Goal: Task Accomplishment & Management: Use online tool/utility

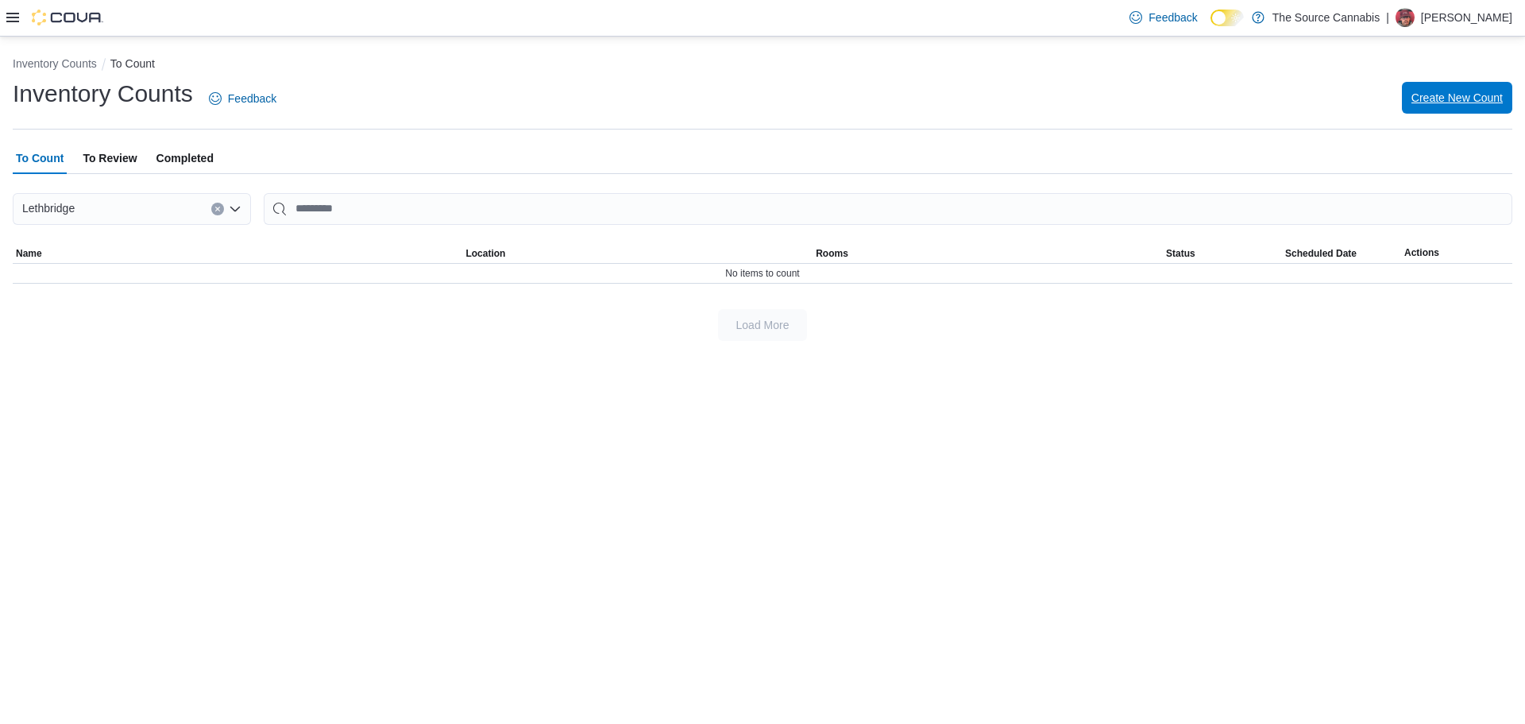
click at [1442, 106] on span "Create New Count" at bounding box center [1456, 98] width 91 height 32
click at [1473, 90] on span "Create New Count" at bounding box center [1456, 98] width 91 height 16
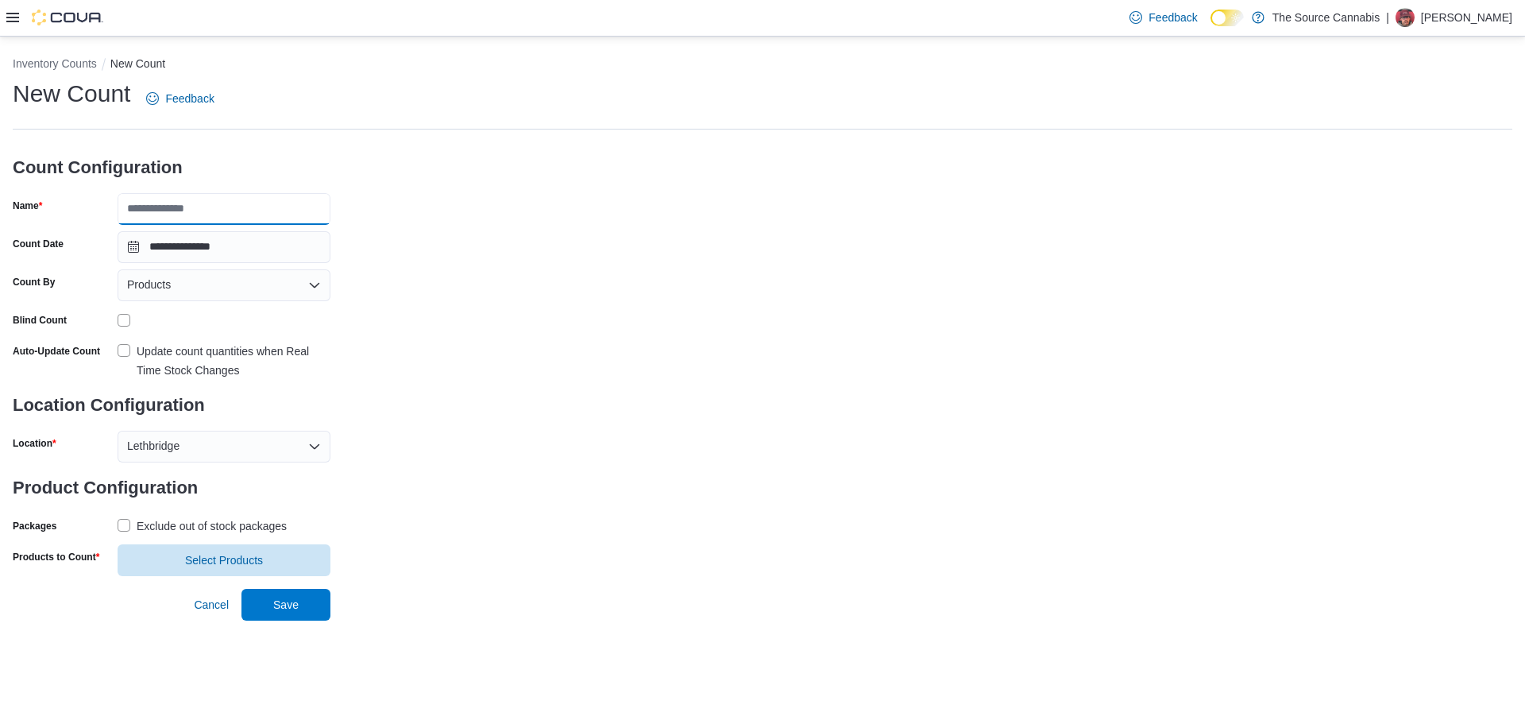
click at [256, 202] on input "Name" at bounding box center [224, 209] width 213 height 32
type input "******"
click at [124, 351] on label "Update count quantities when Real Time Stock Changes" at bounding box center [224, 361] width 213 height 38
click at [122, 519] on label "Exclude out of stock packages" at bounding box center [202, 525] width 169 height 19
click at [194, 568] on span "Select Products" at bounding box center [224, 559] width 194 height 32
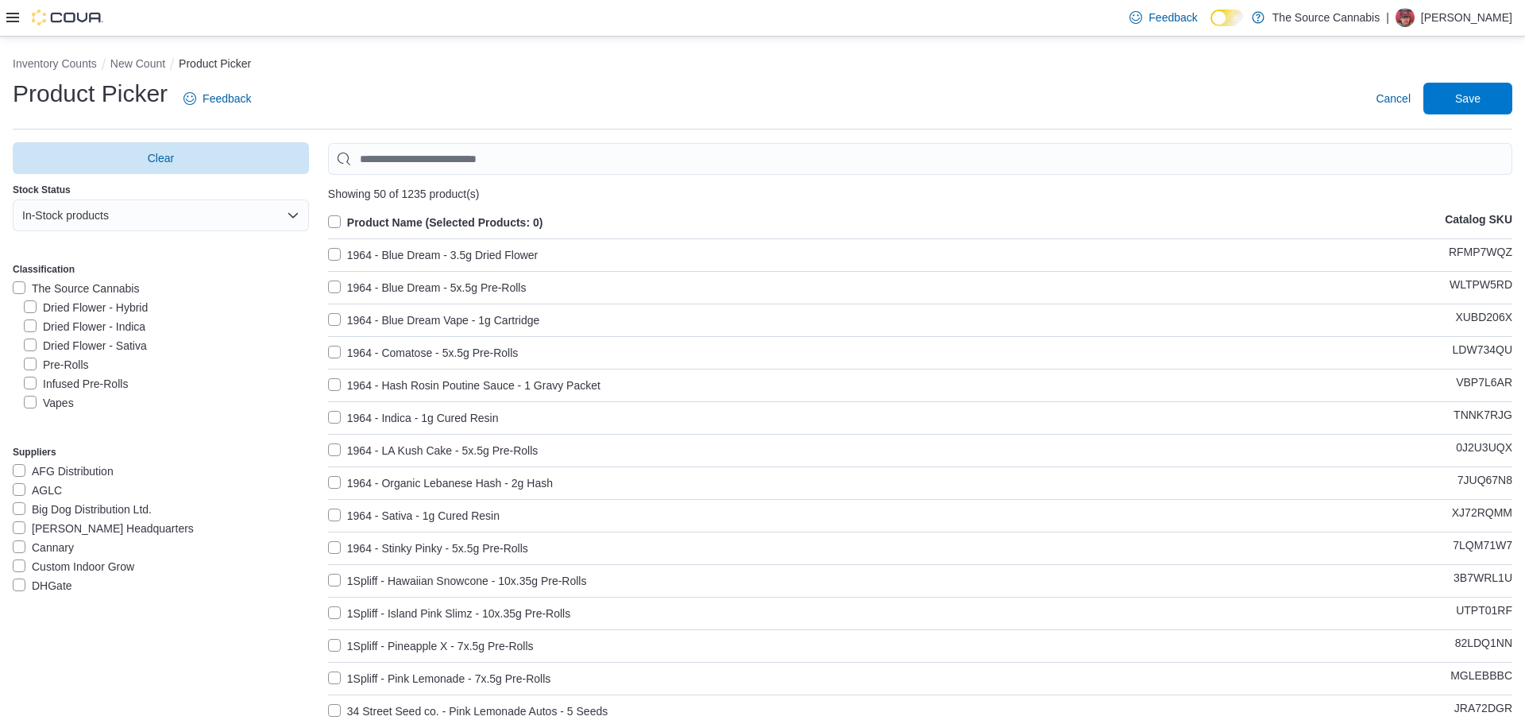
click at [38, 405] on label "Vapes" at bounding box center [49, 402] width 50 height 19
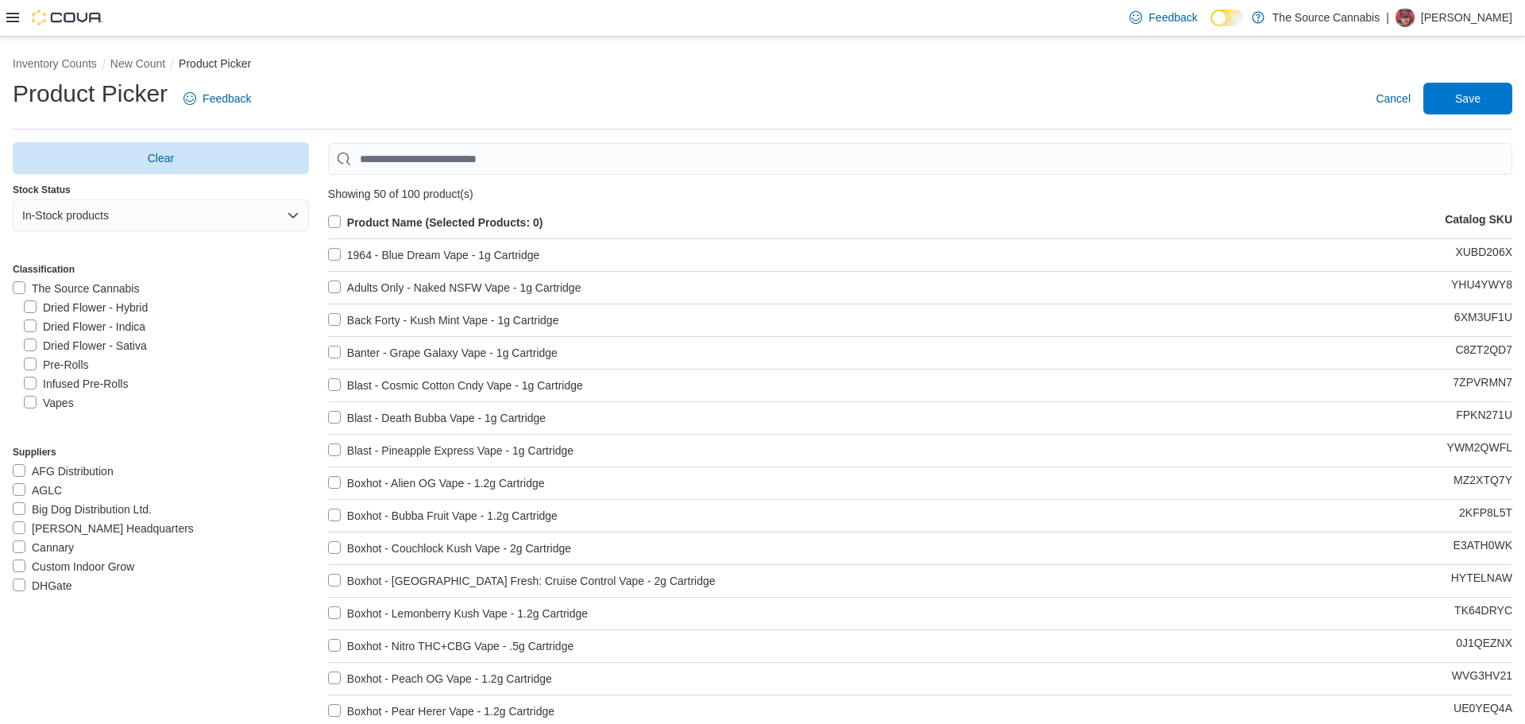
click at [341, 229] on label "Product Name (Selected Products: 0)" at bounding box center [435, 222] width 215 height 19
click at [1456, 97] on span "Save" at bounding box center [1467, 98] width 25 height 16
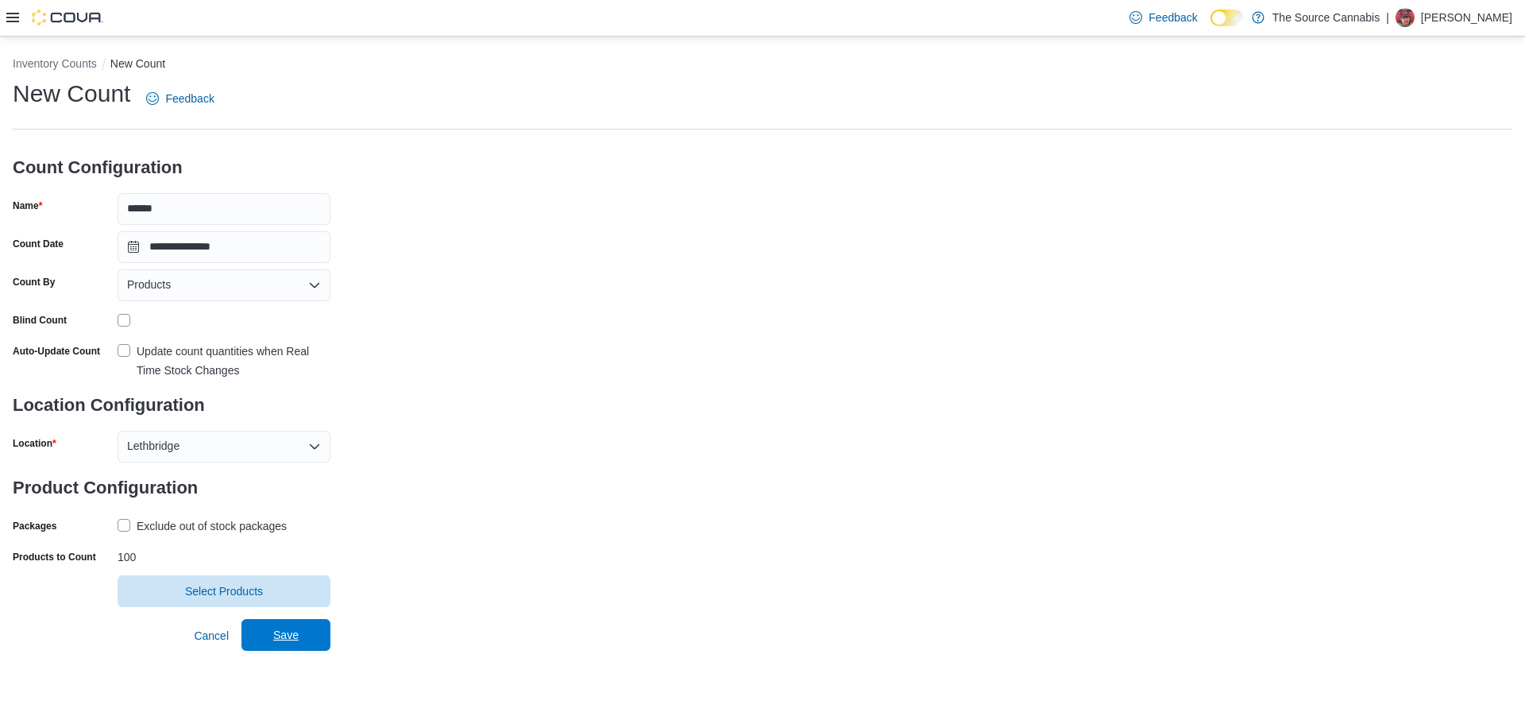
click at [293, 631] on span "Save" at bounding box center [285, 635] width 25 height 16
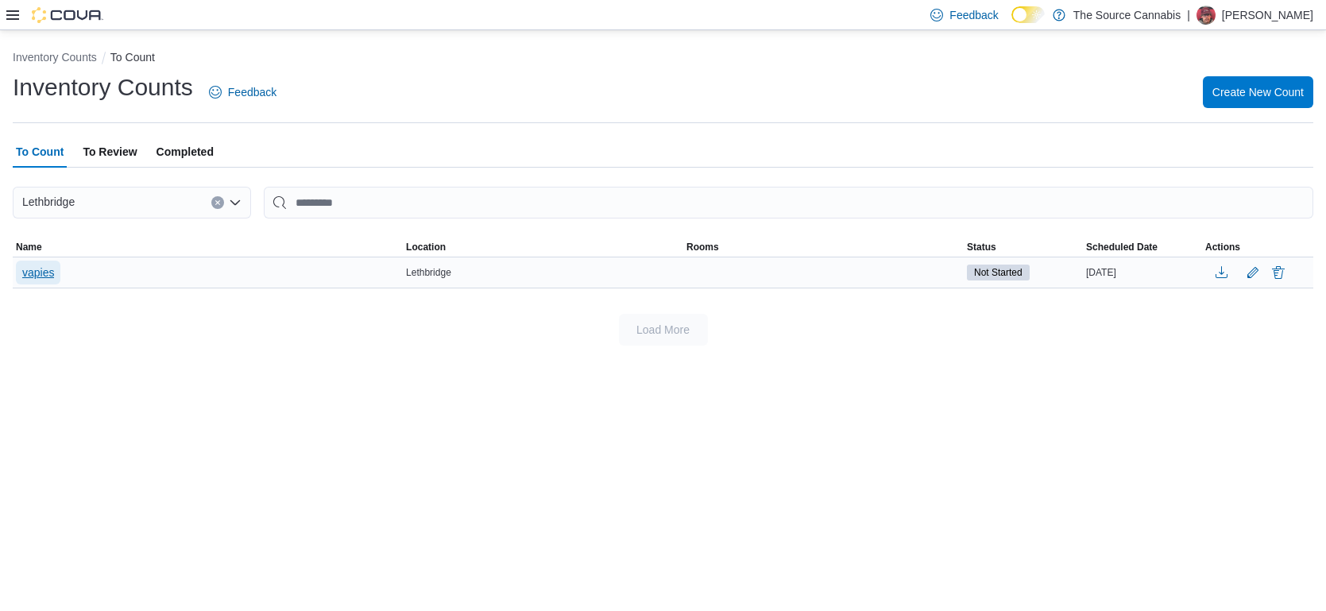
click at [40, 276] on span "vapies" at bounding box center [38, 272] width 32 height 16
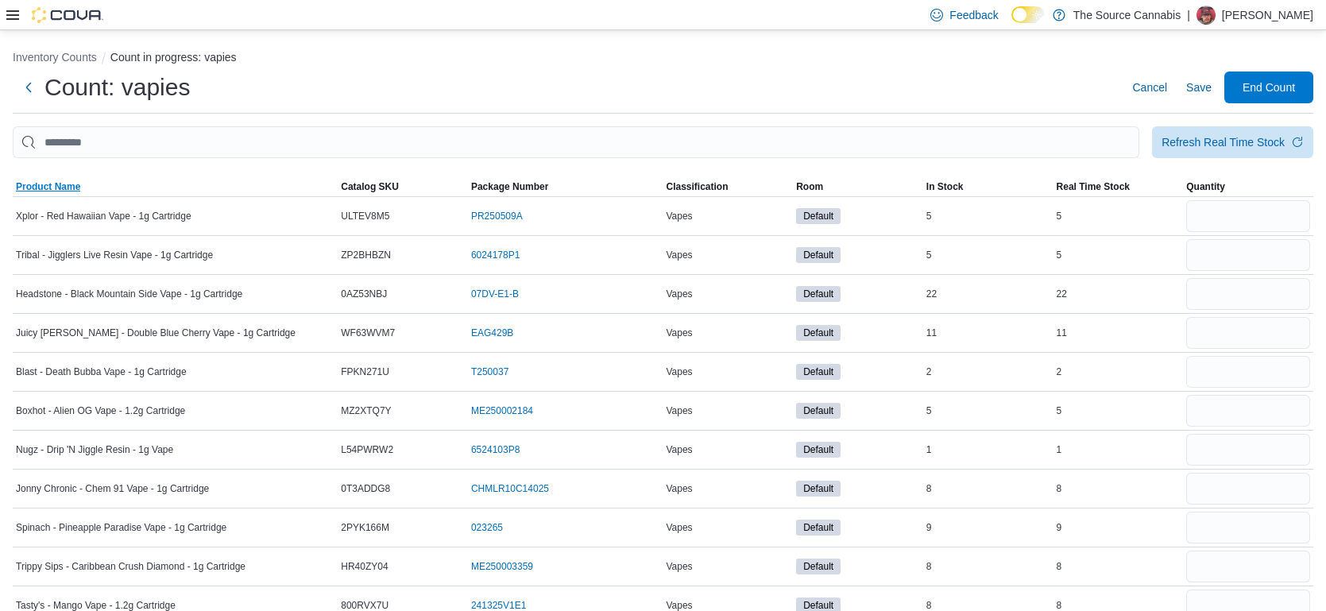
click at [37, 185] on span "Product Name" at bounding box center [48, 186] width 64 height 13
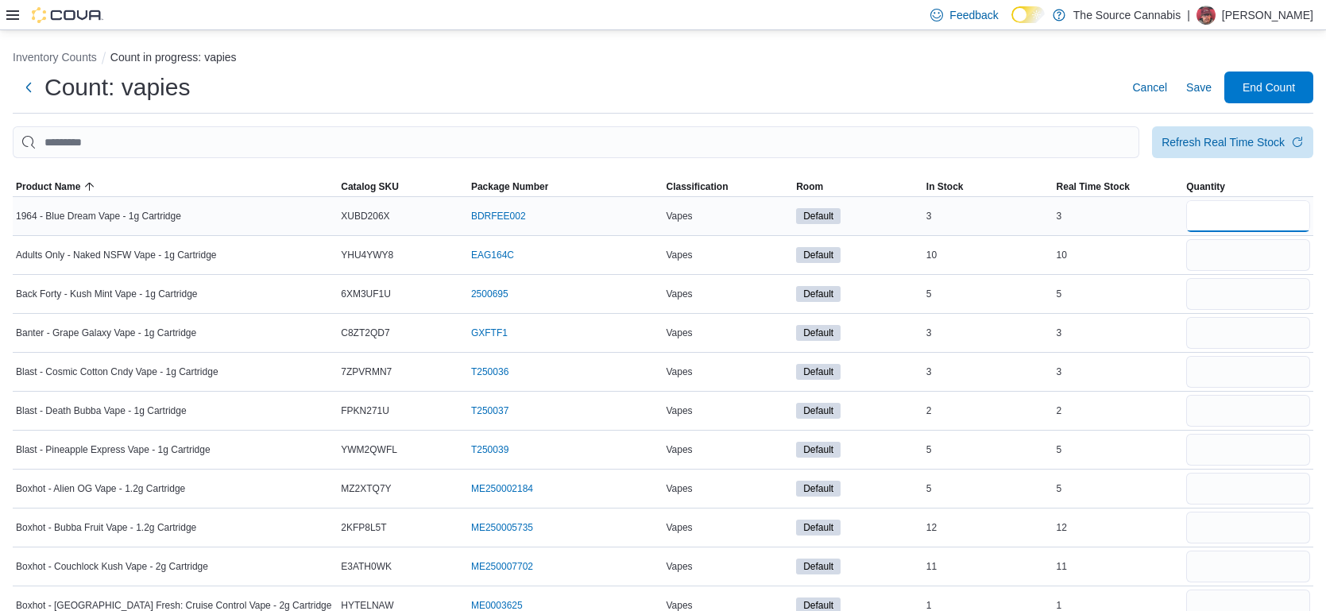
click at [1201, 214] on input "number" at bounding box center [1248, 216] width 124 height 32
type input "*"
type input "**"
click at [1199, 290] on input "number" at bounding box center [1248, 294] width 124 height 32
type input "*"
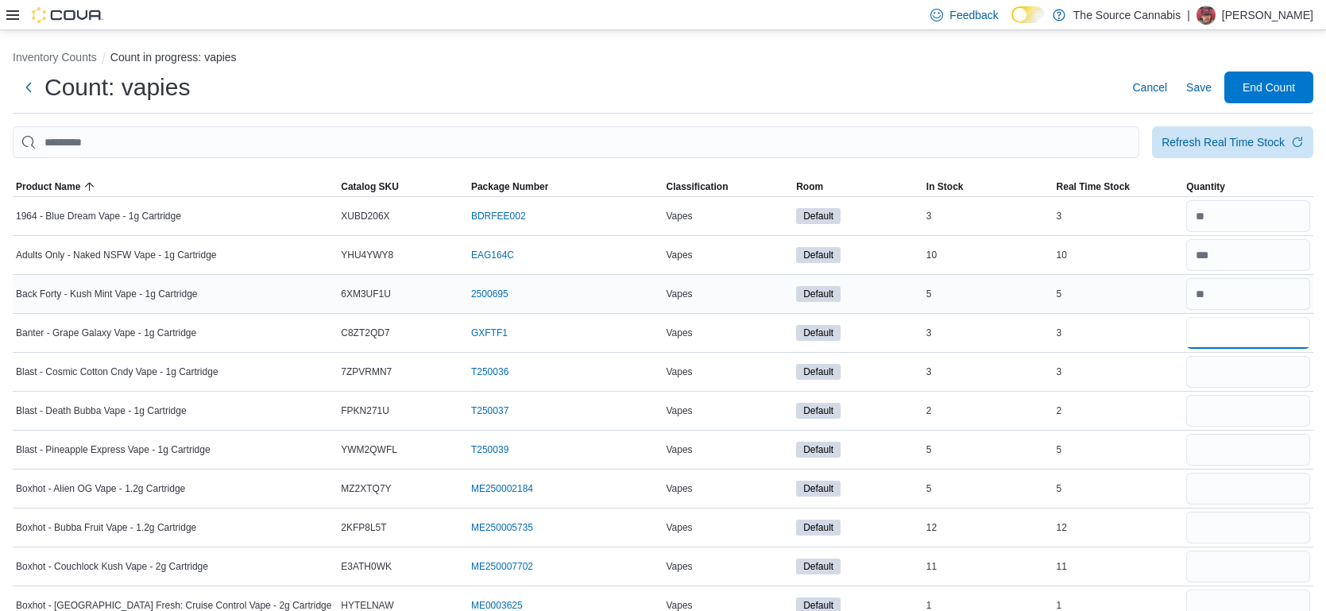
type input "*"
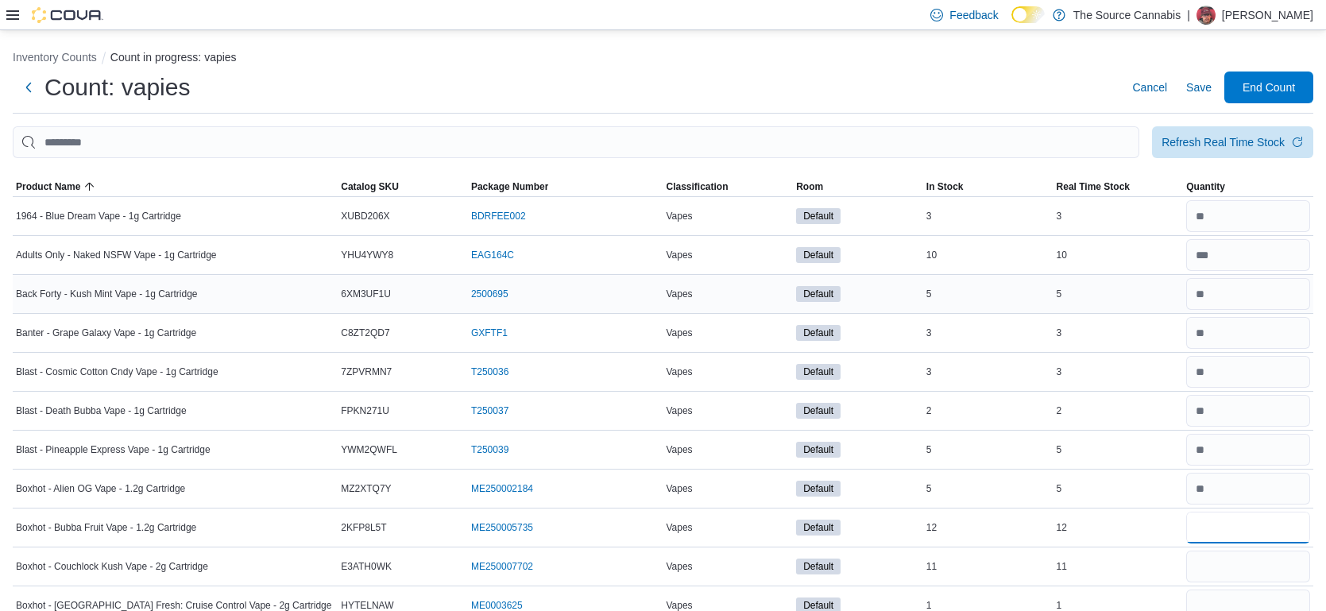
type input "**"
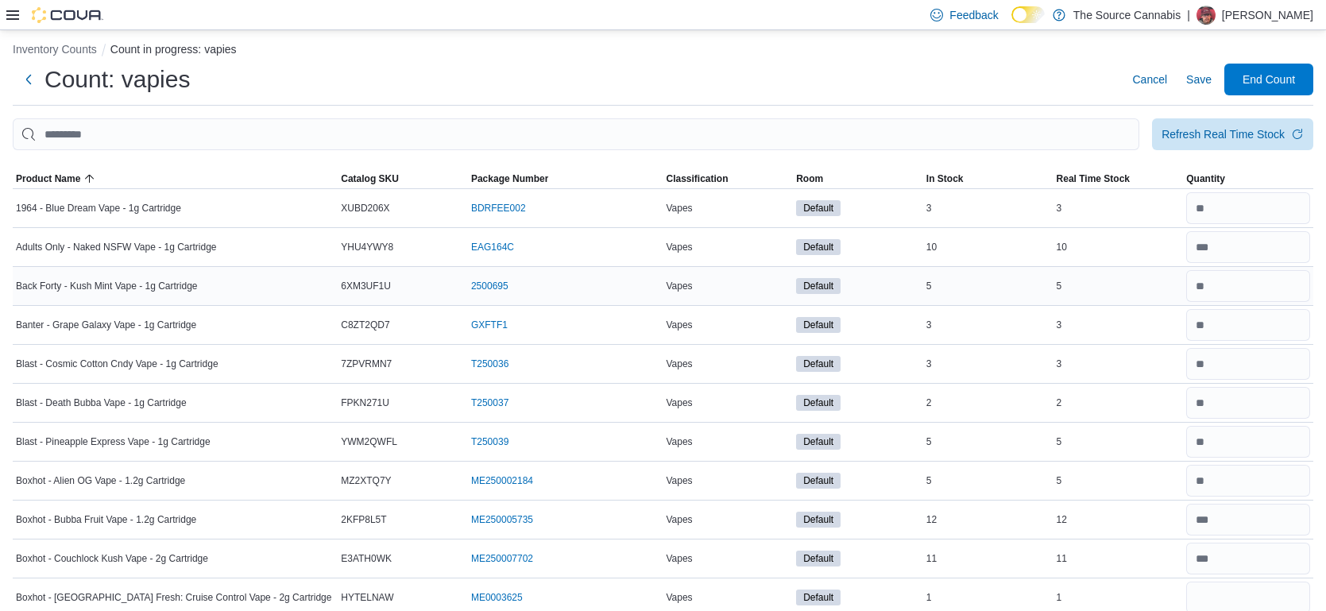
scroll to position [336, 0]
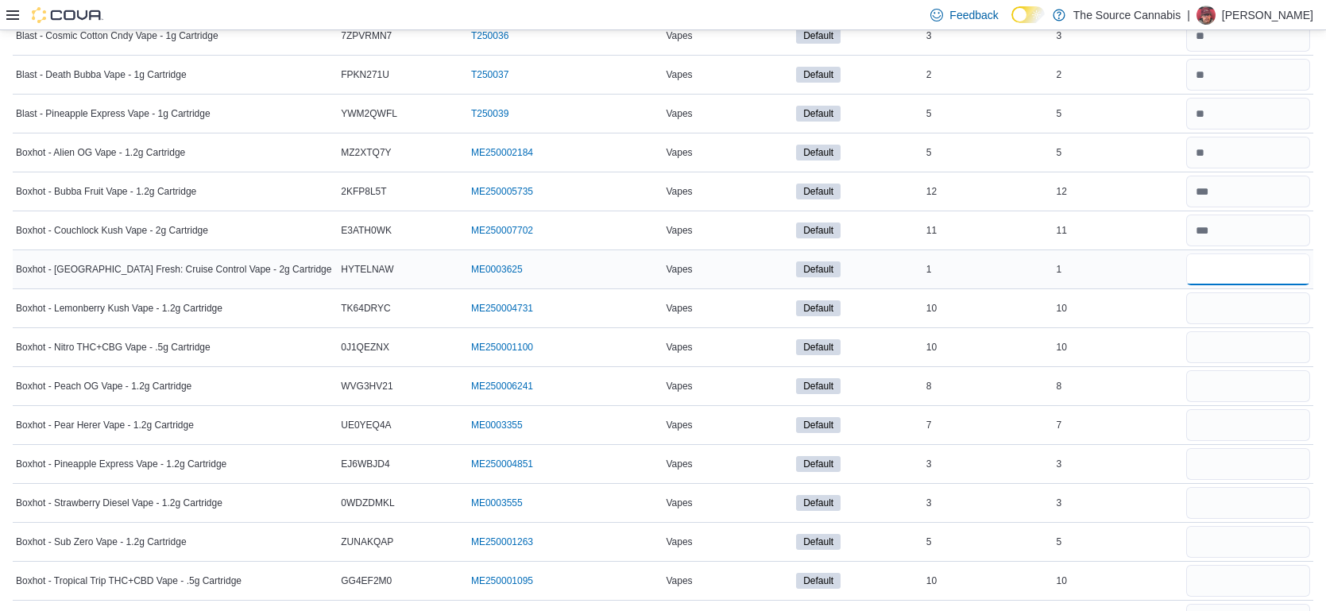
click at [1249, 265] on input "number" at bounding box center [1248, 269] width 124 height 32
type input "*"
type input "**"
type input "*"
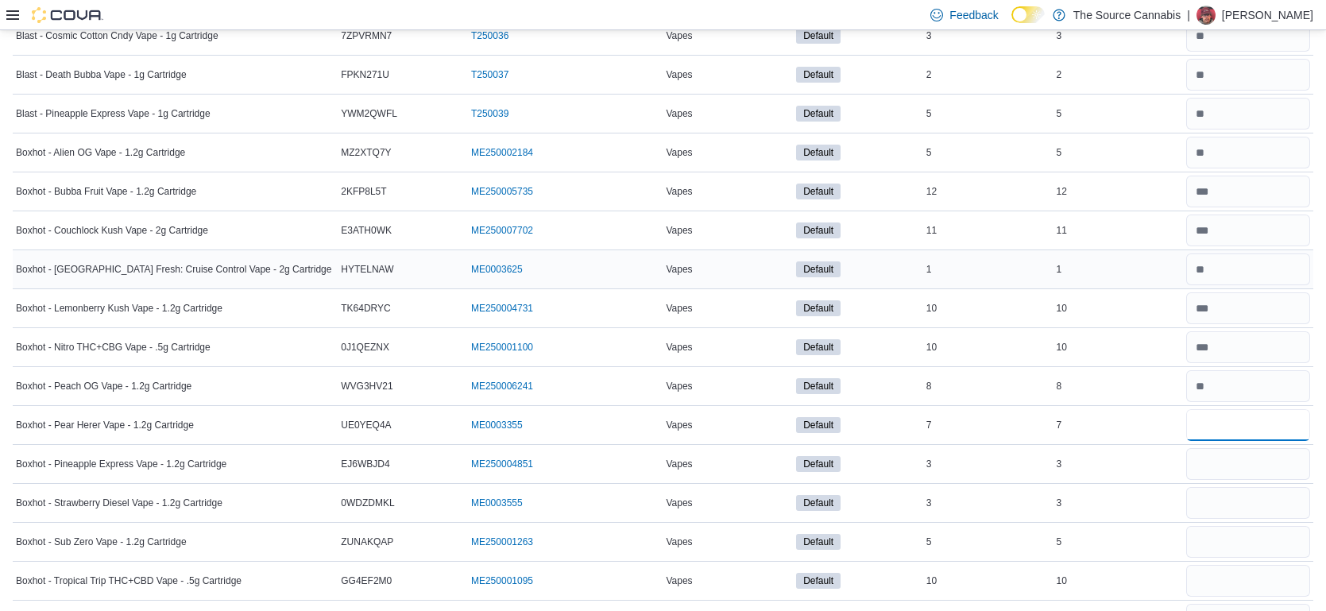
type input "*"
type input "**"
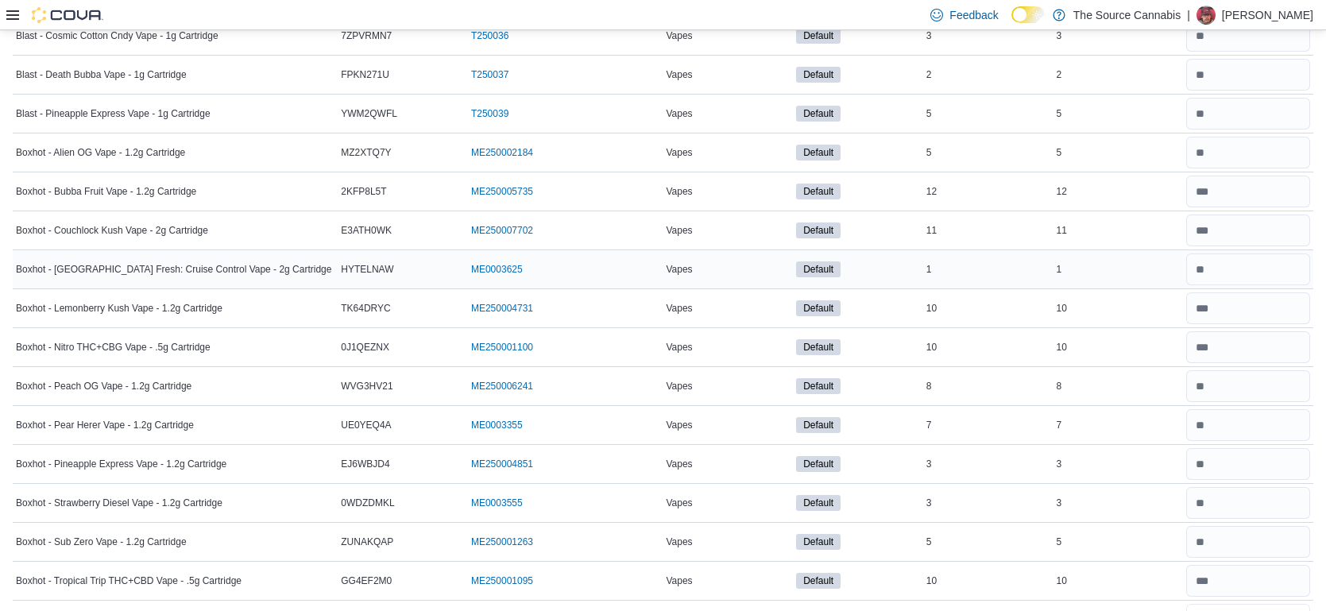
scroll to position [357, 0]
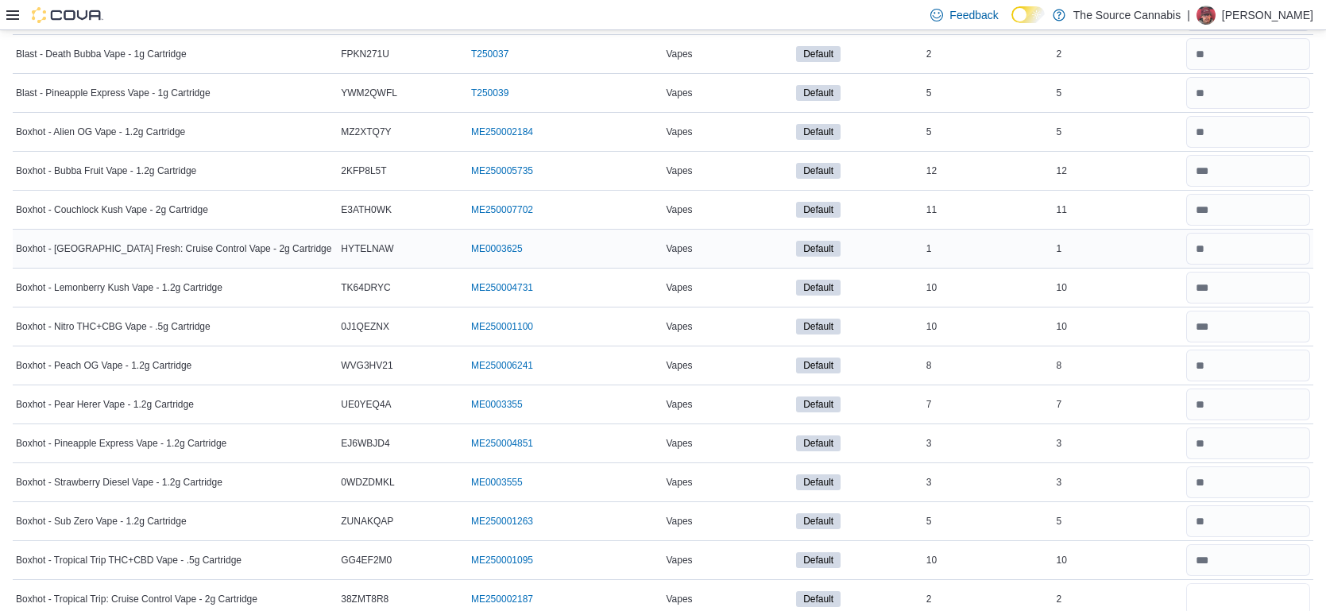
type input "*"
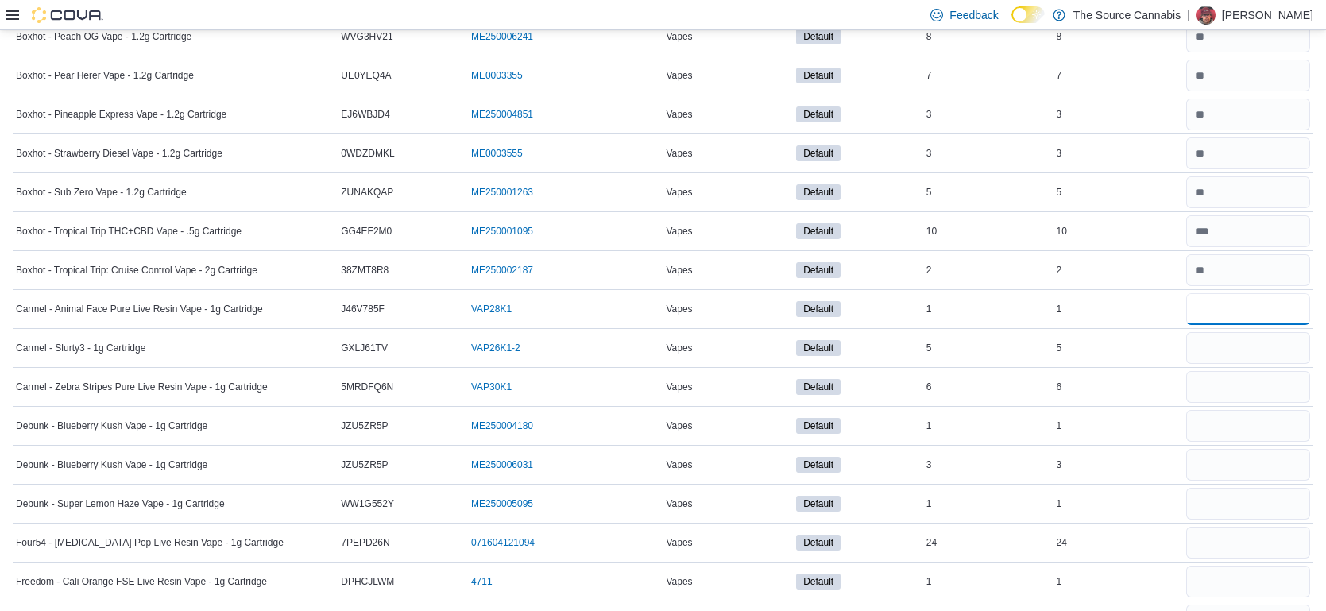
type input "*"
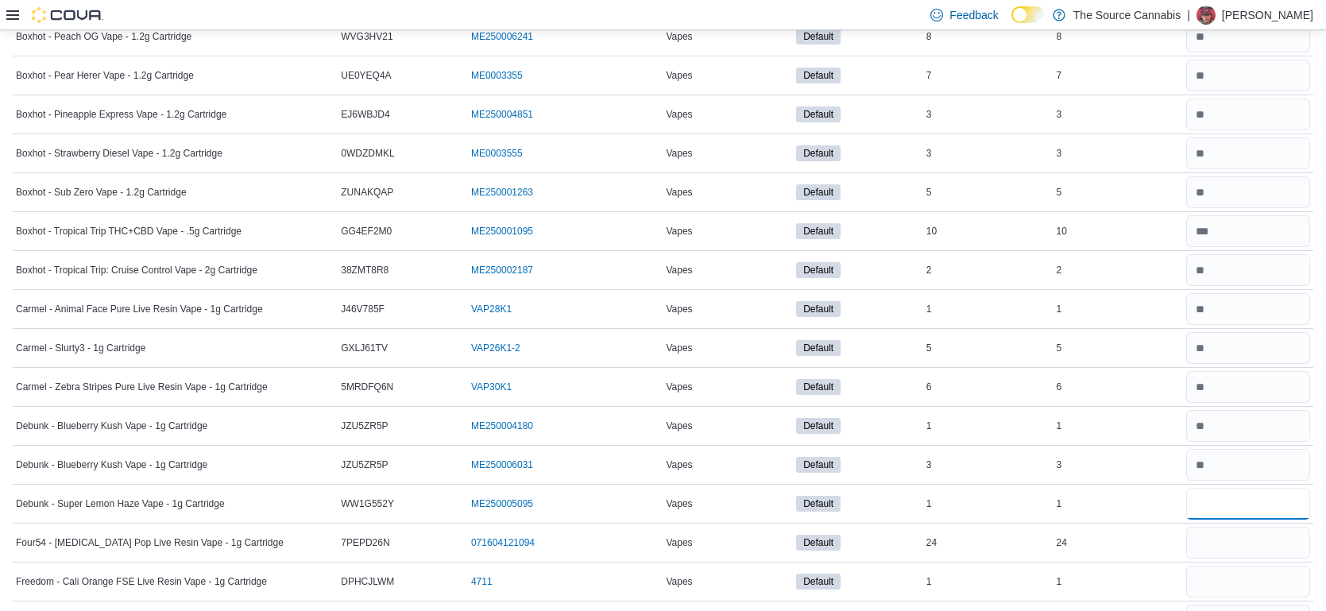
type input "*"
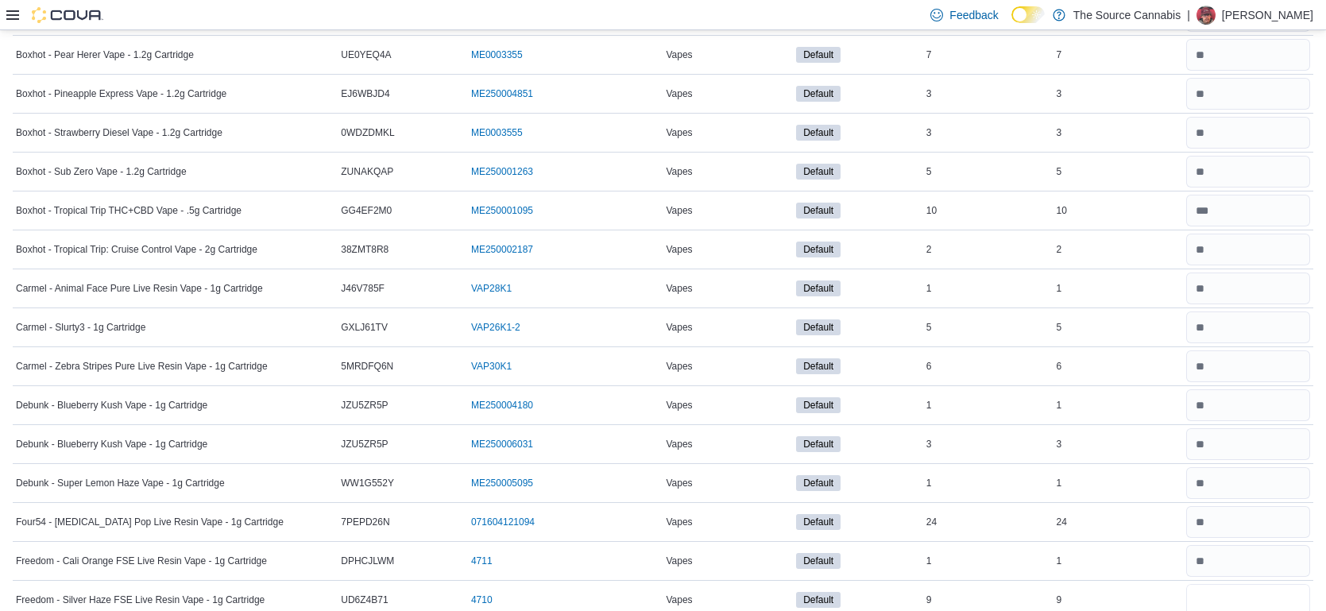
type input "*"
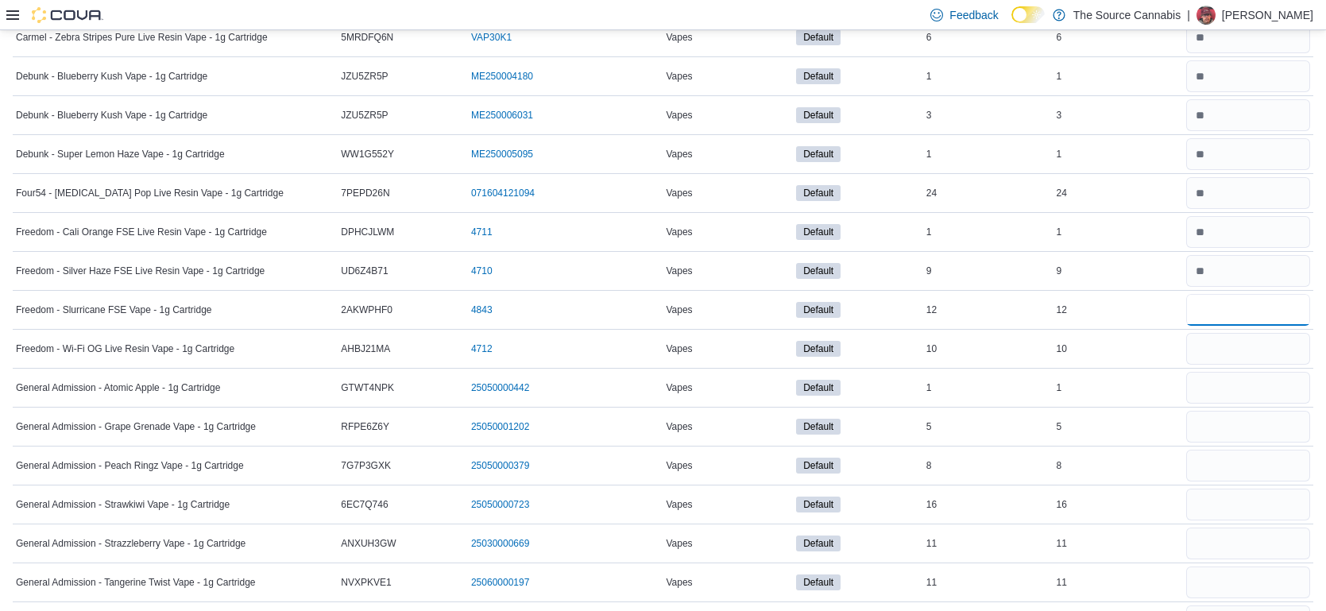
type input "*"
type input "**"
type input "*"
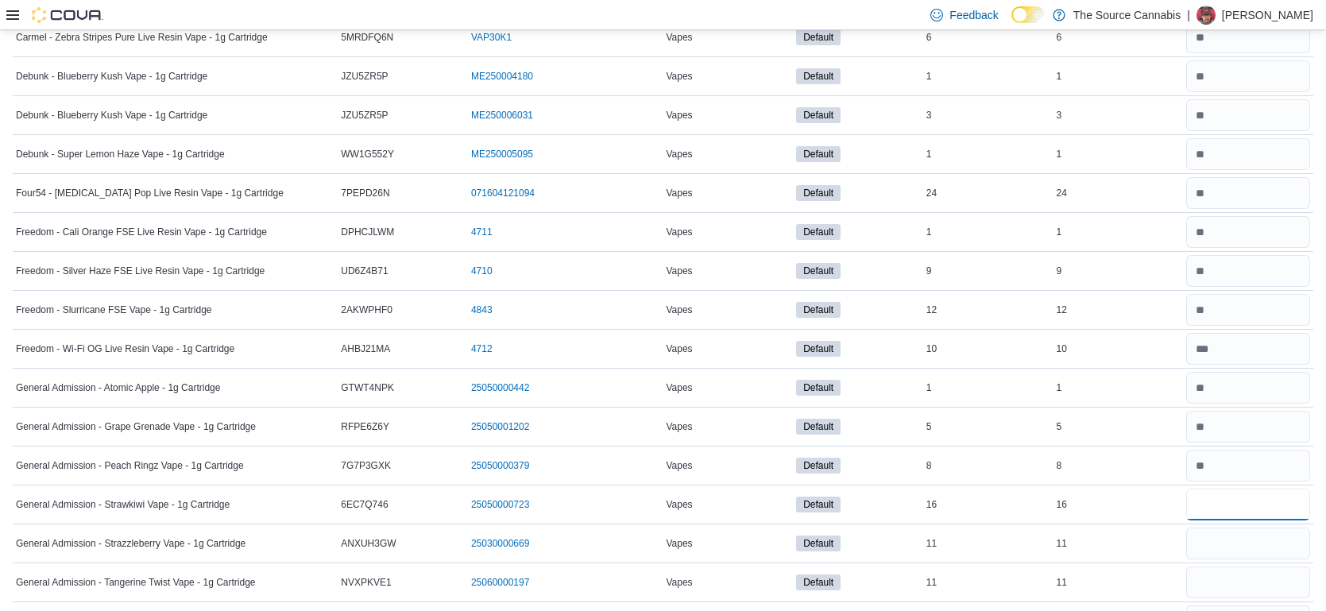
type input "*"
type input "**"
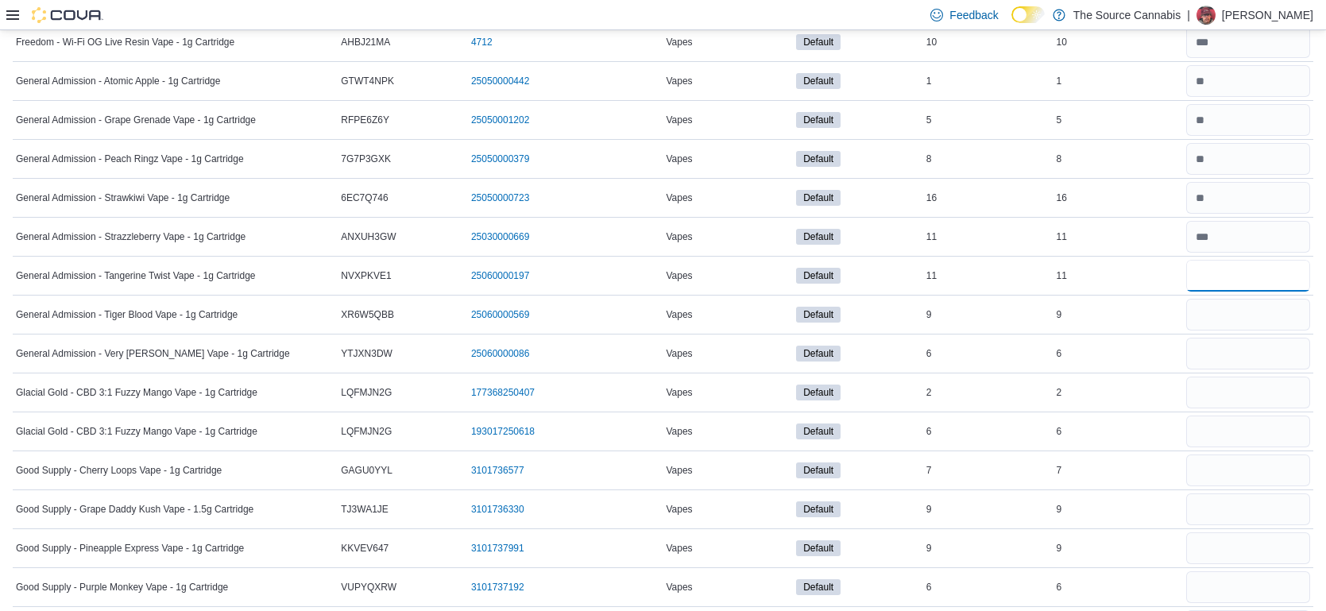
scroll to position [1341, 0]
type input "**"
type input "*"
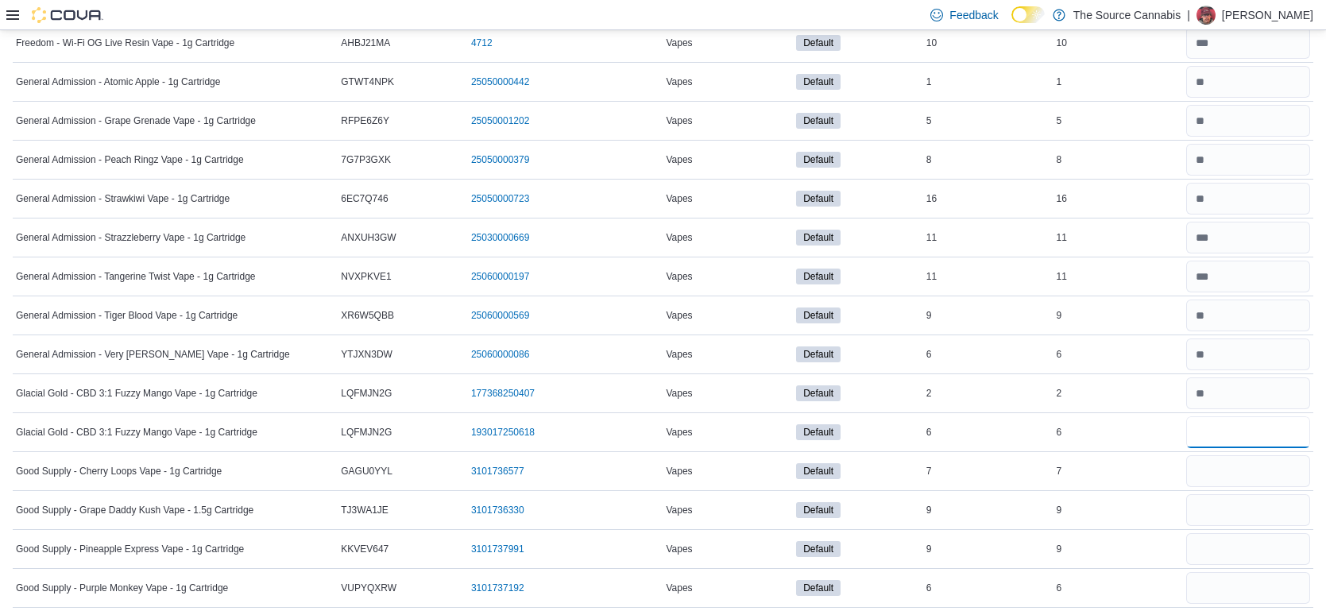
type input "*"
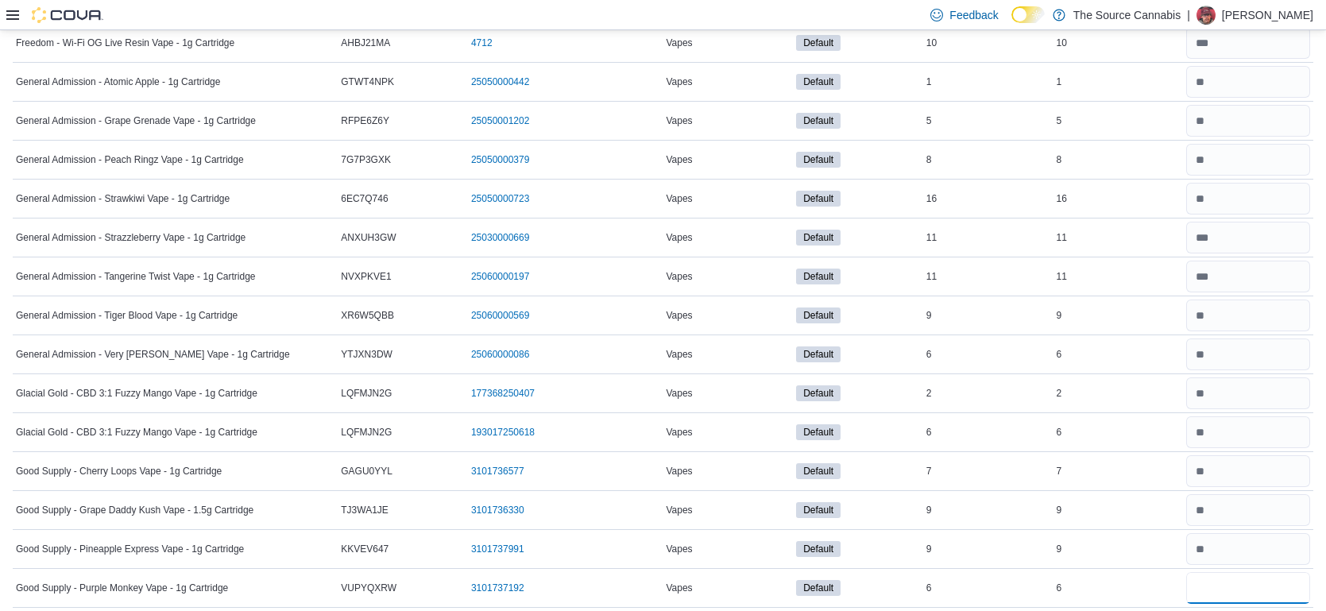
type input "*"
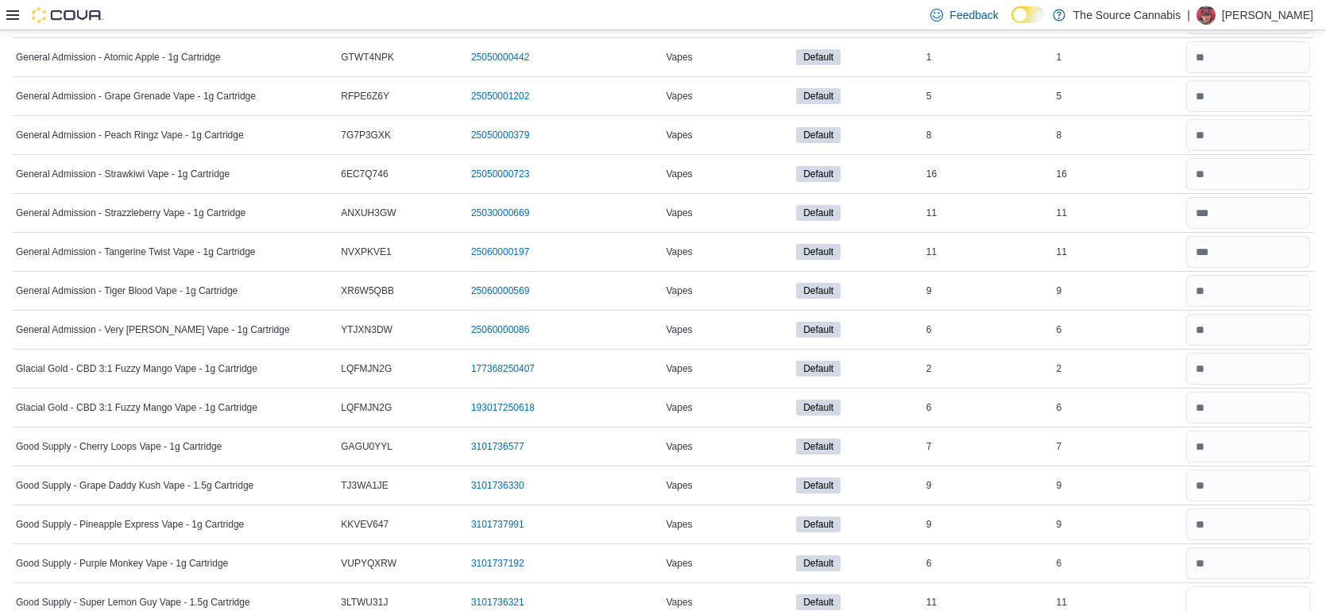
type input "**"
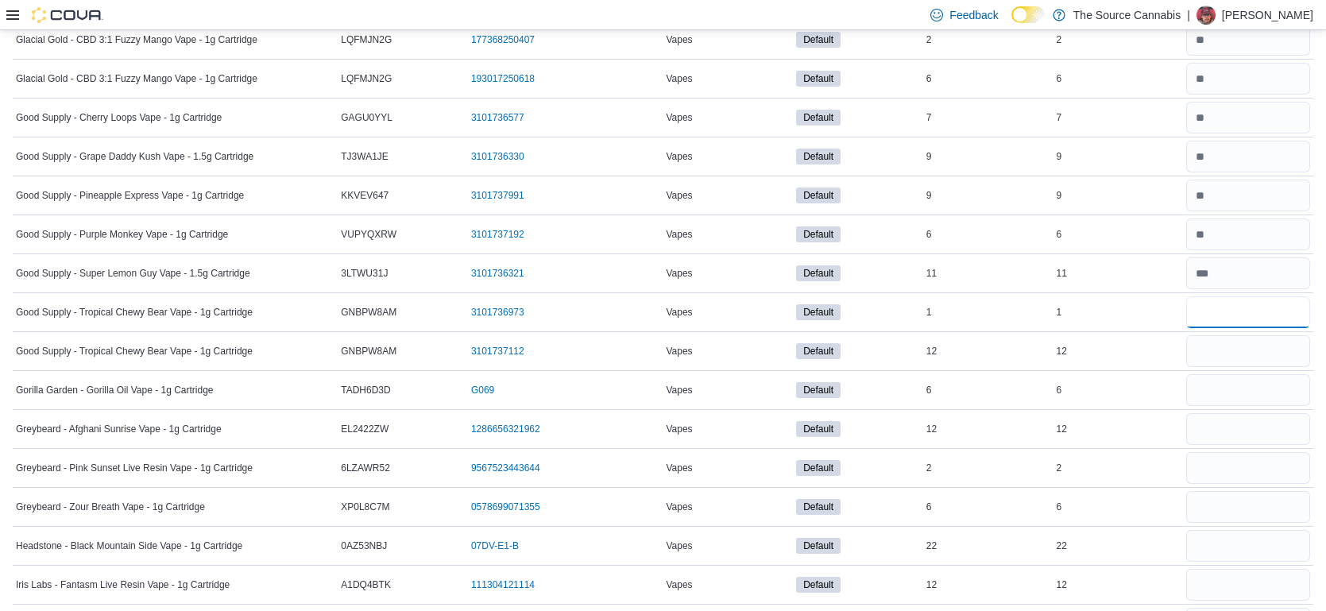
type input "*"
type input "**"
type input "*"
type input "**"
type input "*"
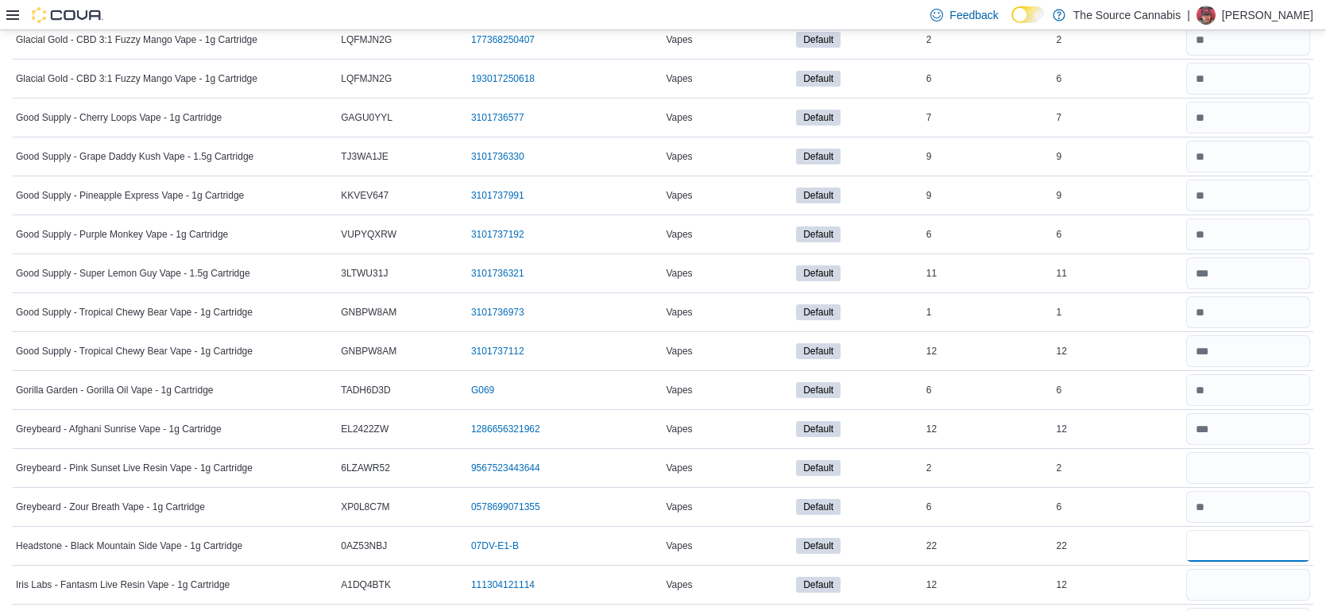
type input "**"
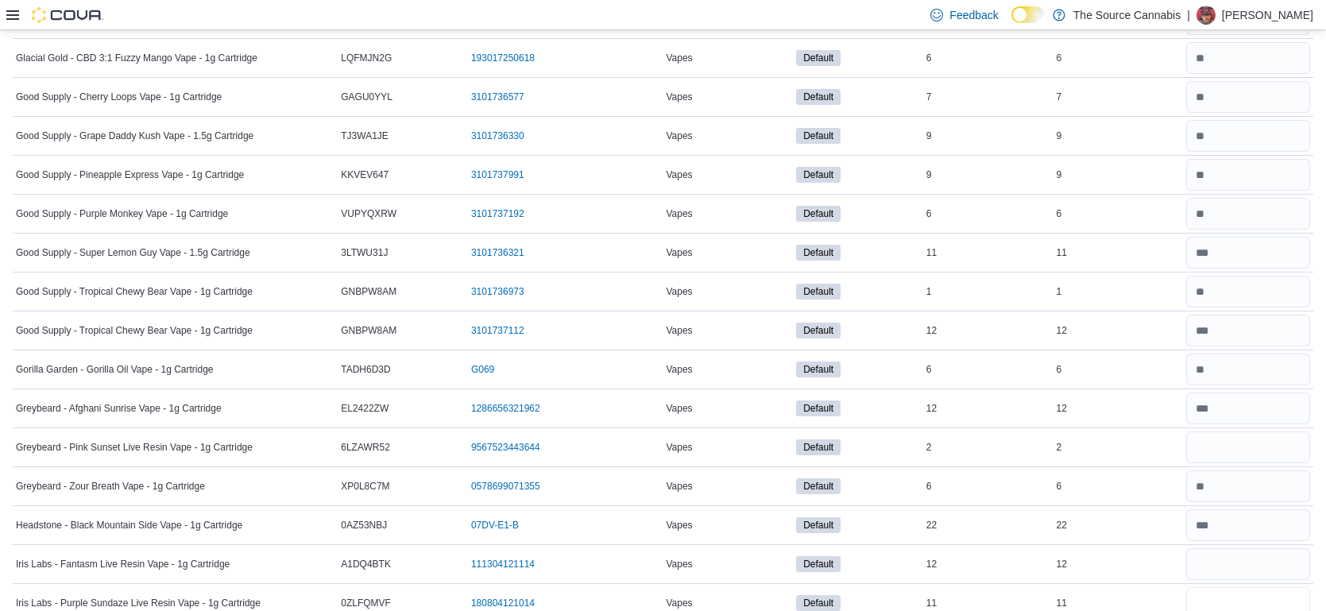
type input "**"
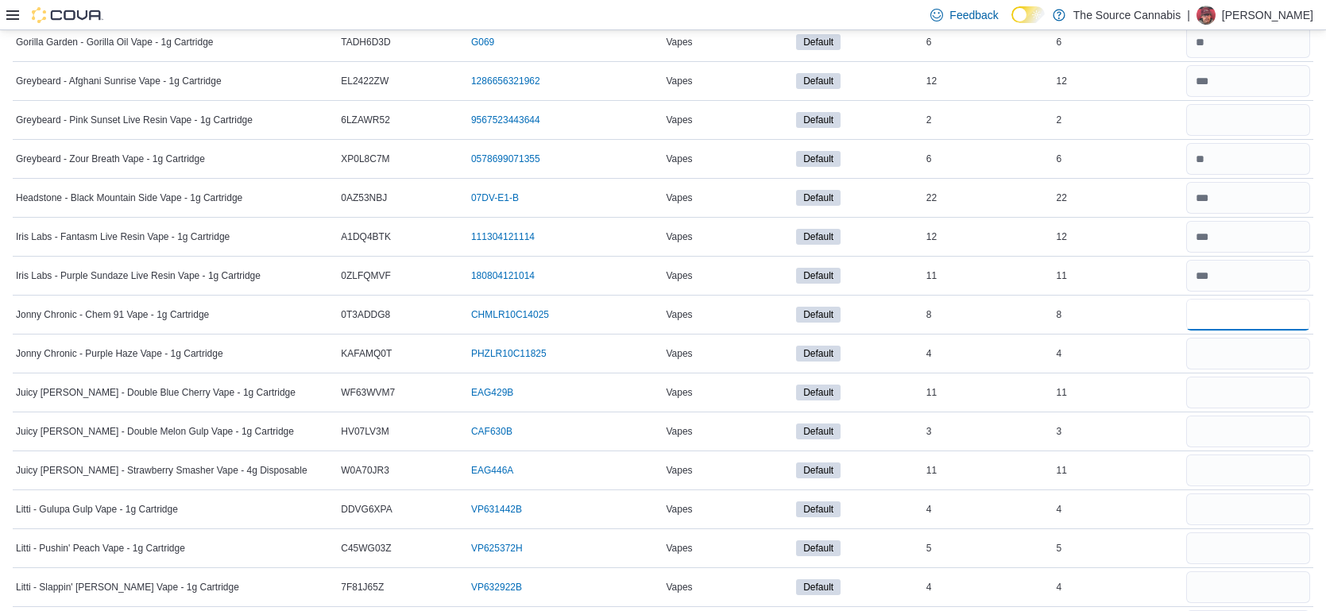
scroll to position [2040, 0]
type input "*"
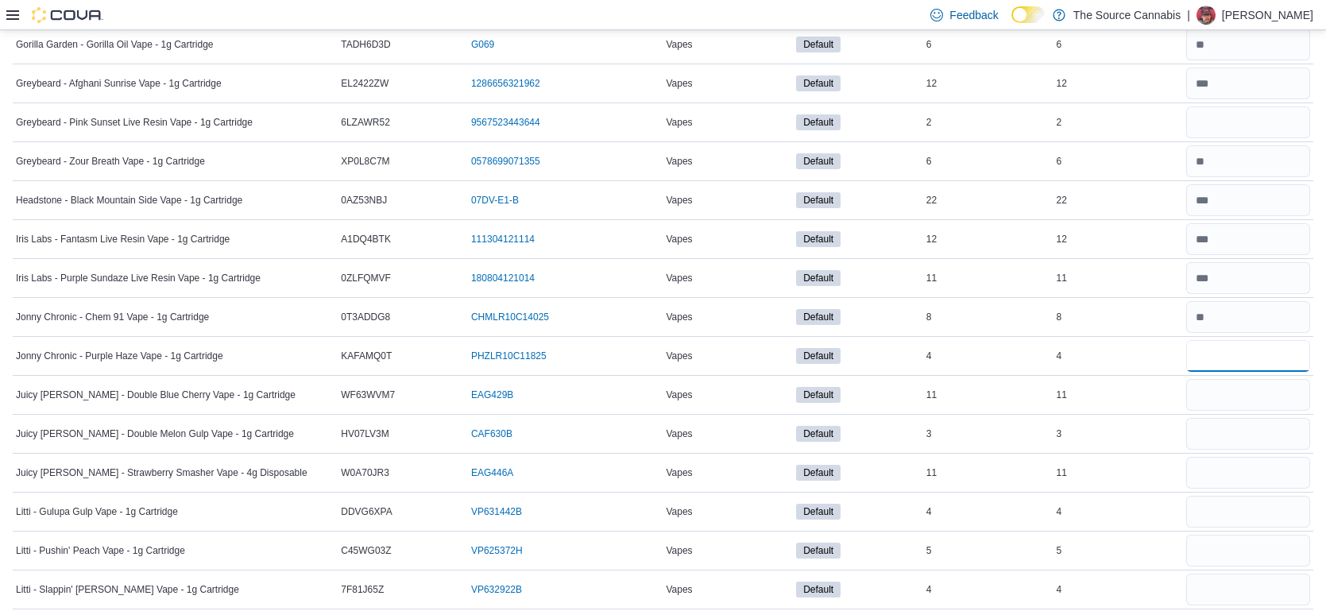
type input "*"
type input "**"
type input "*"
type input "**"
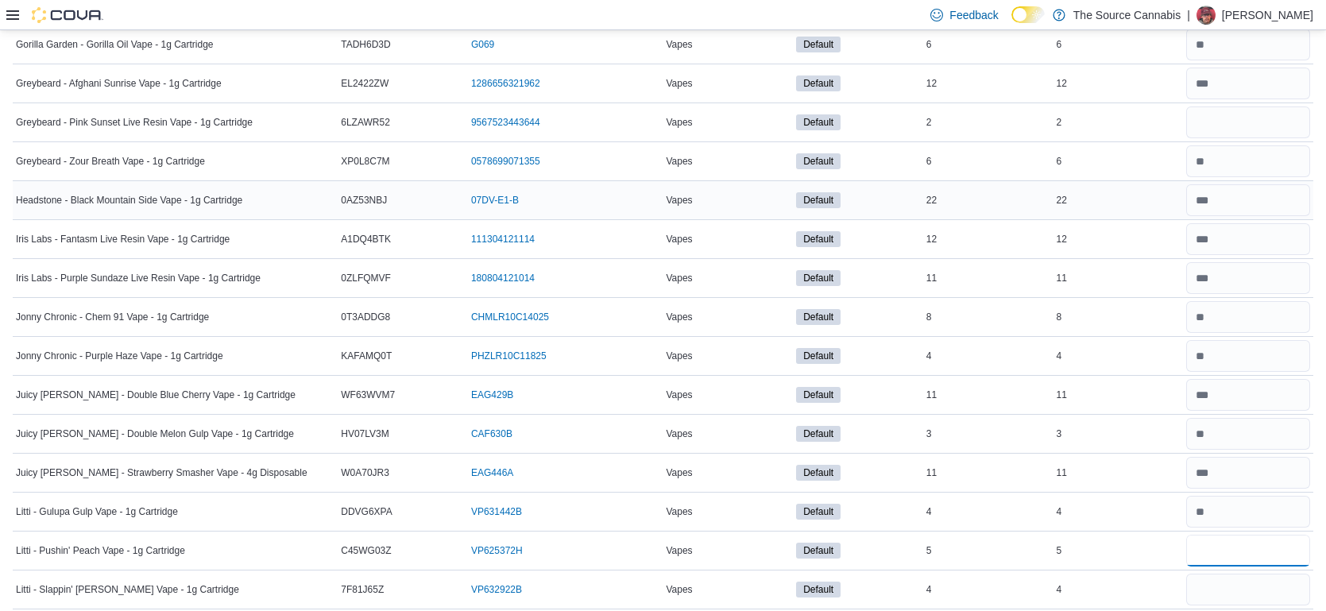
type input "*"
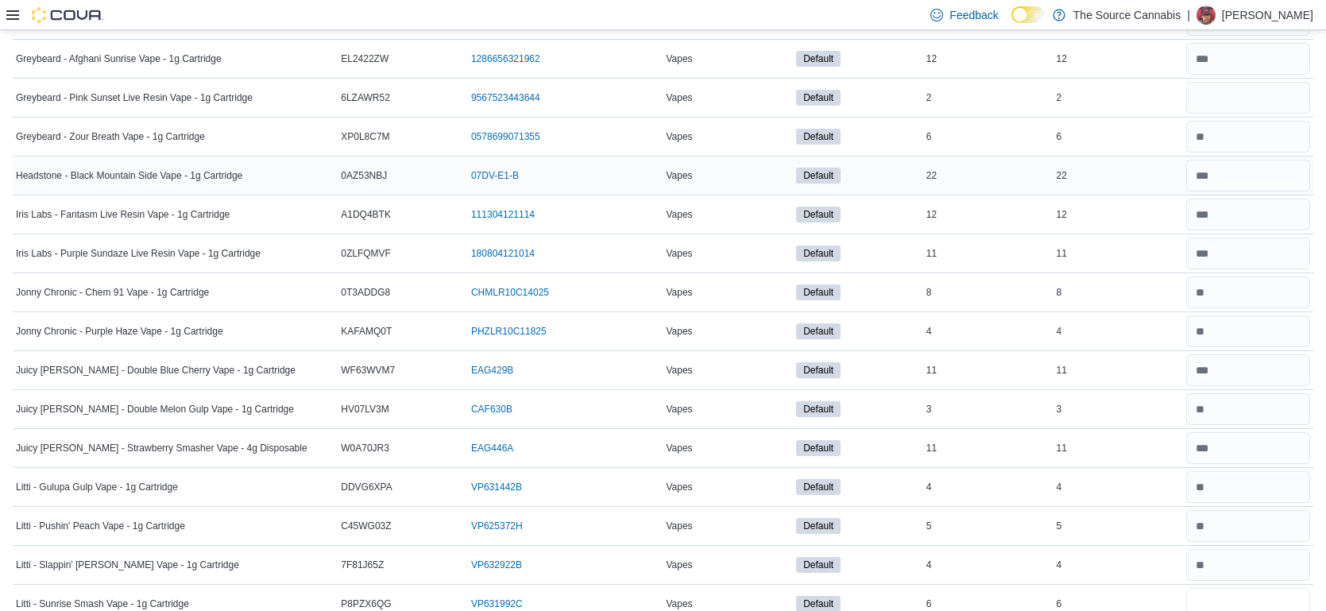
type input "*"
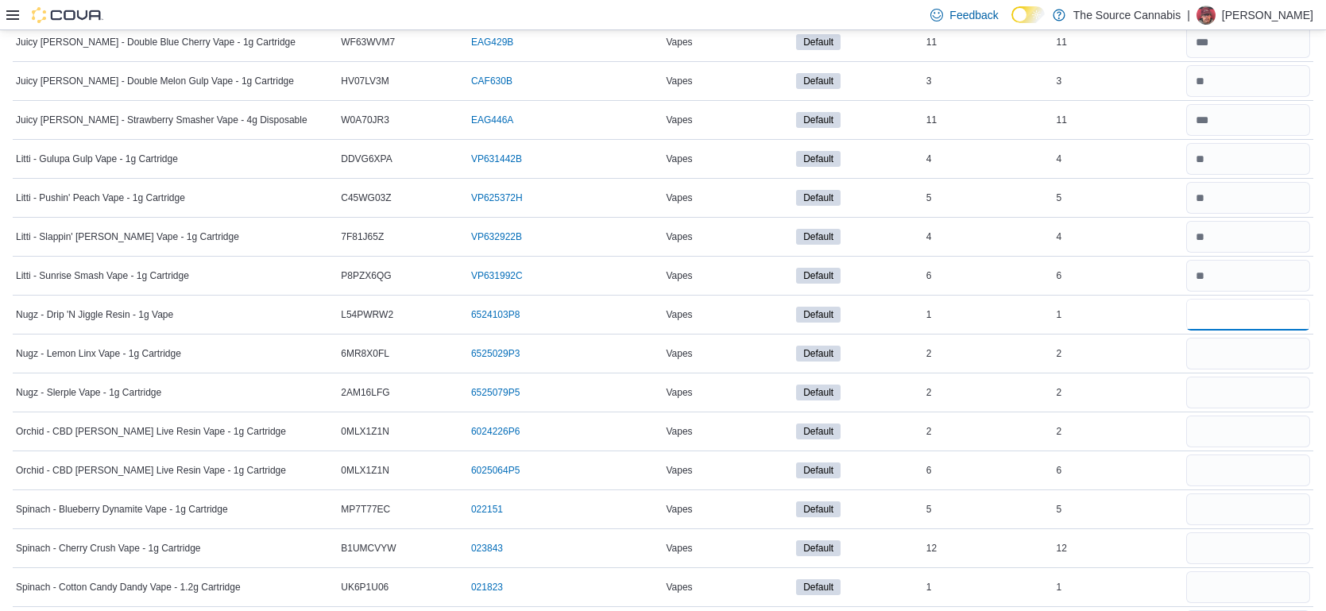
type input "*"
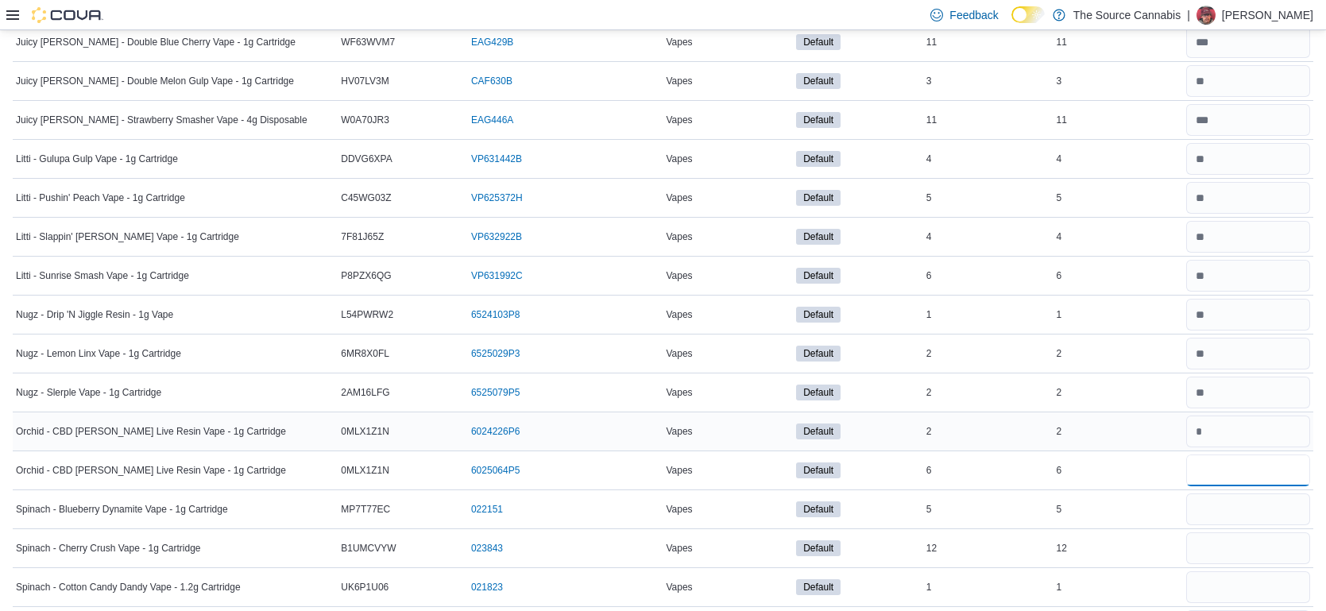
type input "*"
type input "**"
type input "*"
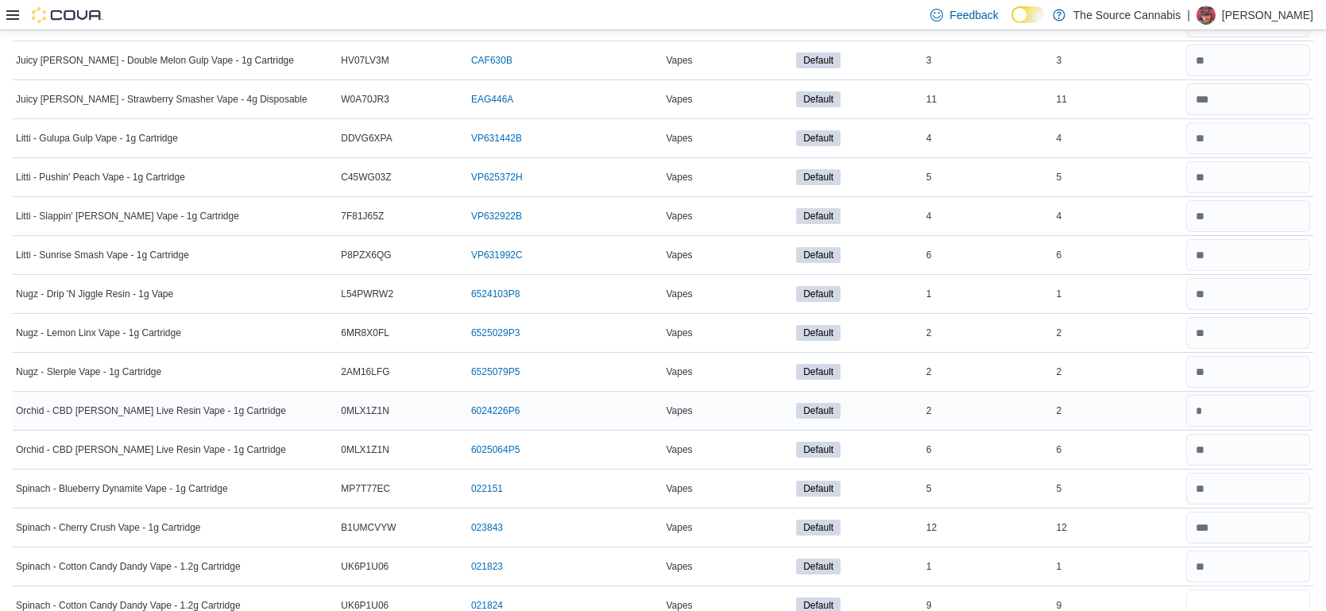
type input "*"
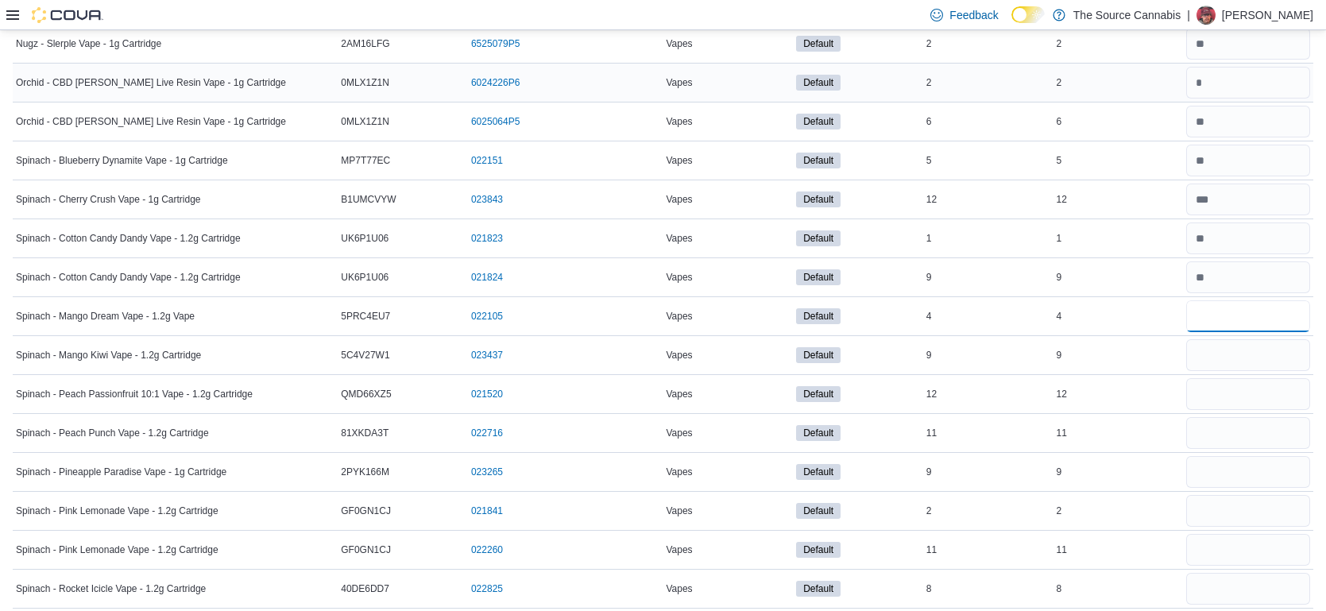
type input "*"
type input "**"
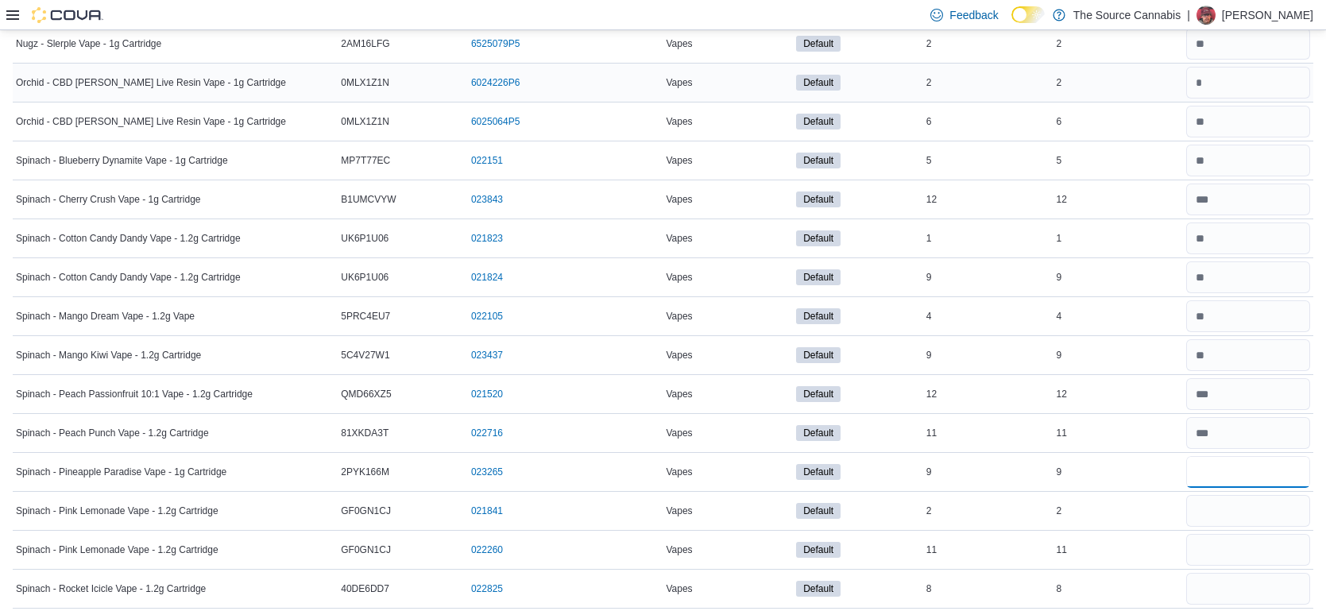
type input "*"
type input "**"
type input "*"
type input "**"
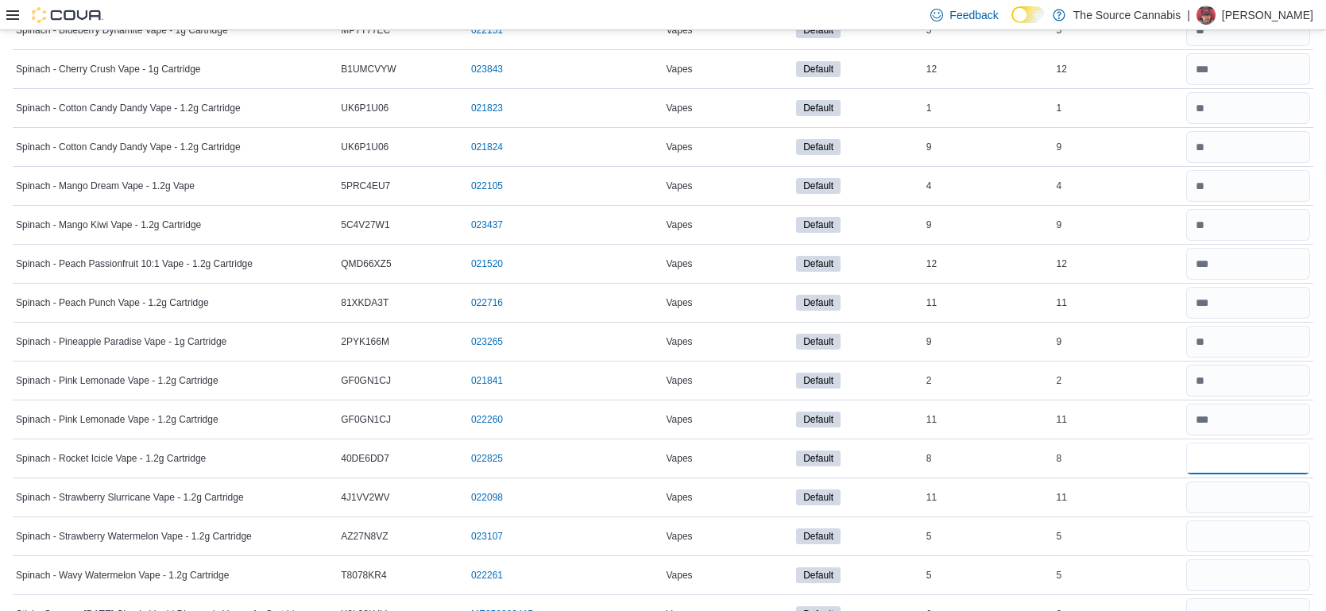
scroll to position [2869, 0]
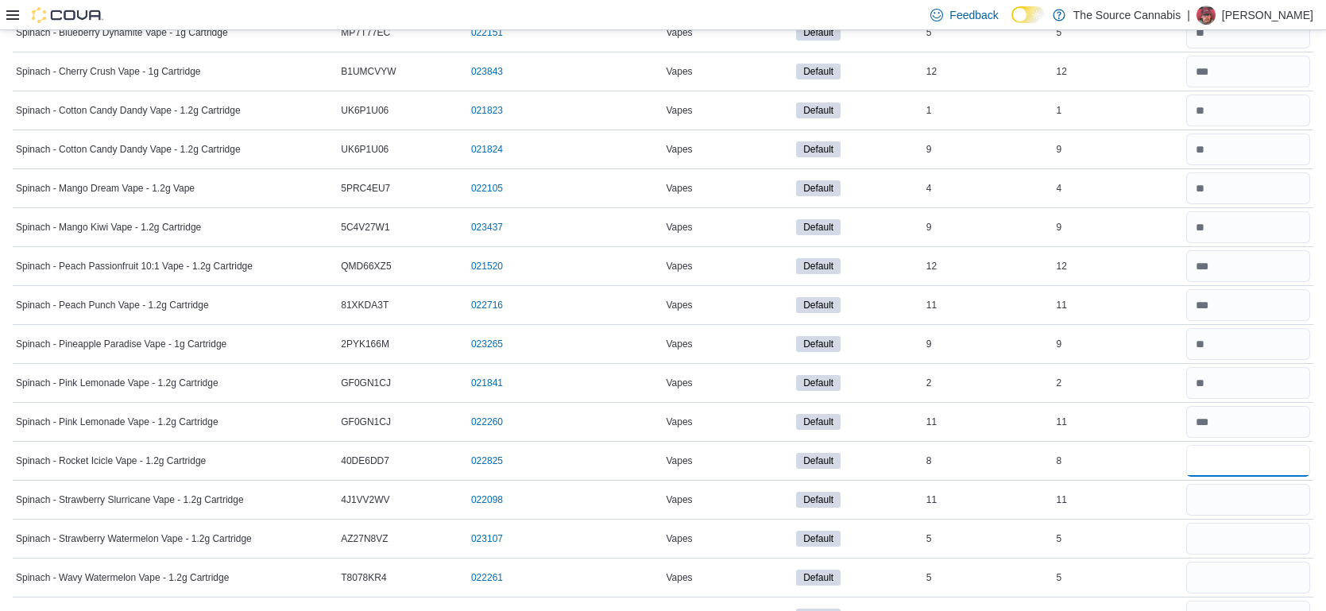
type input "*"
type input "**"
type input "*"
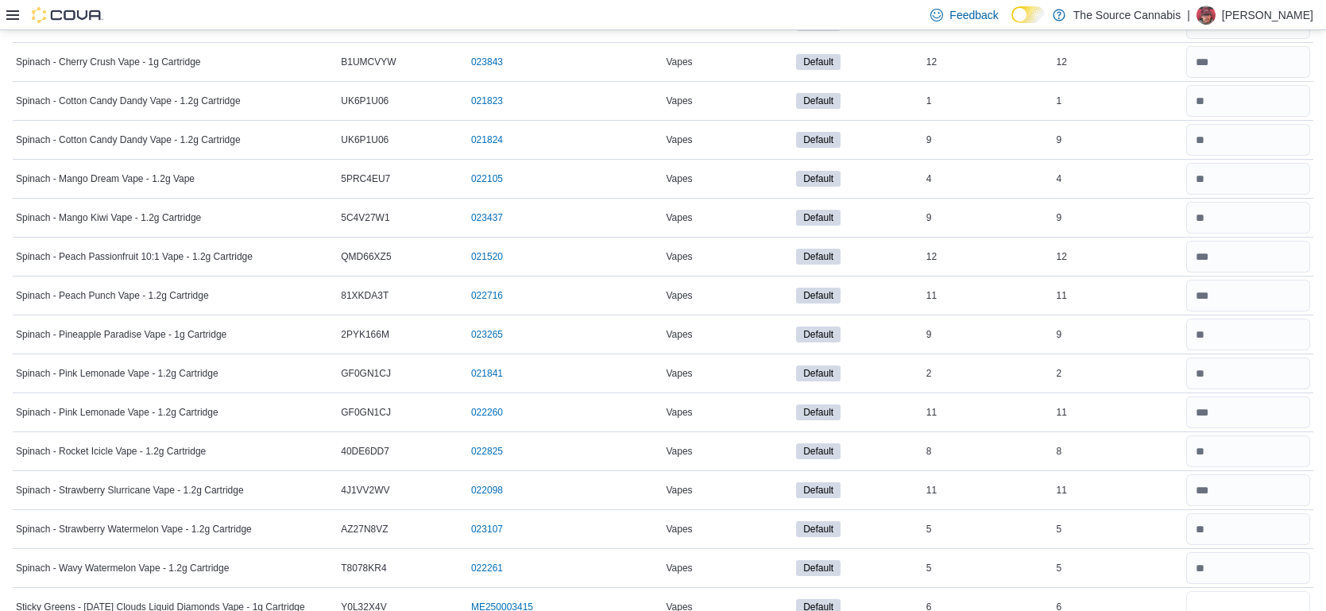
type input "*"
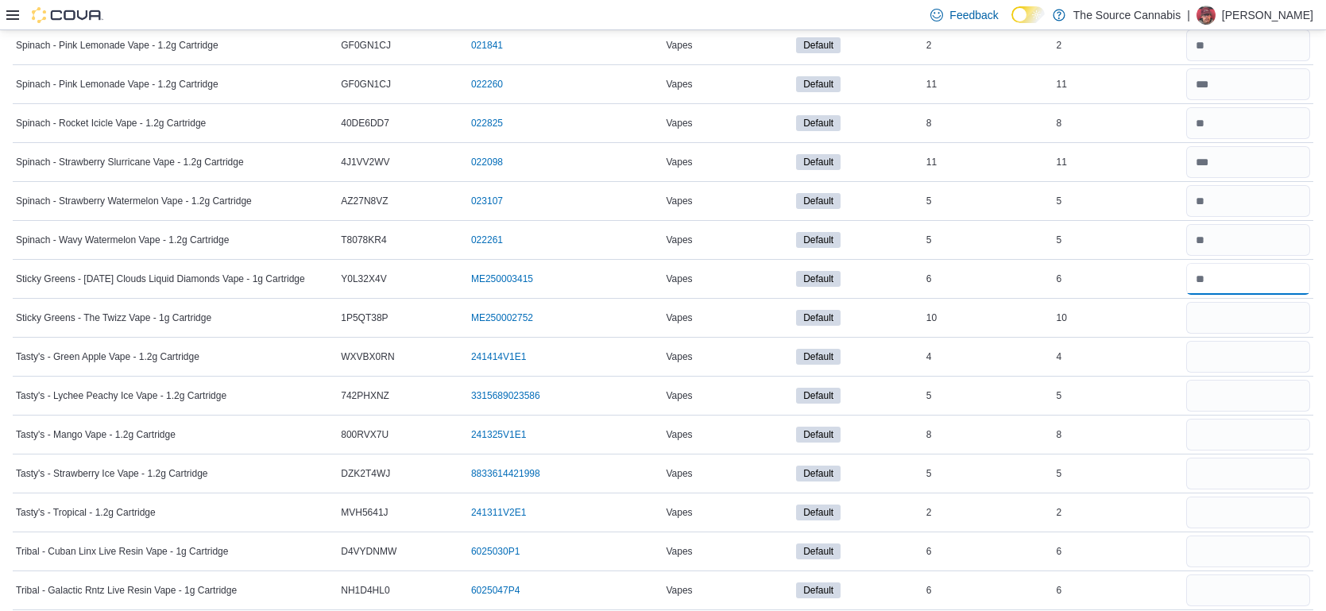
type input "*"
type input "**"
type input "*"
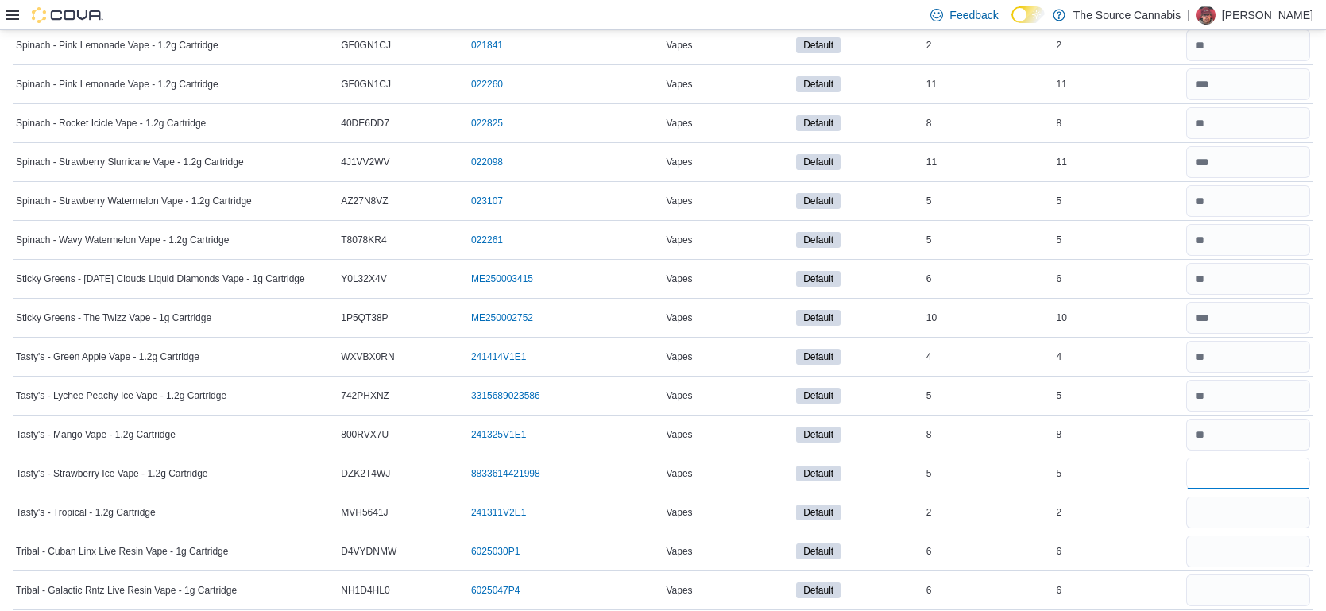
type input "*"
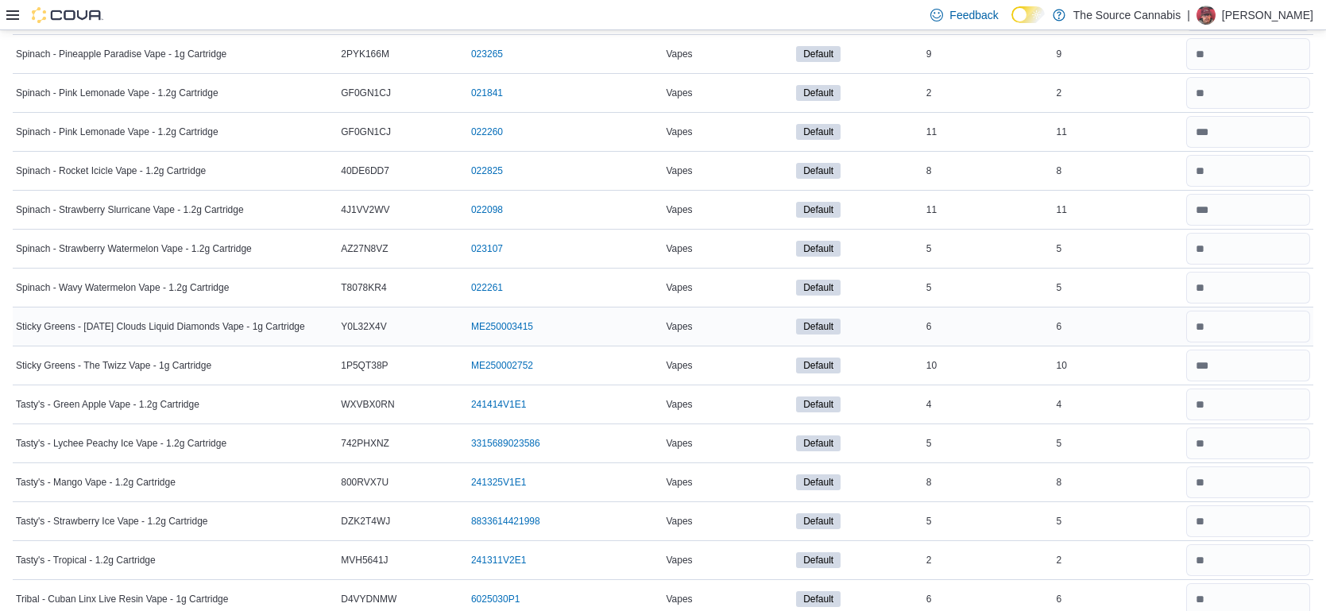
scroll to position [3156, 0]
click at [1214, 130] on input "number" at bounding box center [1248, 134] width 124 height 32
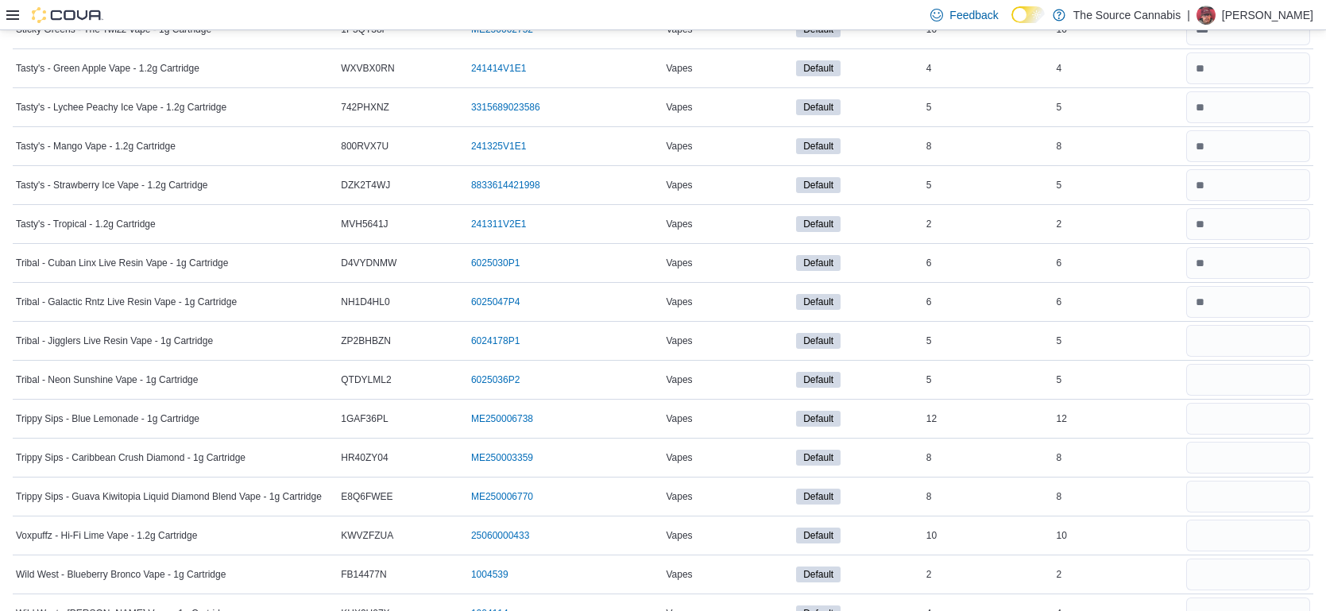
scroll to position [3491, 0]
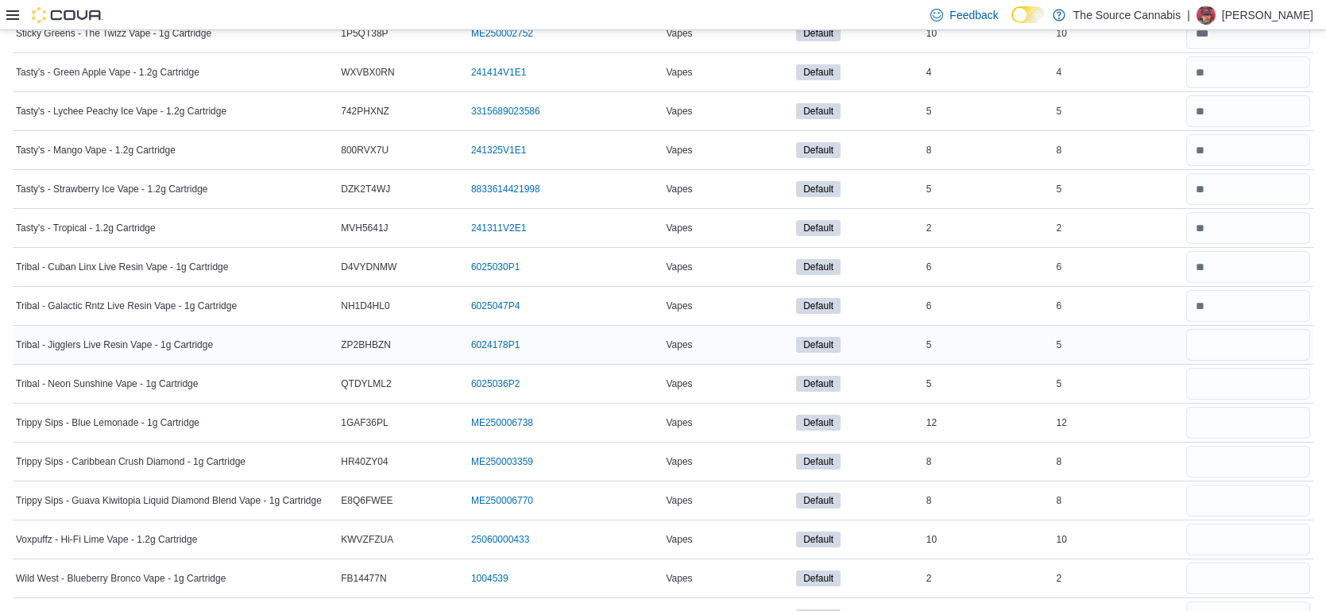
type input "**"
click at [1223, 329] on input "number" at bounding box center [1248, 345] width 124 height 32
type input "*"
type input "**"
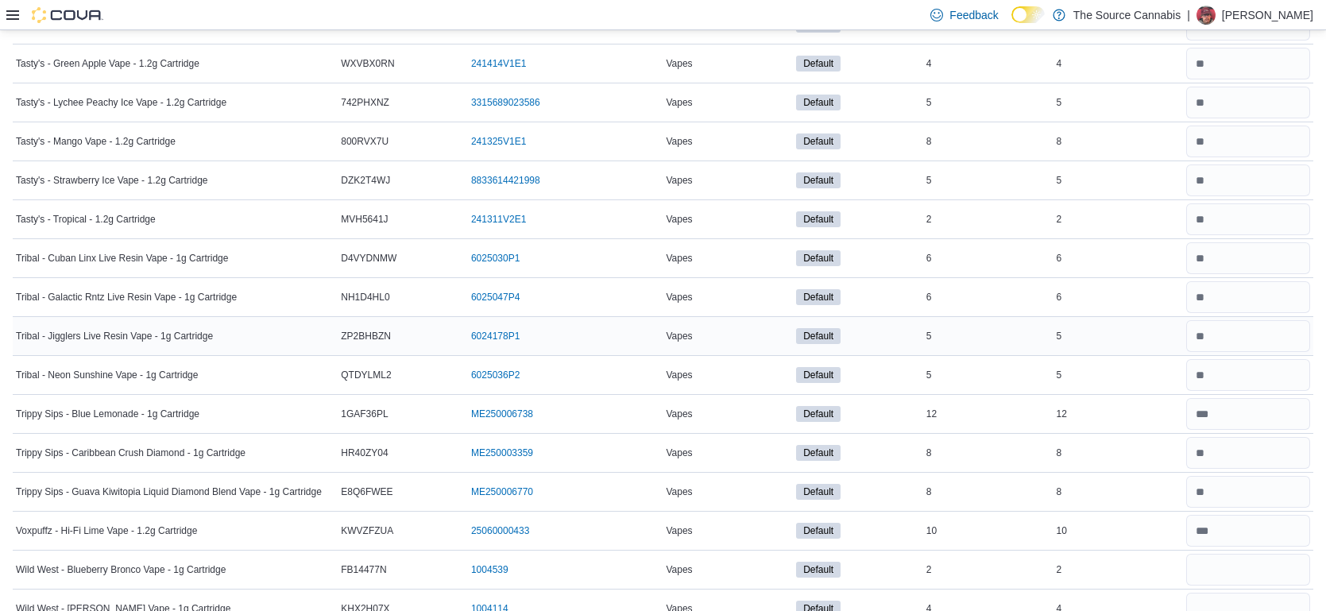
scroll to position [3749, 0]
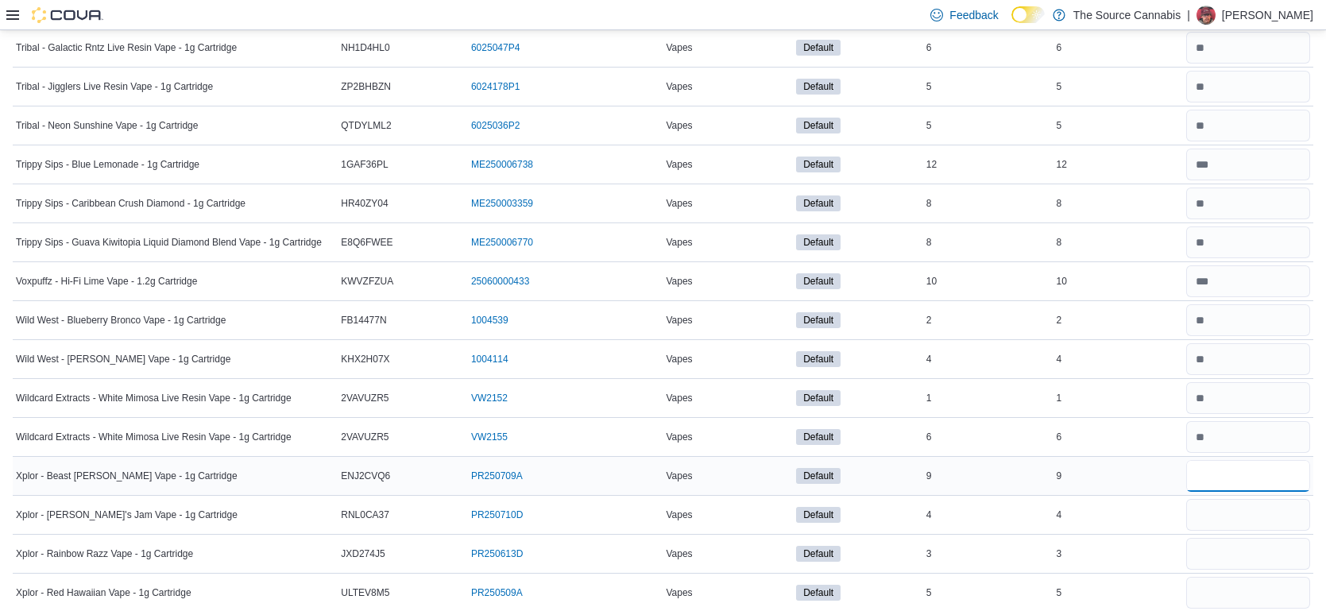
click at [1230, 460] on input "number" at bounding box center [1248, 476] width 124 height 32
click at [1214, 395] on input "number" at bounding box center [1248, 398] width 124 height 32
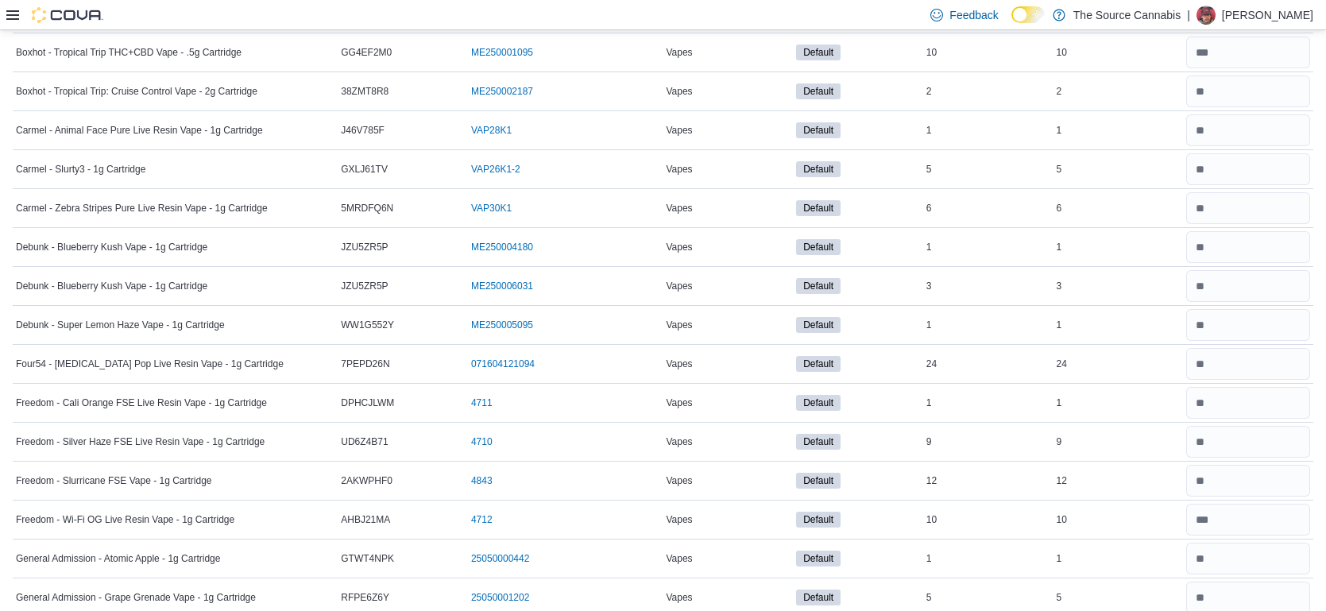
scroll to position [871, 0]
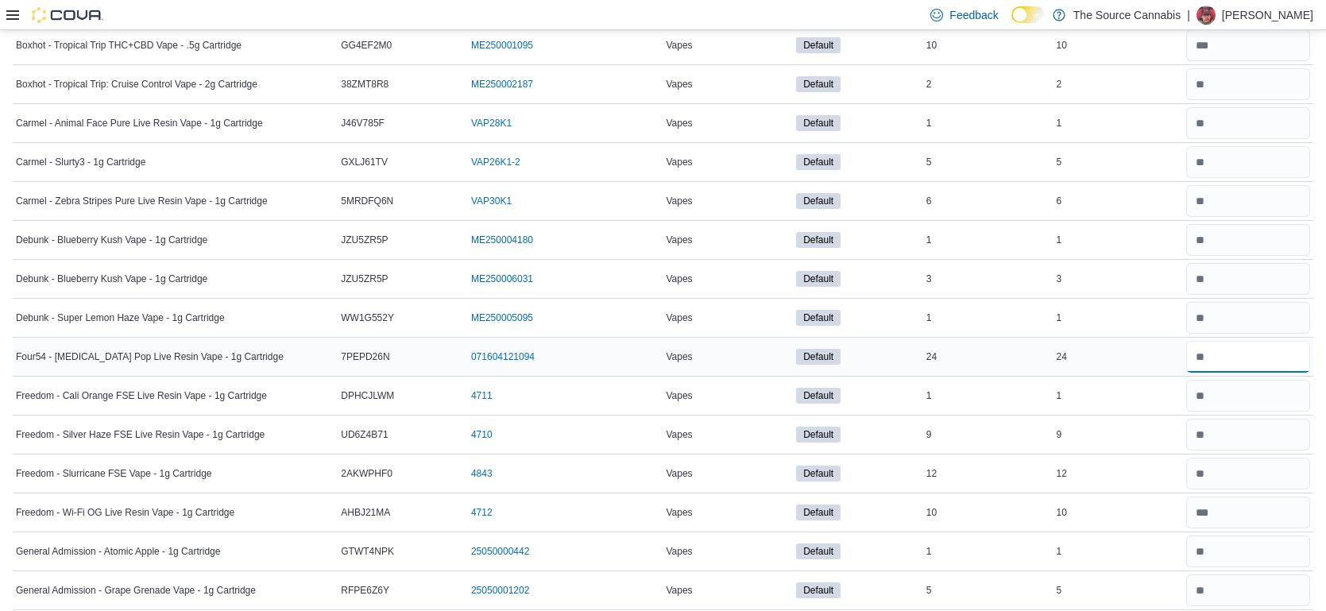
click at [1213, 354] on input "number" at bounding box center [1248, 357] width 124 height 32
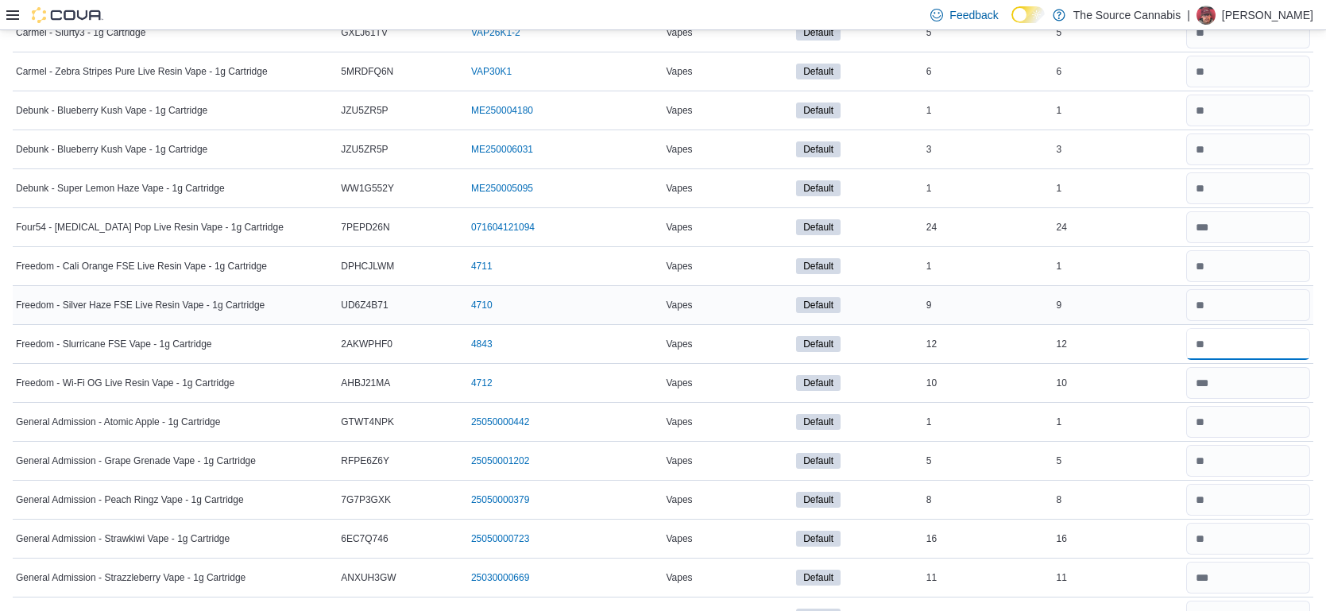
scroll to position [998, 0]
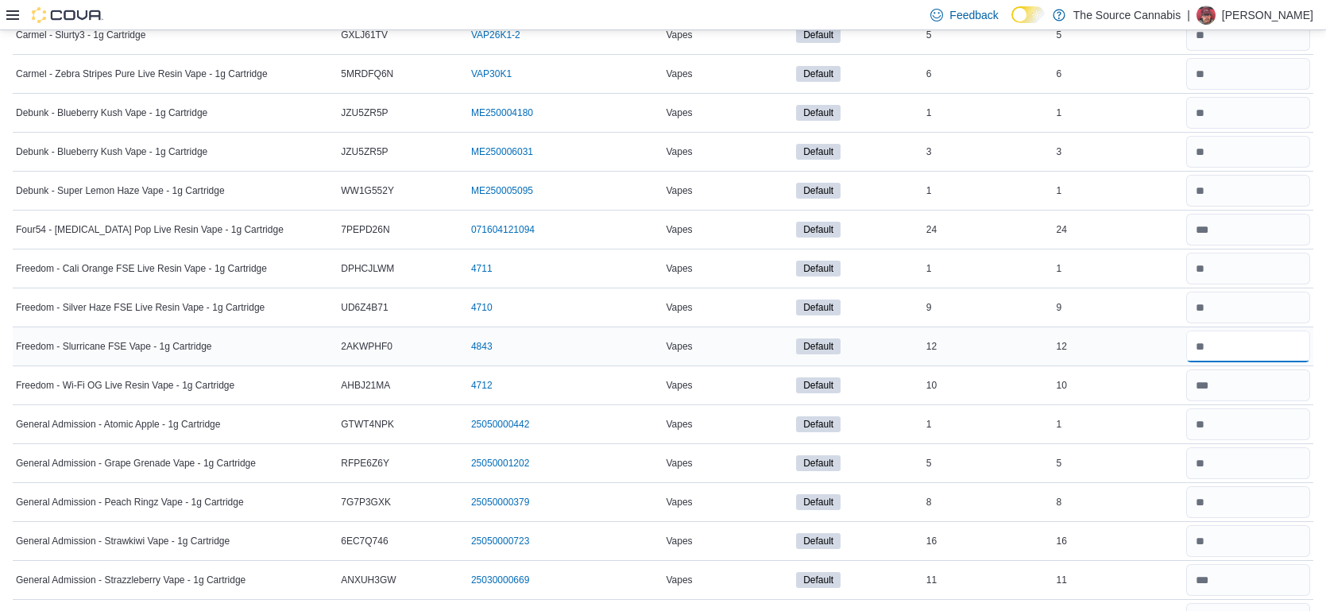
click at [1243, 346] on input "**" at bounding box center [1248, 346] width 124 height 32
click at [1260, 303] on input "number" at bounding box center [1248, 307] width 124 height 32
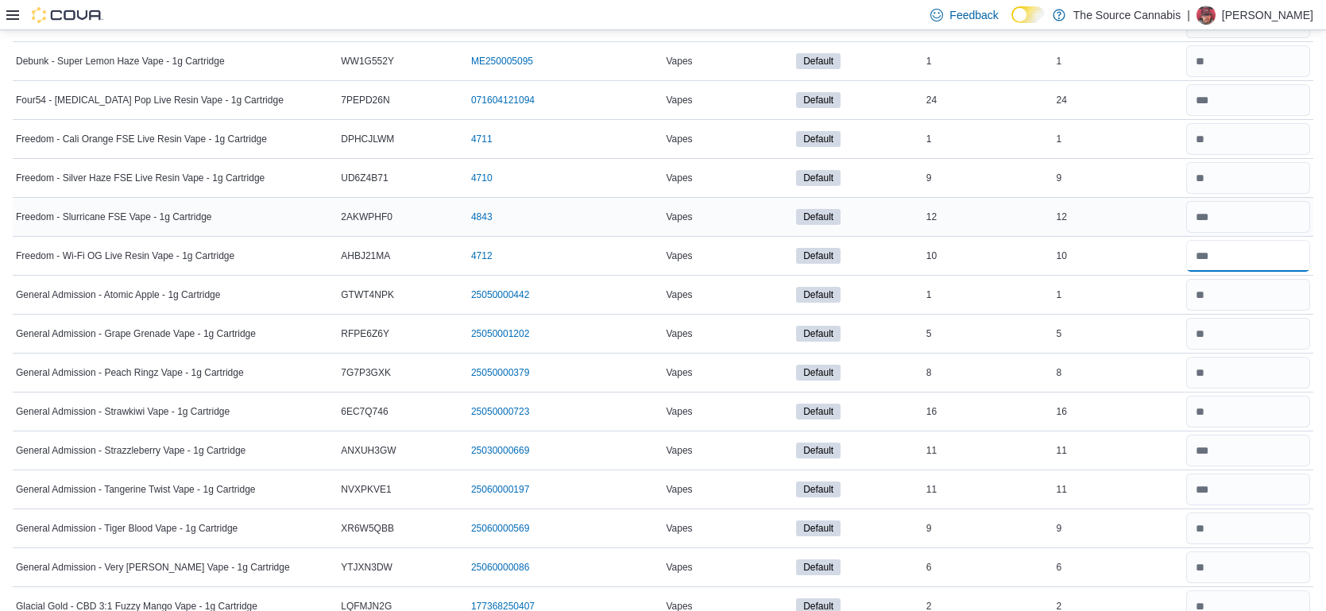
scroll to position [1129, 0]
click at [1245, 405] on input "number" at bounding box center [1248, 410] width 124 height 32
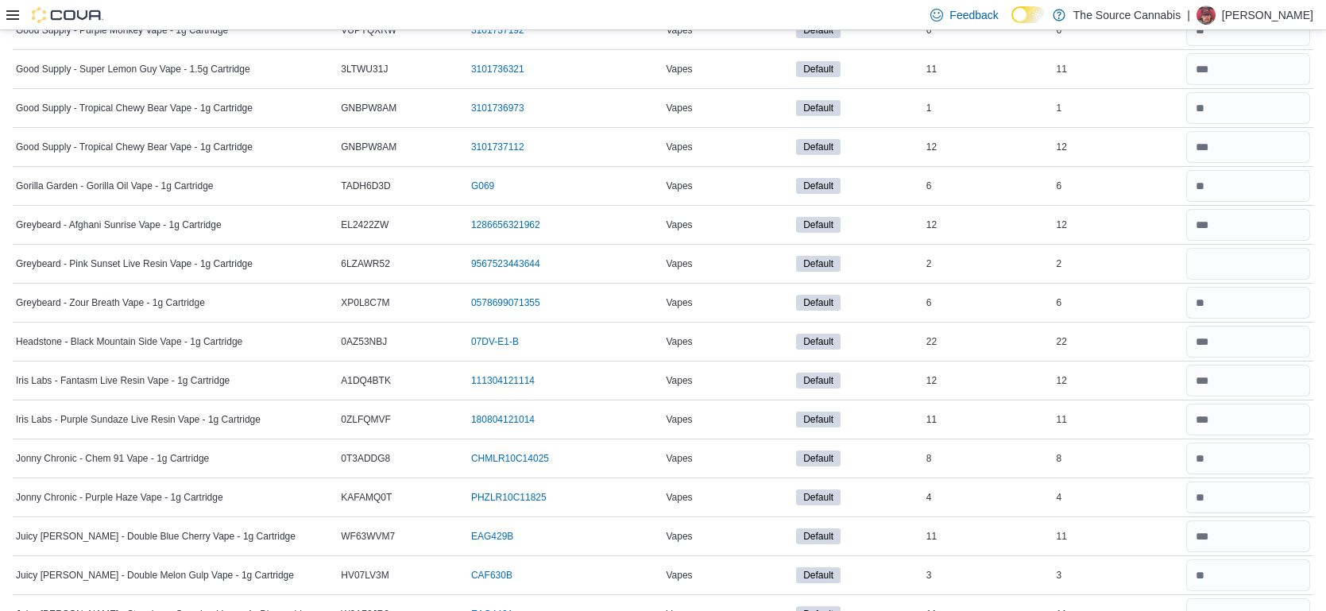
scroll to position [1896, 0]
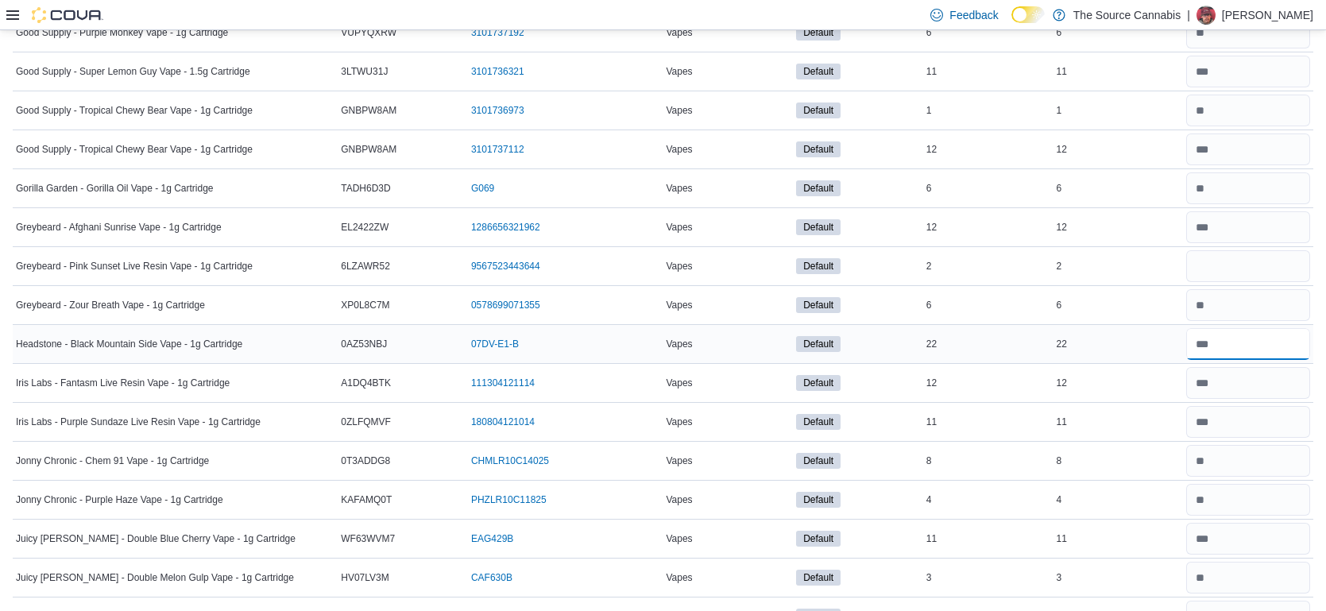
click at [1224, 341] on input "number" at bounding box center [1248, 344] width 124 height 32
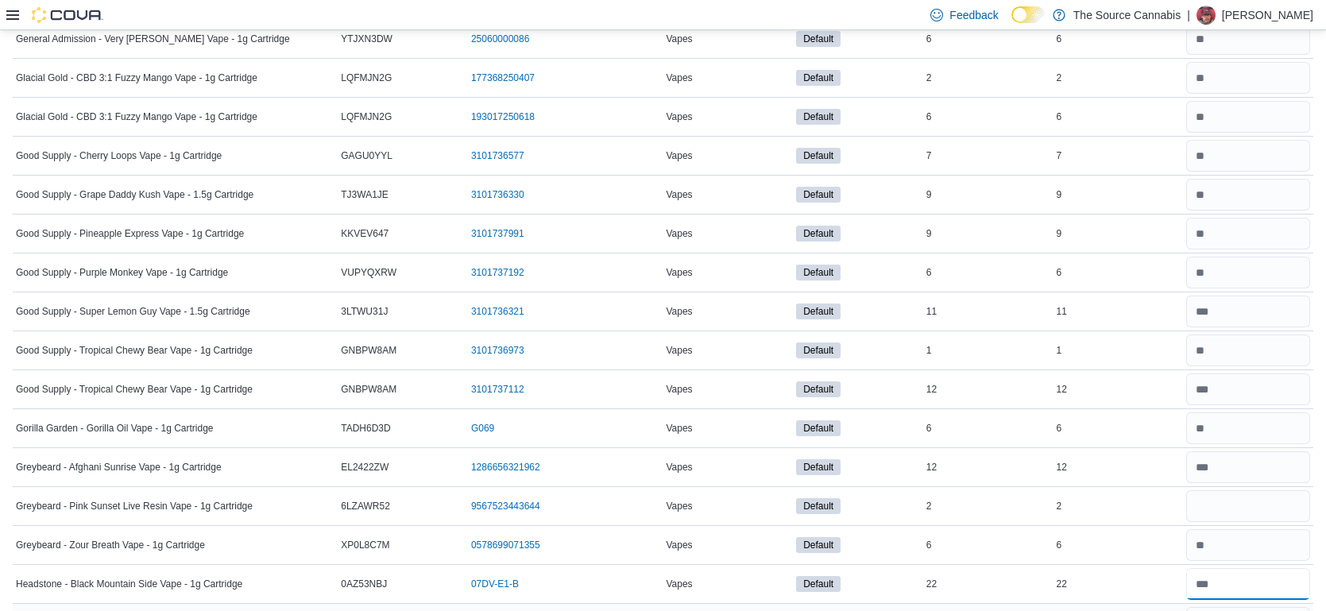
scroll to position [0, 0]
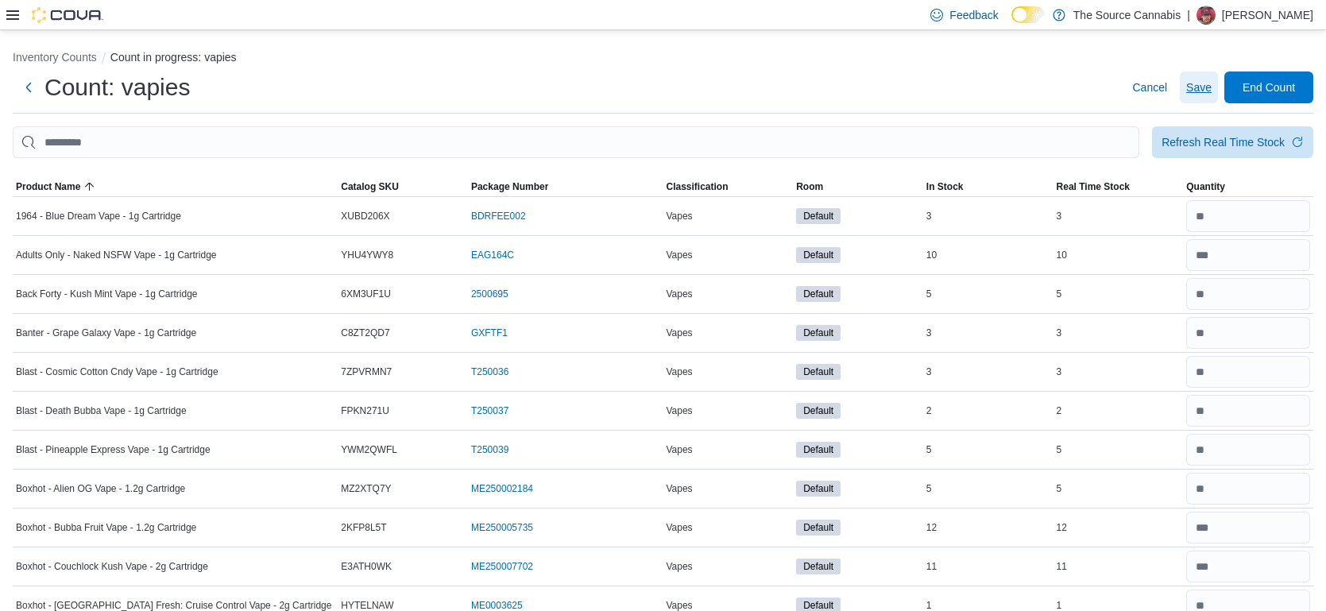
click at [1193, 90] on span "Save" at bounding box center [1198, 87] width 25 height 16
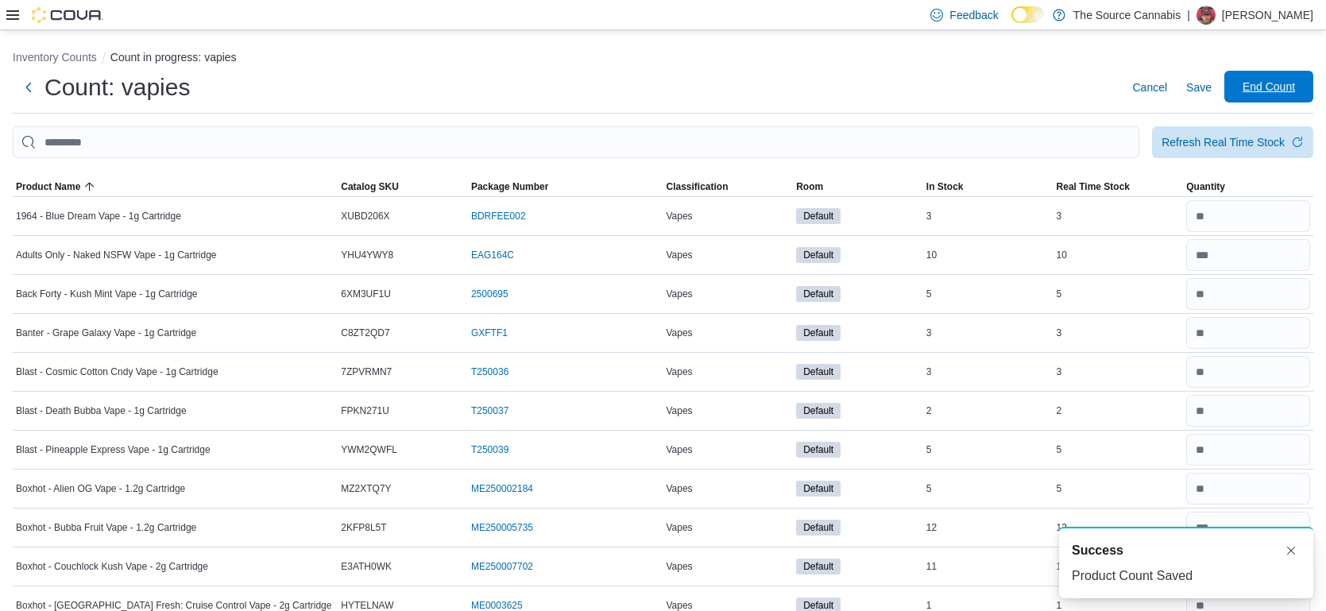
click at [1245, 91] on span "End Count" at bounding box center [1268, 87] width 52 height 16
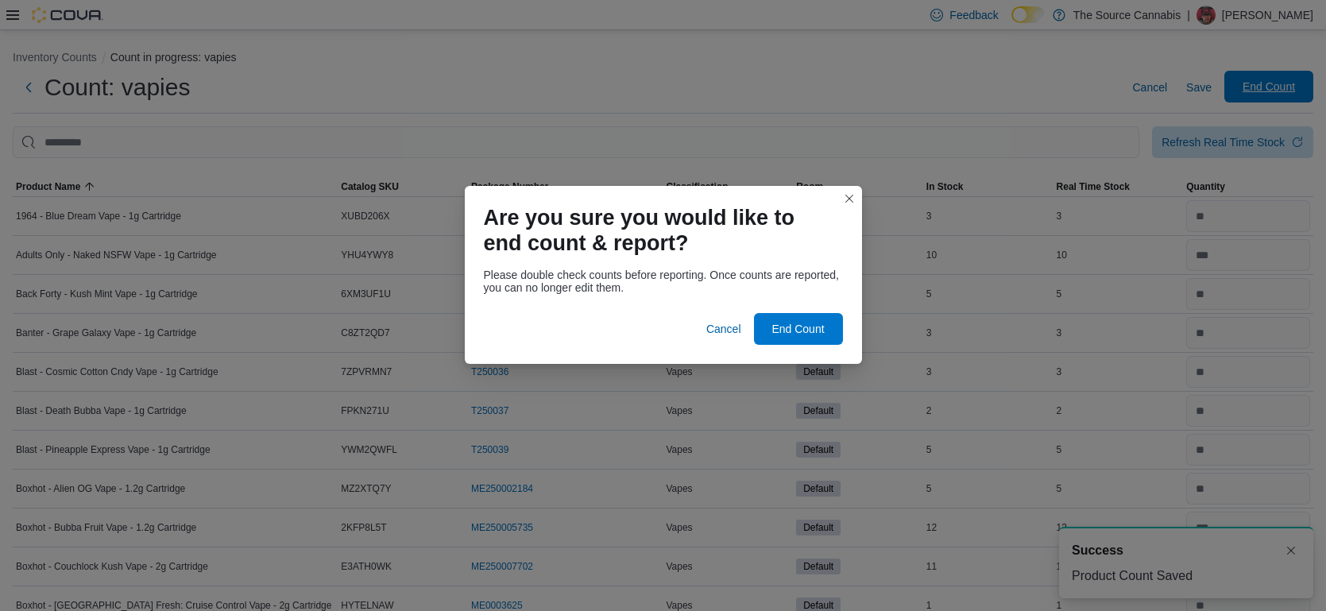
click at [1245, 91] on div "Are you sure you would like to end count & report? Please double check counts b…" at bounding box center [663, 305] width 1326 height 611
click at [795, 303] on div at bounding box center [663, 303] width 359 height 19
click at [788, 358] on div "Please double check counts before reporting. Once counts are reported, you can …" at bounding box center [663, 313] width 397 height 102
click at [809, 336] on span "End Count" at bounding box center [798, 328] width 70 height 32
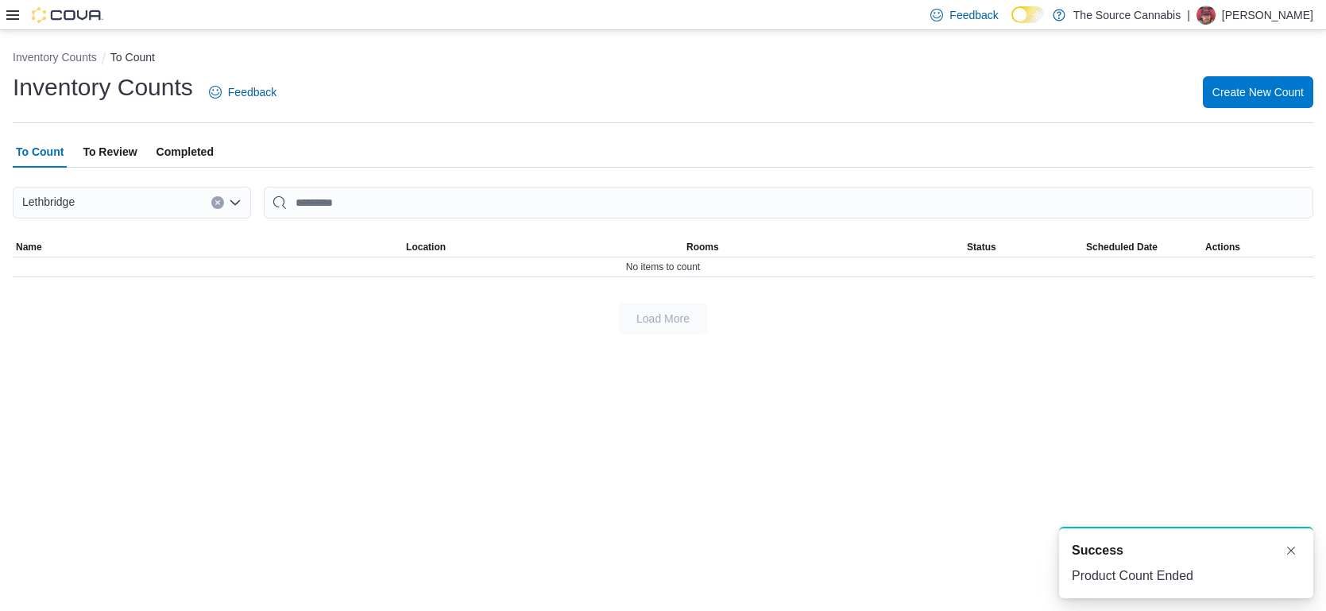
click at [125, 154] on span "To Review" at bounding box center [110, 152] width 54 height 32
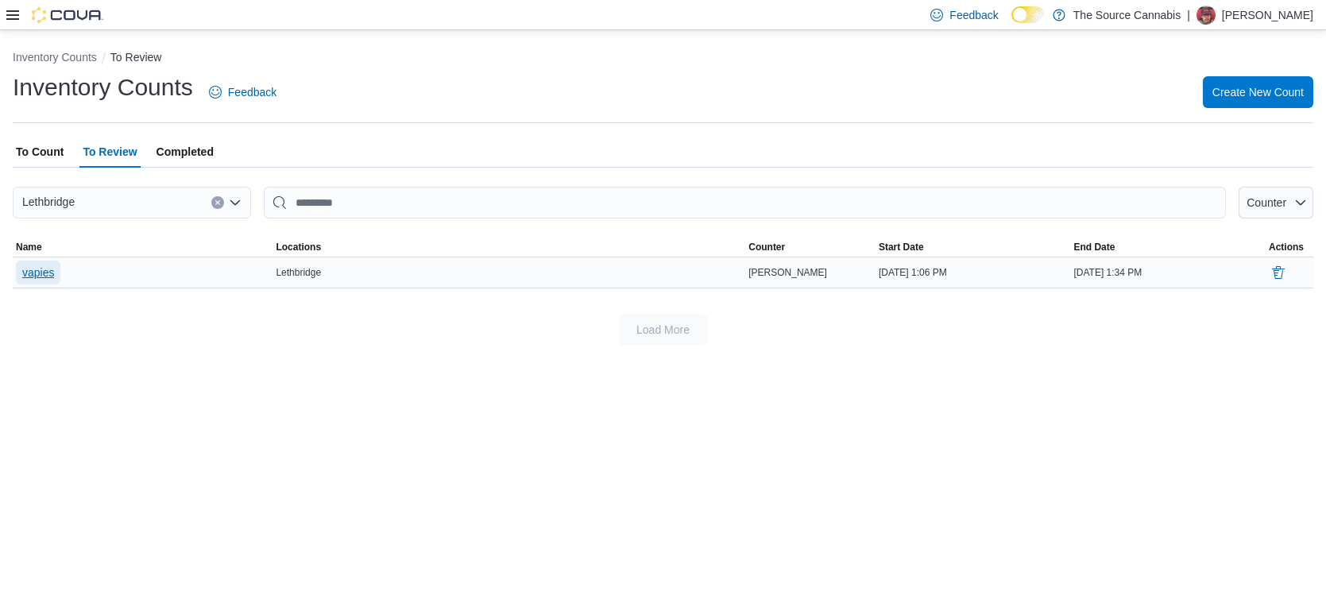
click at [48, 272] on span "vapies" at bounding box center [38, 272] width 32 height 16
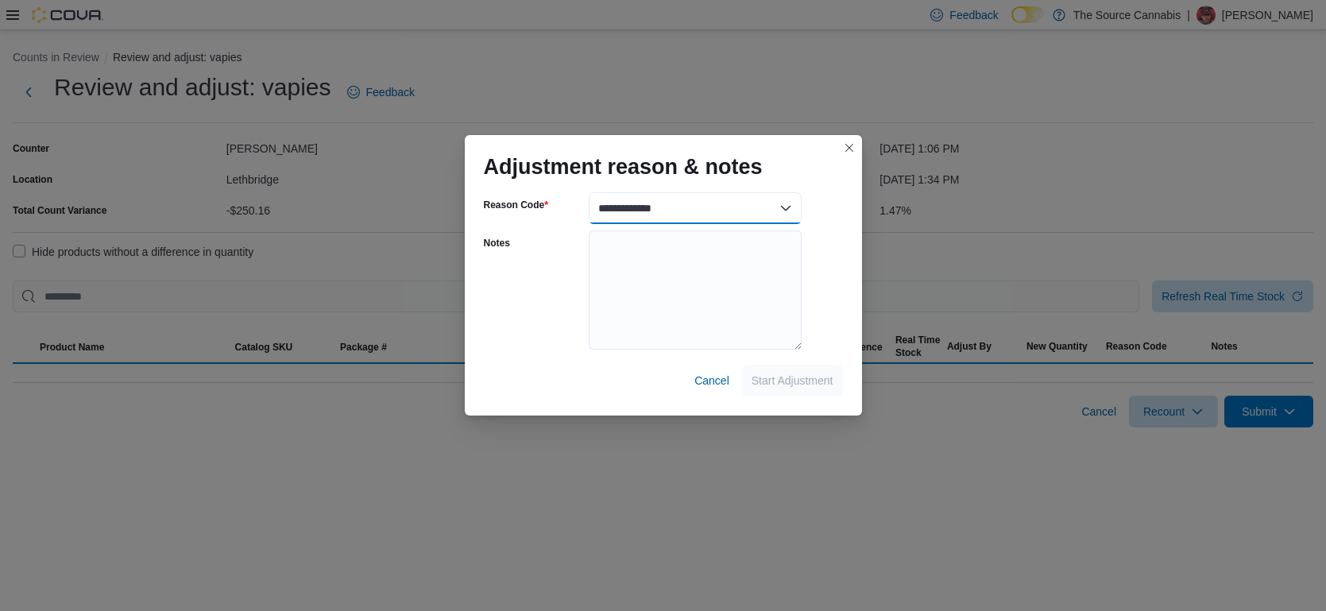
click at [649, 208] on select "**********" at bounding box center [695, 208] width 213 height 32
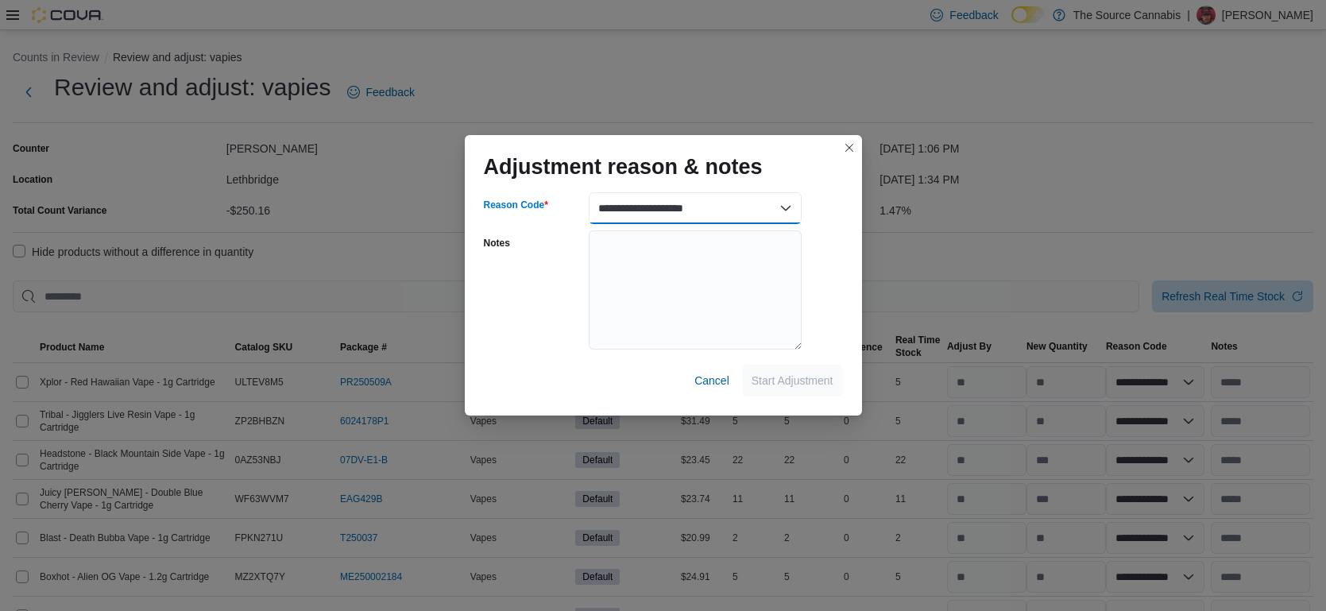
click at [589, 192] on select "**********" at bounding box center [695, 208] width 213 height 32
click at [796, 387] on span "Start Adjustment" at bounding box center [792, 380] width 82 height 16
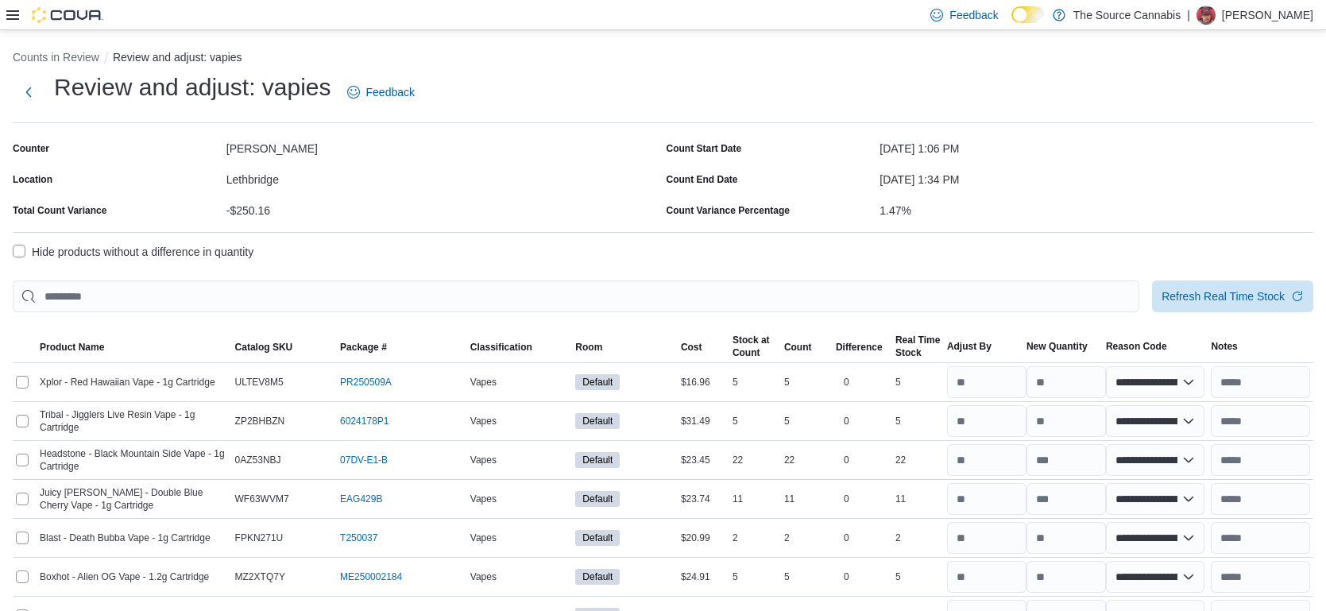
click at [37, 252] on label "Hide products without a difference in quantity" at bounding box center [133, 251] width 241 height 19
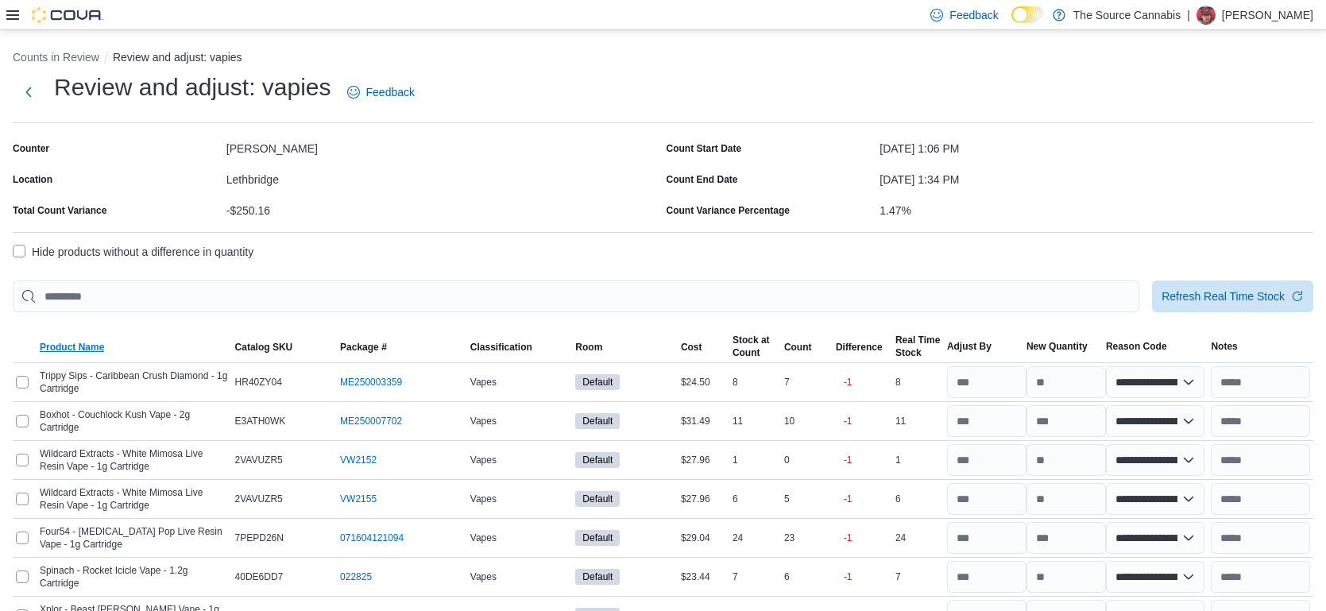
click at [81, 351] on span "Product Name" at bounding box center [72, 347] width 64 height 13
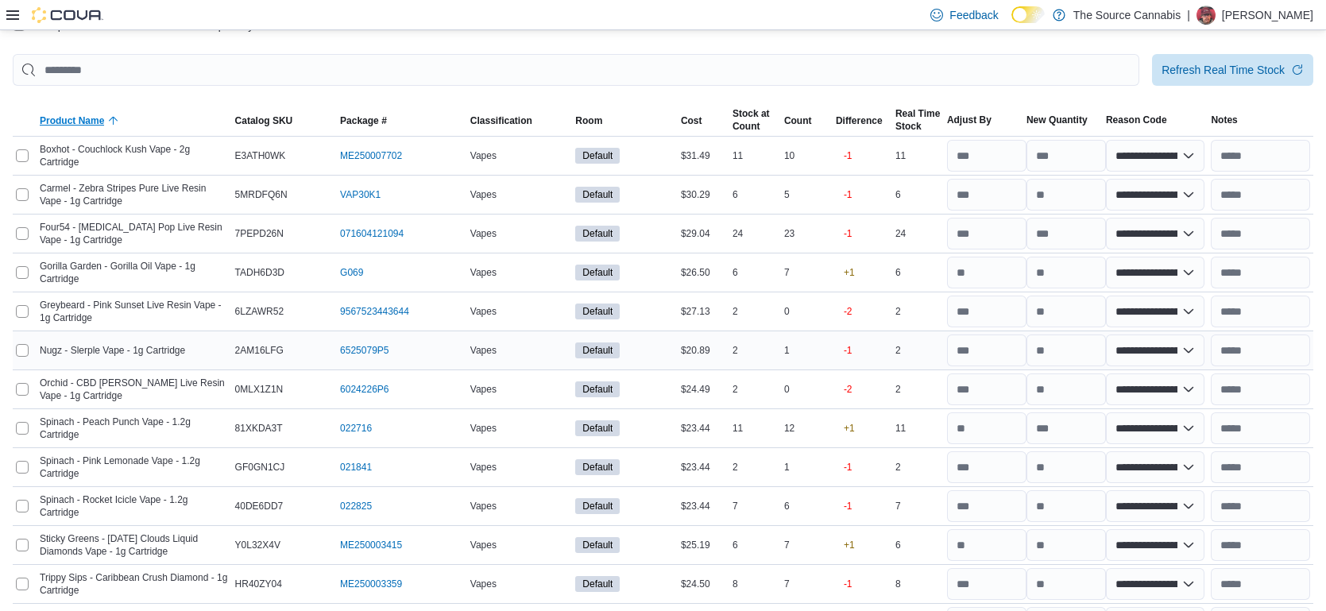
scroll to position [230, 0]
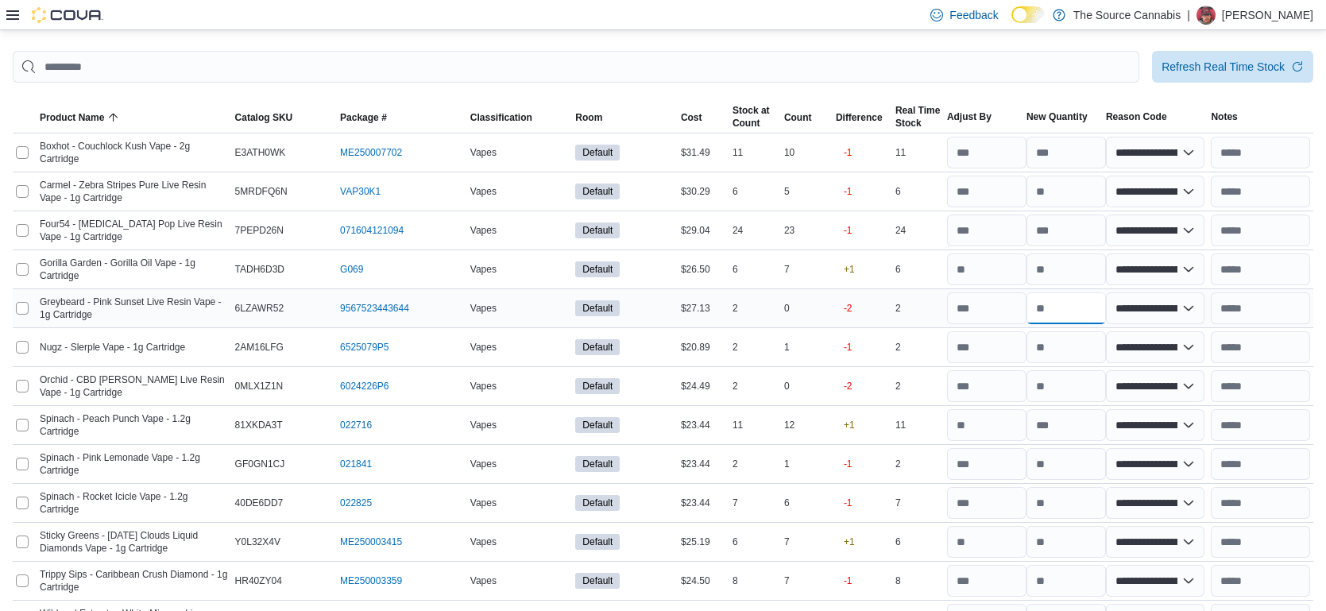
click at [1052, 313] on input "number" at bounding box center [1065, 308] width 79 height 32
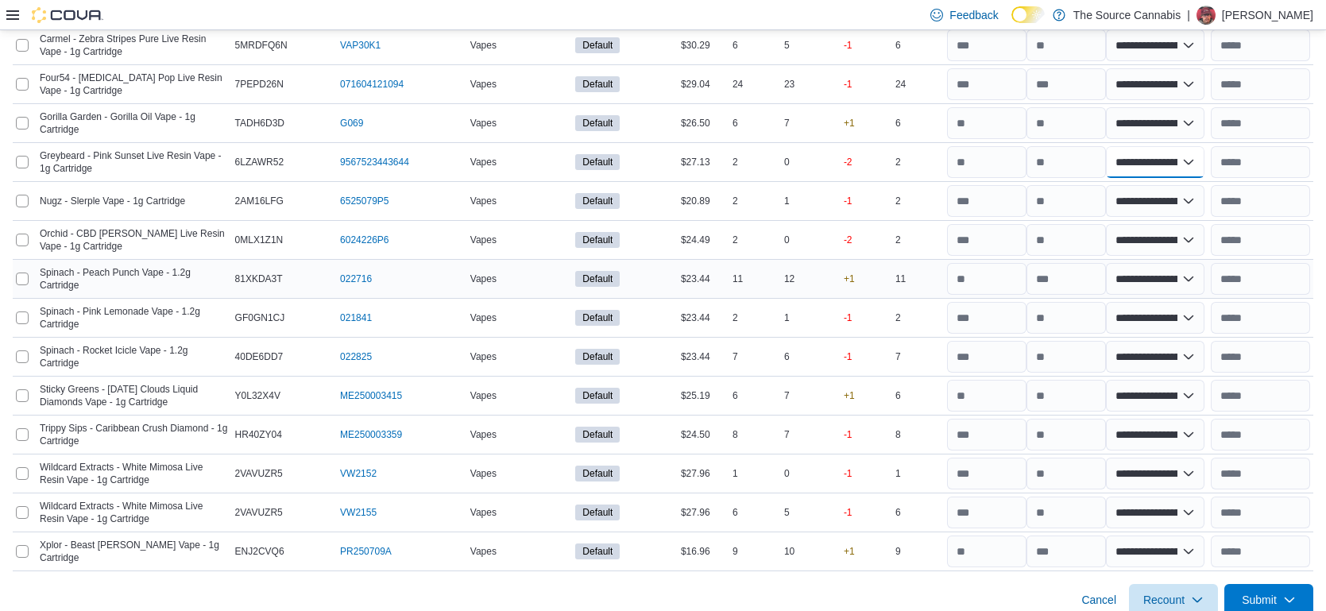
scroll to position [380, 0]
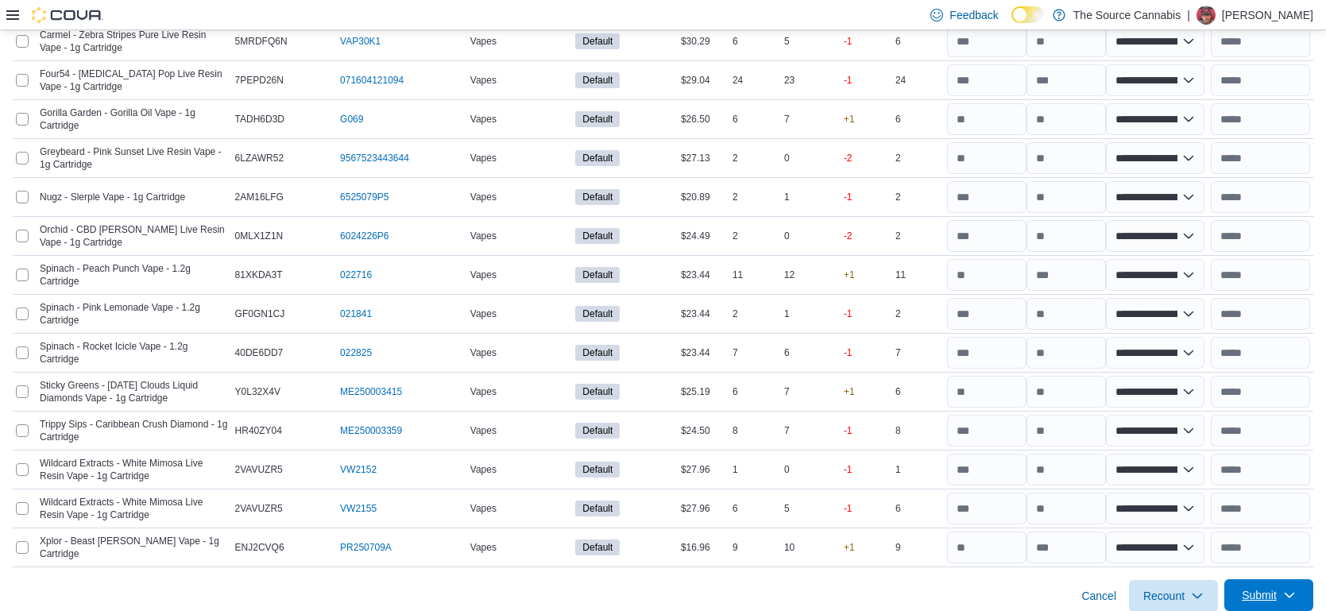
click at [1265, 598] on span "Submit" at bounding box center [1258, 595] width 35 height 16
click at [1228, 527] on span "Submit Adjustments" at bounding box center [1219, 523] width 98 height 16
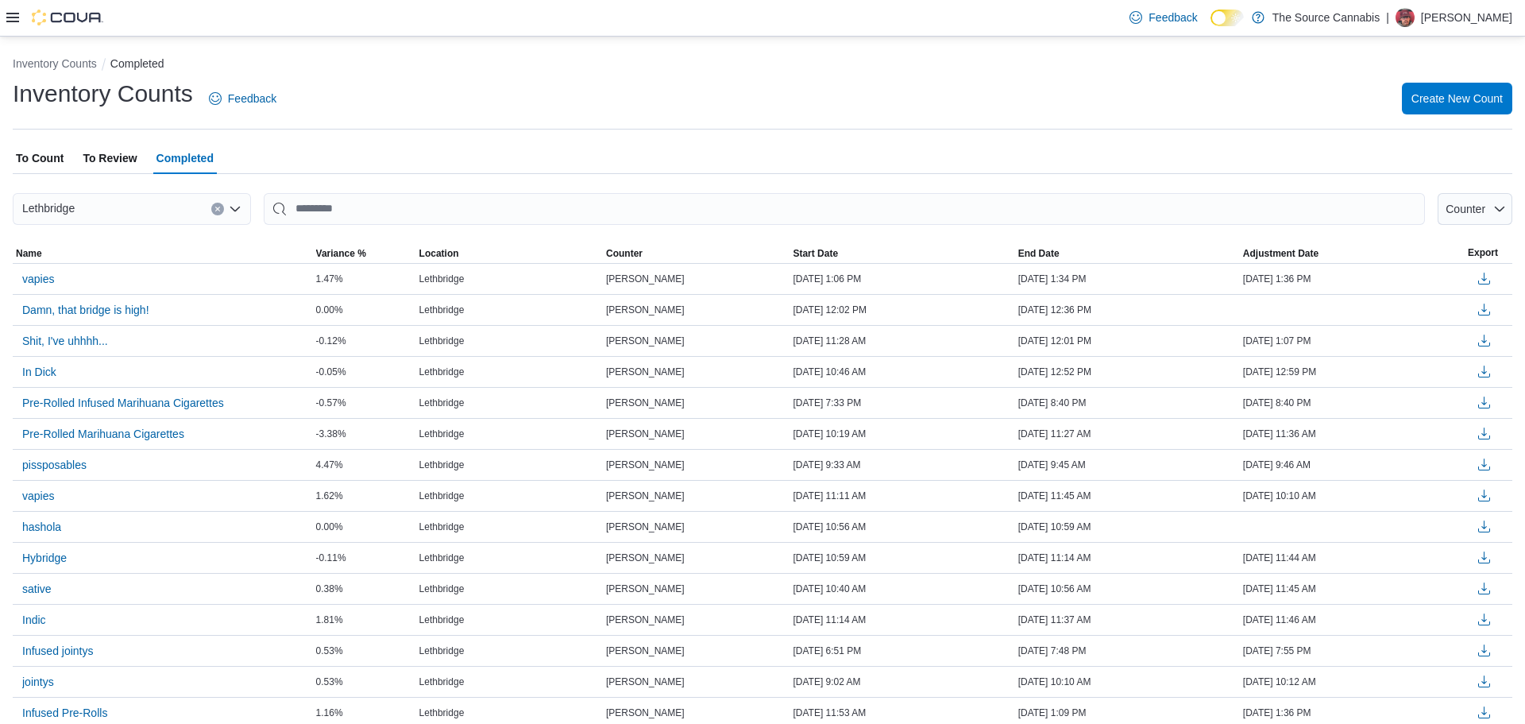
click at [198, 164] on span "Completed" at bounding box center [184, 158] width 57 height 32
click at [52, 166] on span "To Count" at bounding box center [40, 158] width 48 height 32
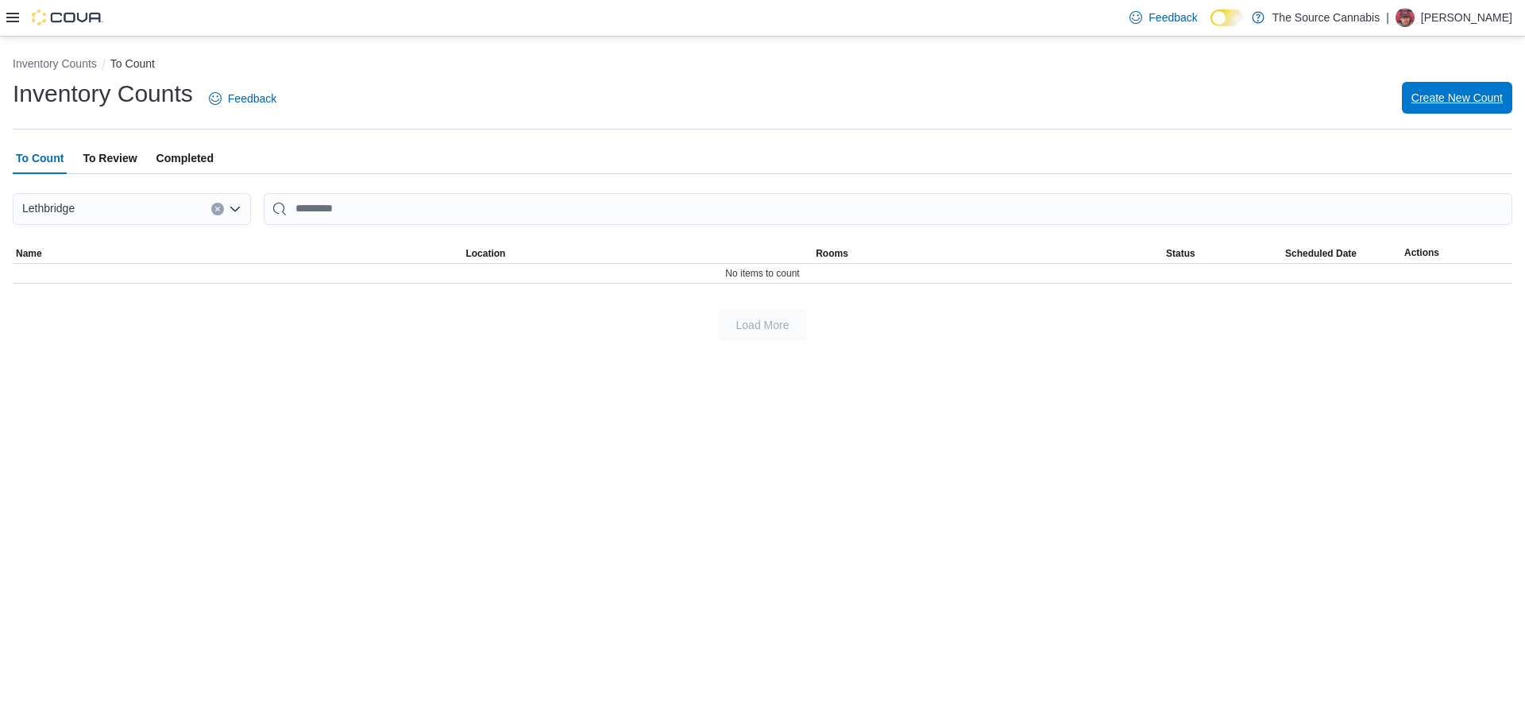
click at [1454, 108] on span "Create New Count" at bounding box center [1456, 98] width 91 height 32
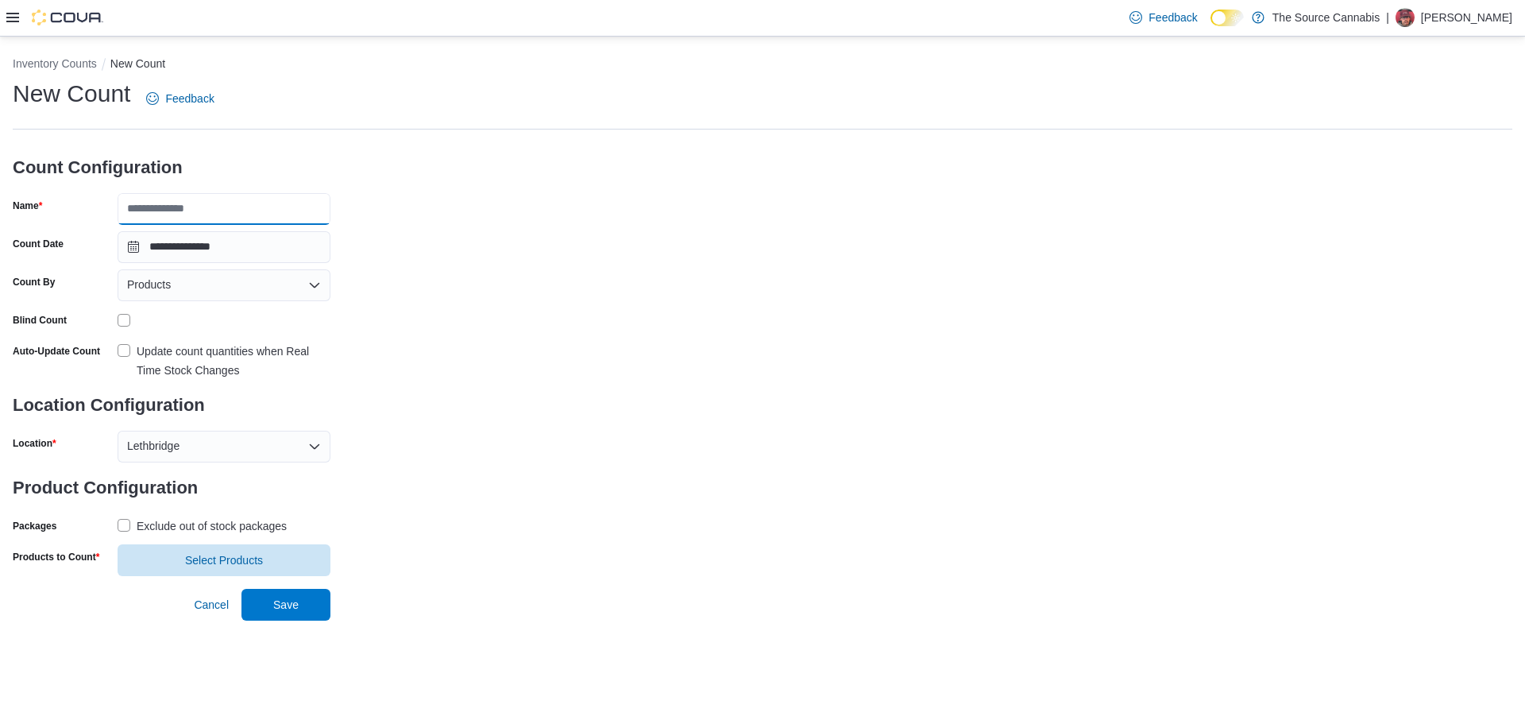
click at [210, 202] on input "Name" at bounding box center [224, 209] width 213 height 32
click at [547, 249] on div "**********" at bounding box center [763, 327] width 1500 height 498
click at [139, 276] on span "Products" at bounding box center [149, 284] width 44 height 19
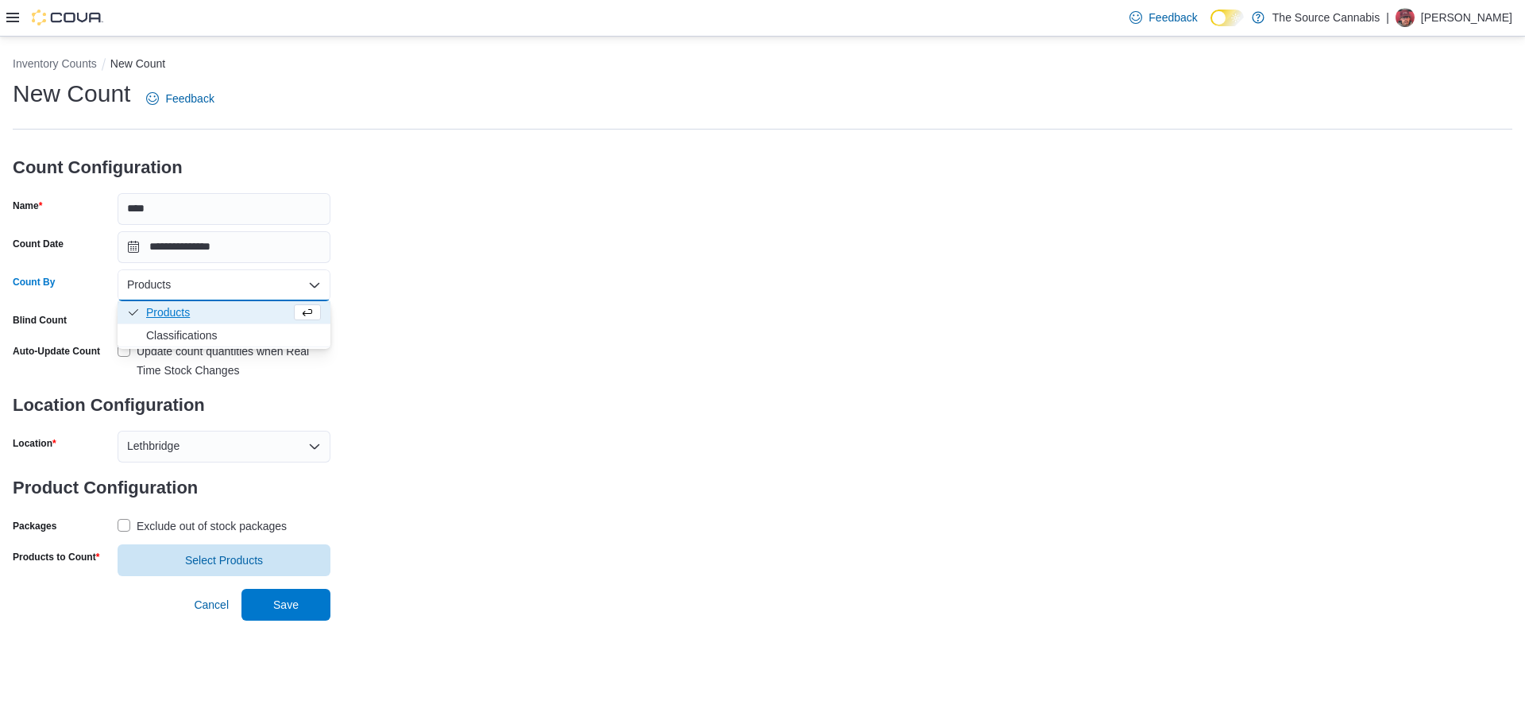
drag, startPoint x: 454, startPoint y: 277, endPoint x: 334, endPoint y: 300, distance: 122.9
click at [455, 277] on div "**********" at bounding box center [763, 327] width 1500 height 498
click at [128, 351] on label "Update count quantities when Real Time Stock Changes" at bounding box center [224, 361] width 213 height 38
click at [220, 566] on span "Select Products" at bounding box center [224, 559] width 194 height 32
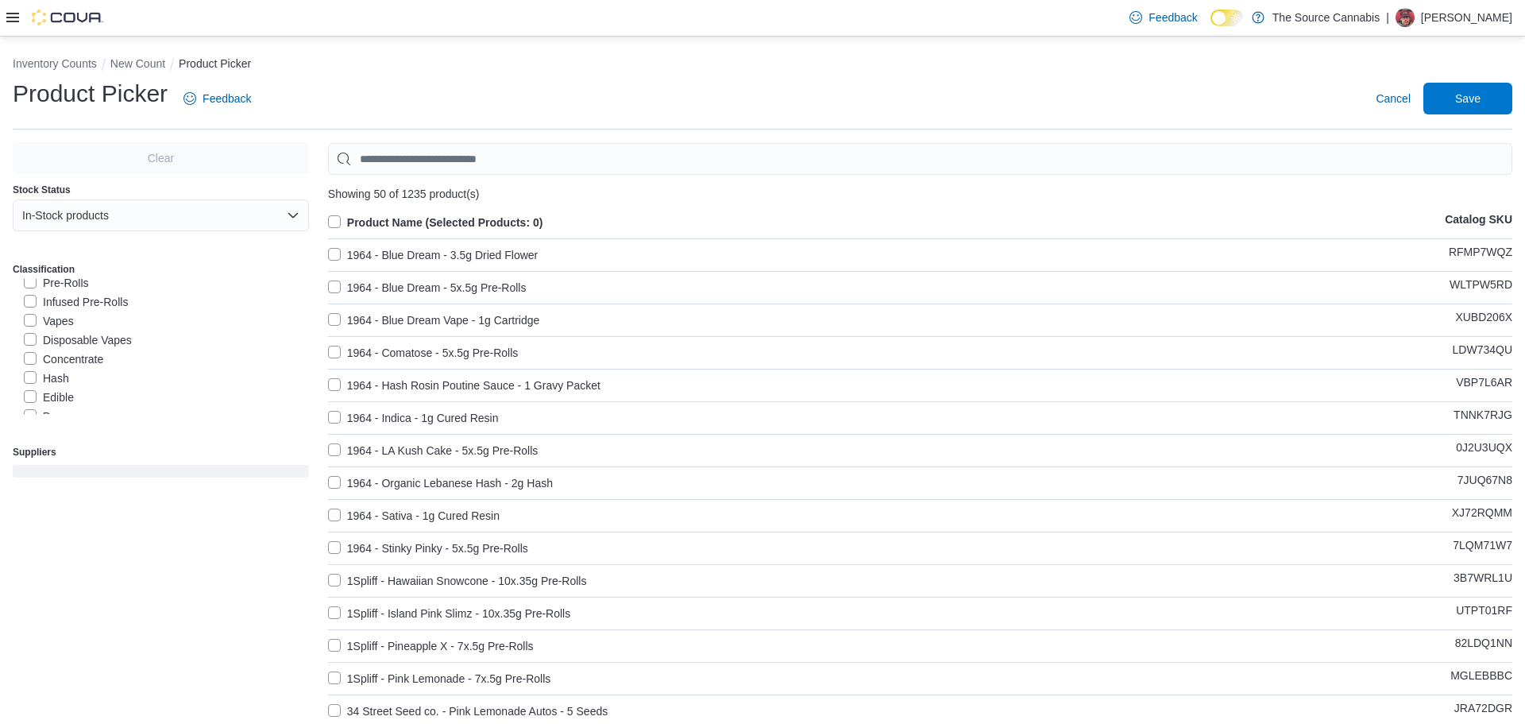
scroll to position [130, 0]
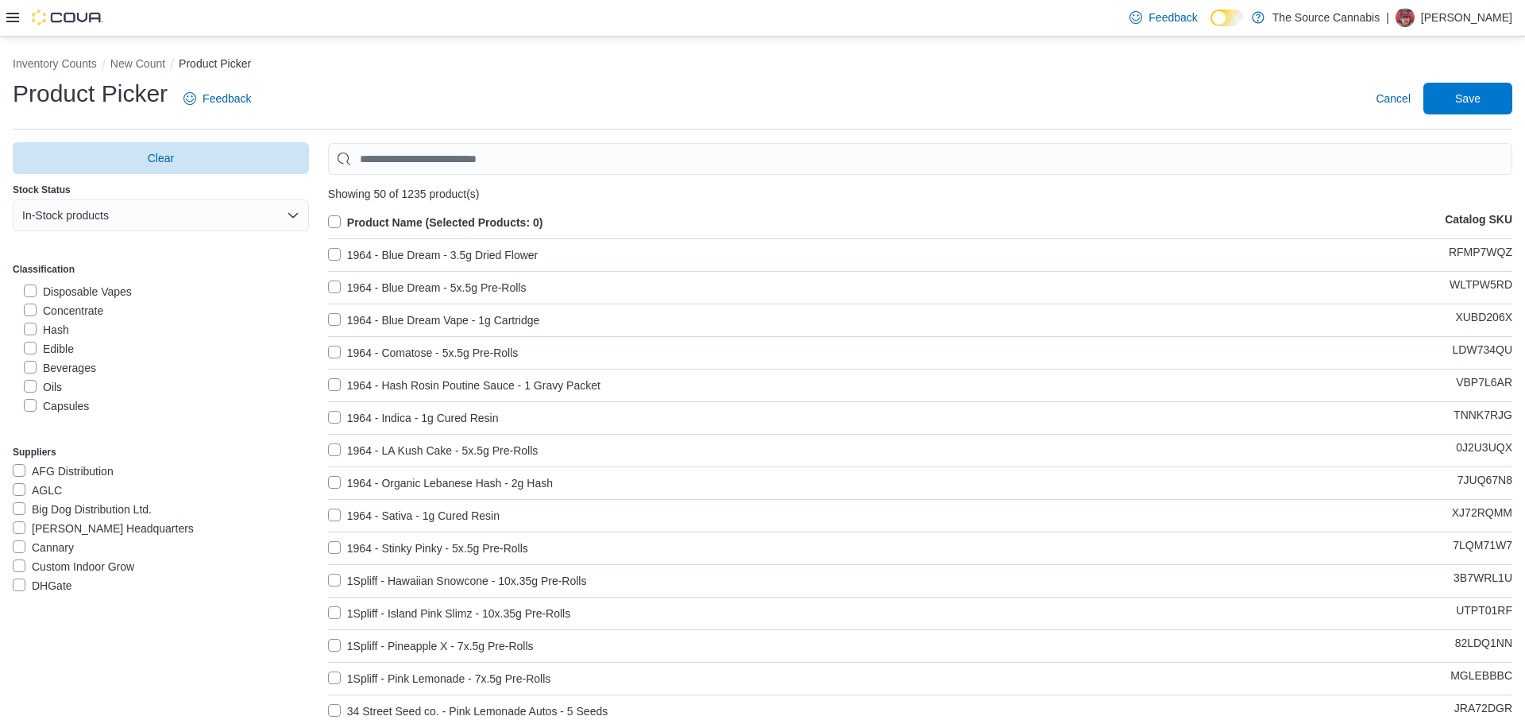
click at [25, 330] on label "Hash" at bounding box center [46, 329] width 45 height 19
click at [331, 222] on label "Product Name (Selected Products: 0)" at bounding box center [435, 222] width 215 height 19
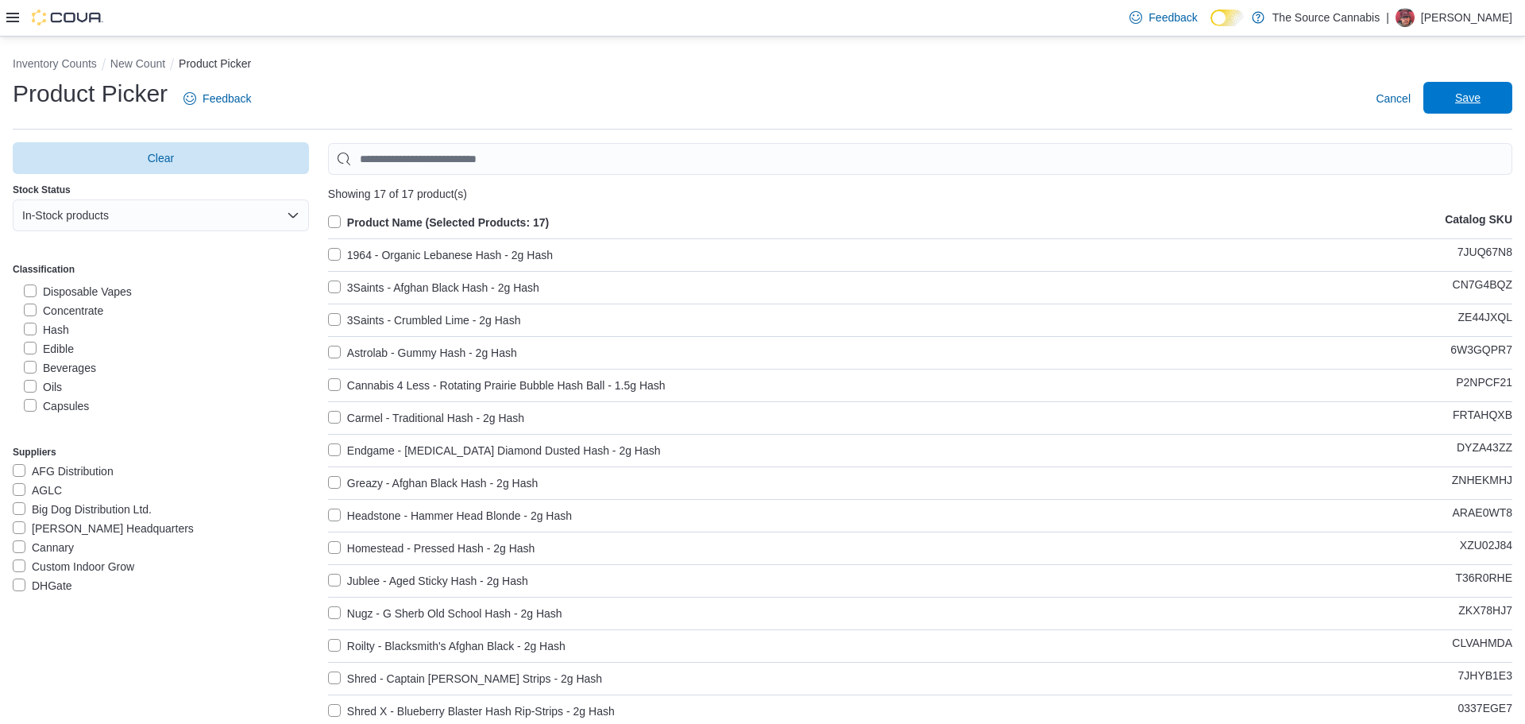
click at [1467, 100] on span "Save" at bounding box center [1467, 98] width 25 height 16
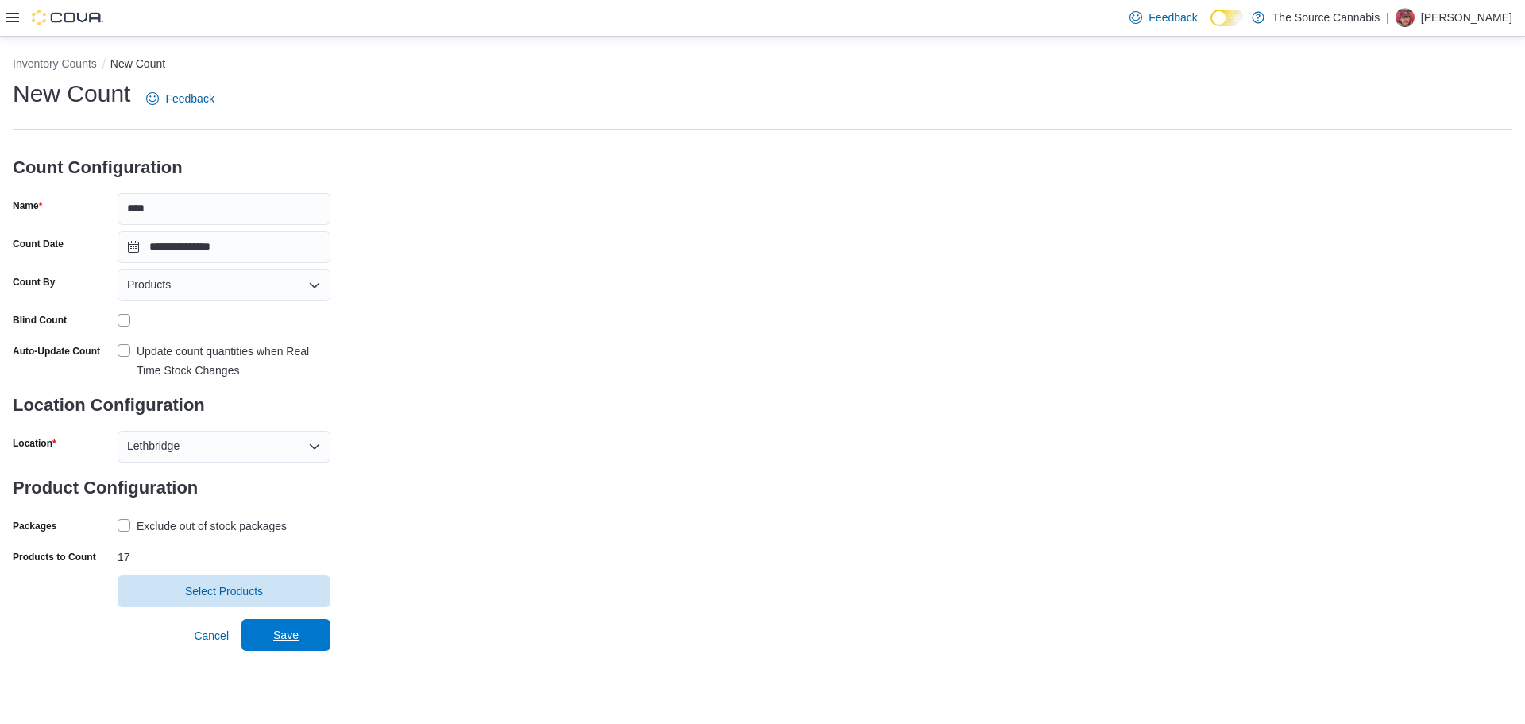
click at [290, 635] on span "Save" at bounding box center [285, 635] width 25 height 16
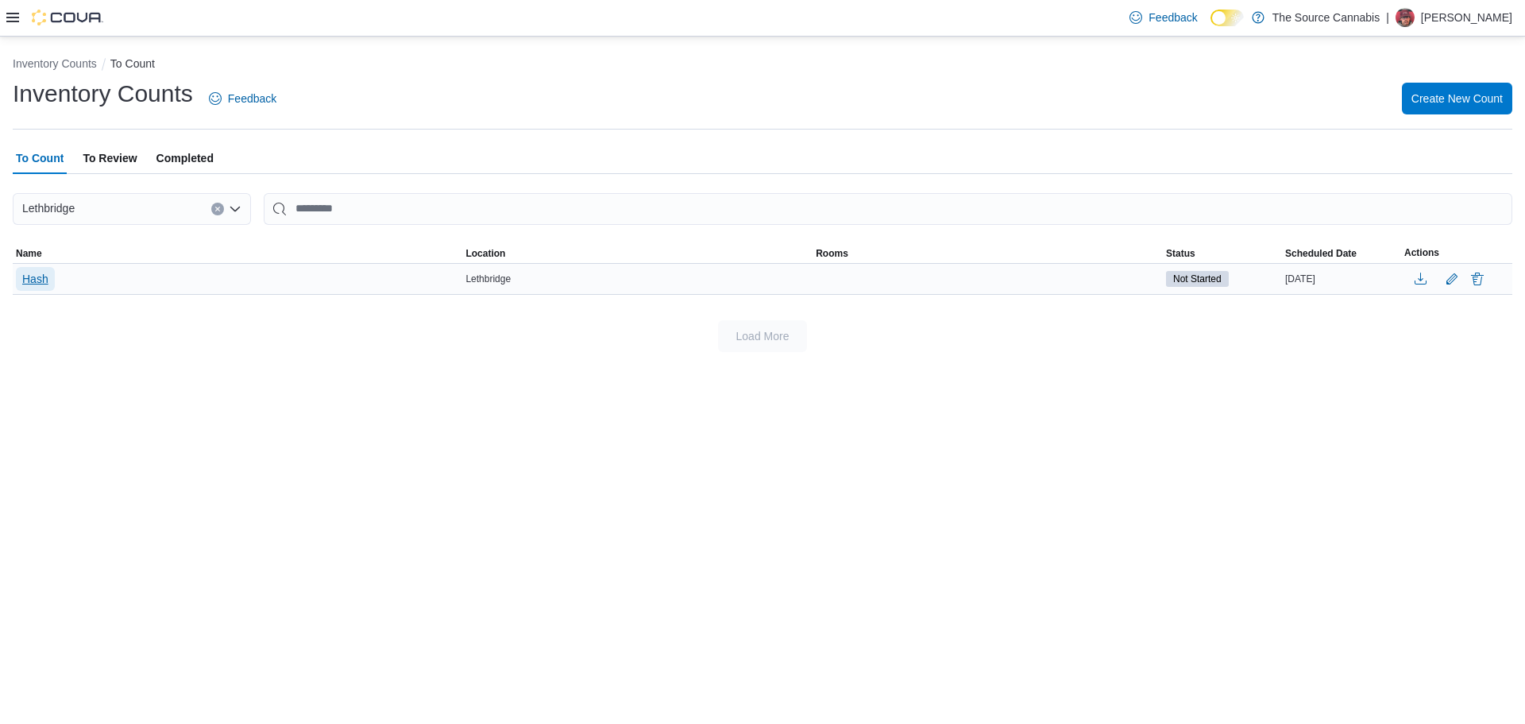
click at [46, 281] on span "Hash" at bounding box center [35, 279] width 26 height 16
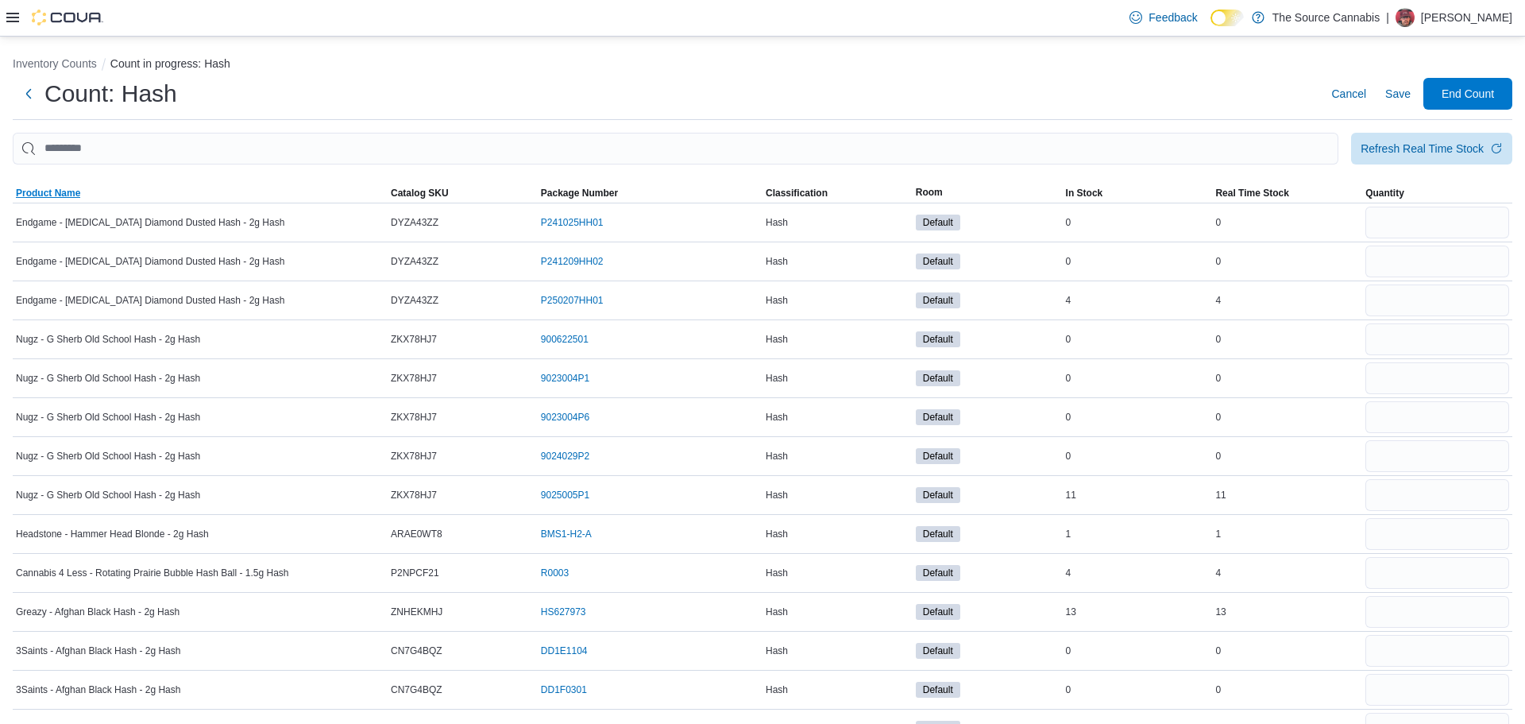
click at [52, 187] on span "Product Name" at bounding box center [48, 193] width 64 height 13
click at [1348, 90] on span "Cancel" at bounding box center [1348, 94] width 35 height 16
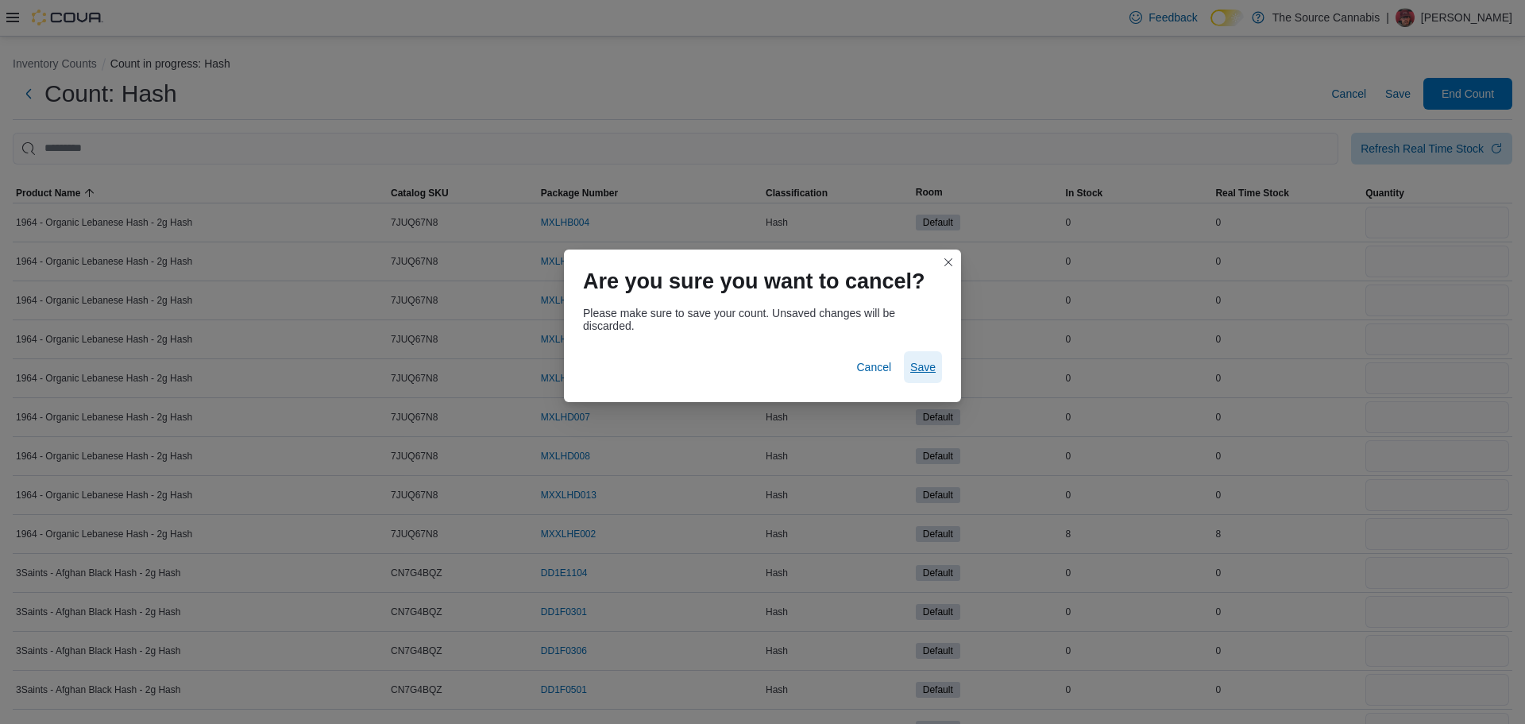
click at [925, 383] on span "Save" at bounding box center [922, 367] width 25 height 32
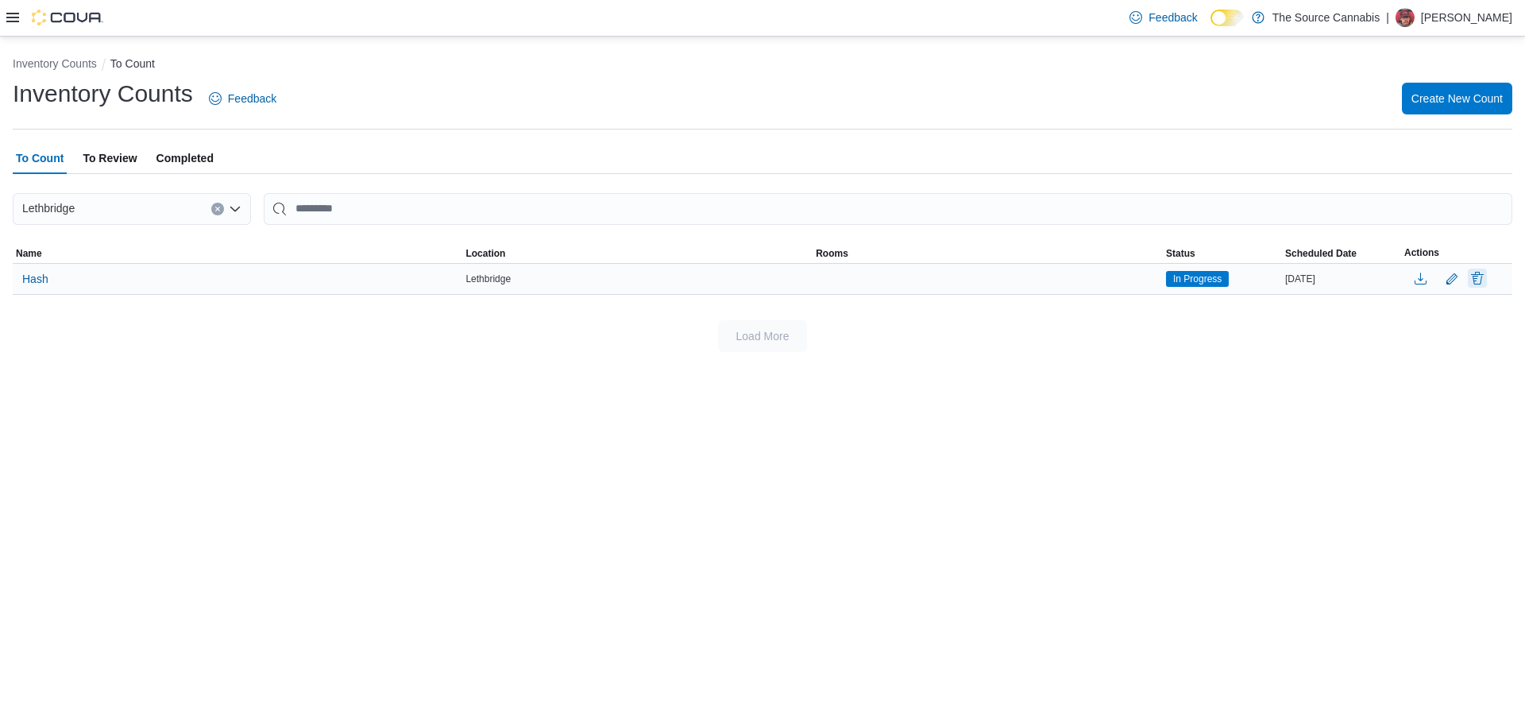
click at [1473, 280] on button "Delete" at bounding box center [1477, 277] width 19 height 19
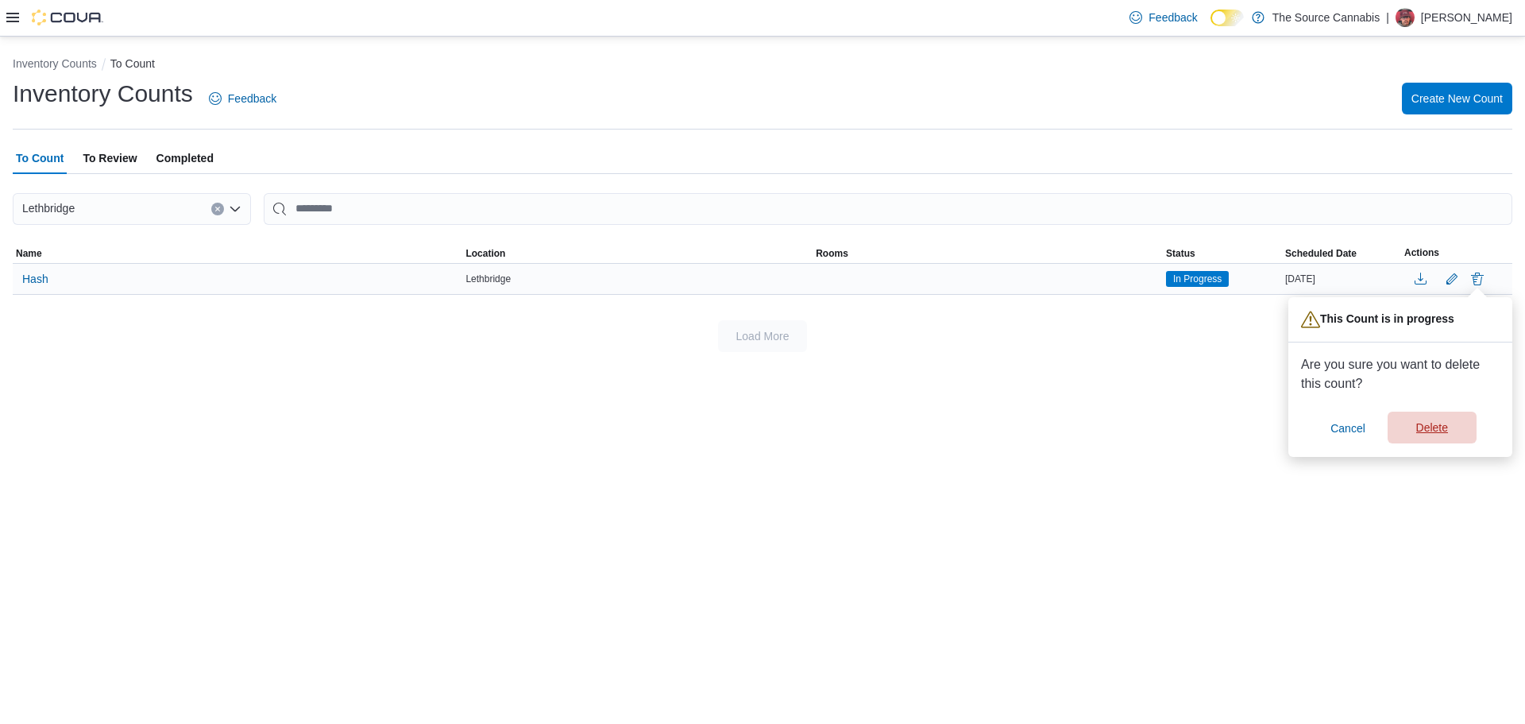
click at [1423, 432] on span "Delete" at bounding box center [1432, 427] width 32 height 16
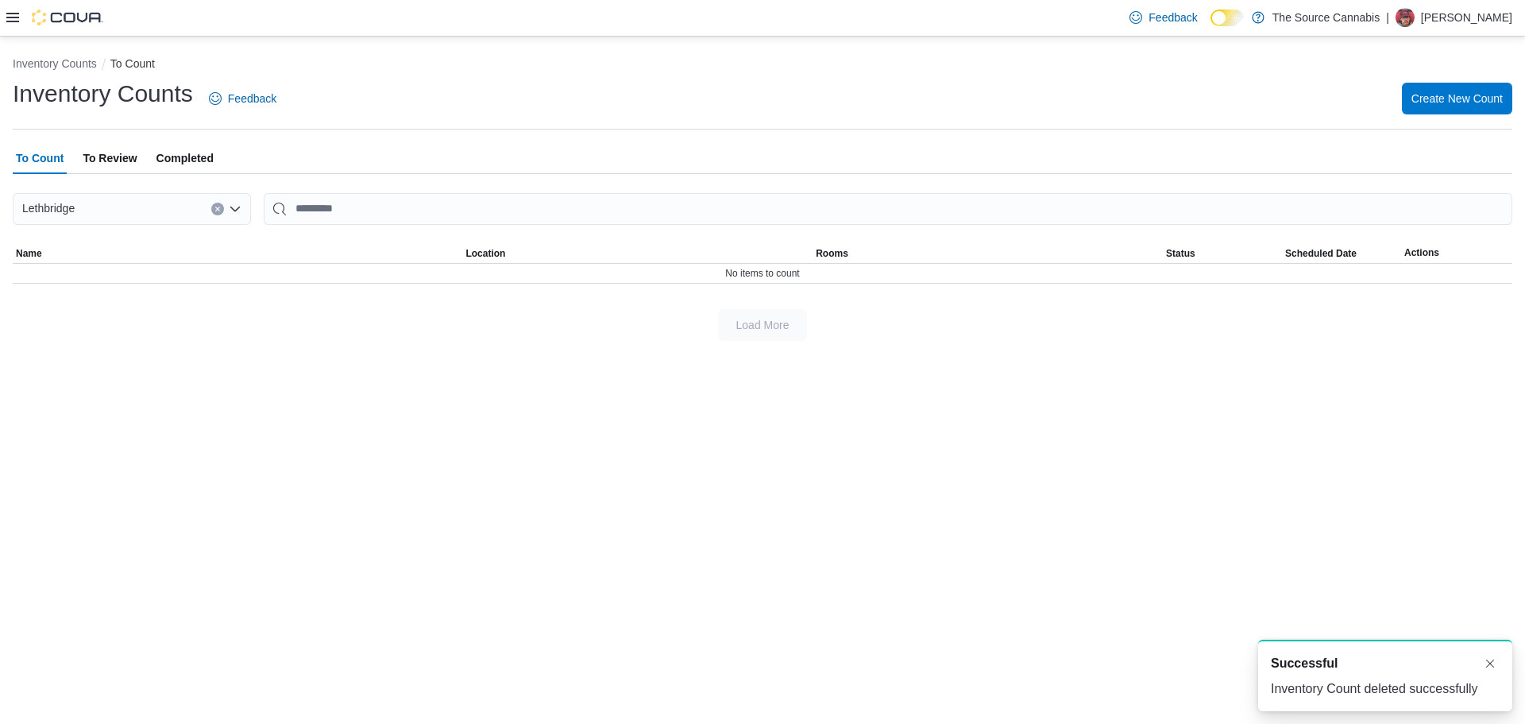
click at [1454, 118] on div "Inventory Counts Feedback Create New Count" at bounding box center [763, 98] width 1500 height 41
drag, startPoint x: 1458, startPoint y: 106, endPoint x: 1424, endPoint y: 40, distance: 75.0
click at [1457, 108] on span "Create New Count" at bounding box center [1456, 99] width 91 height 32
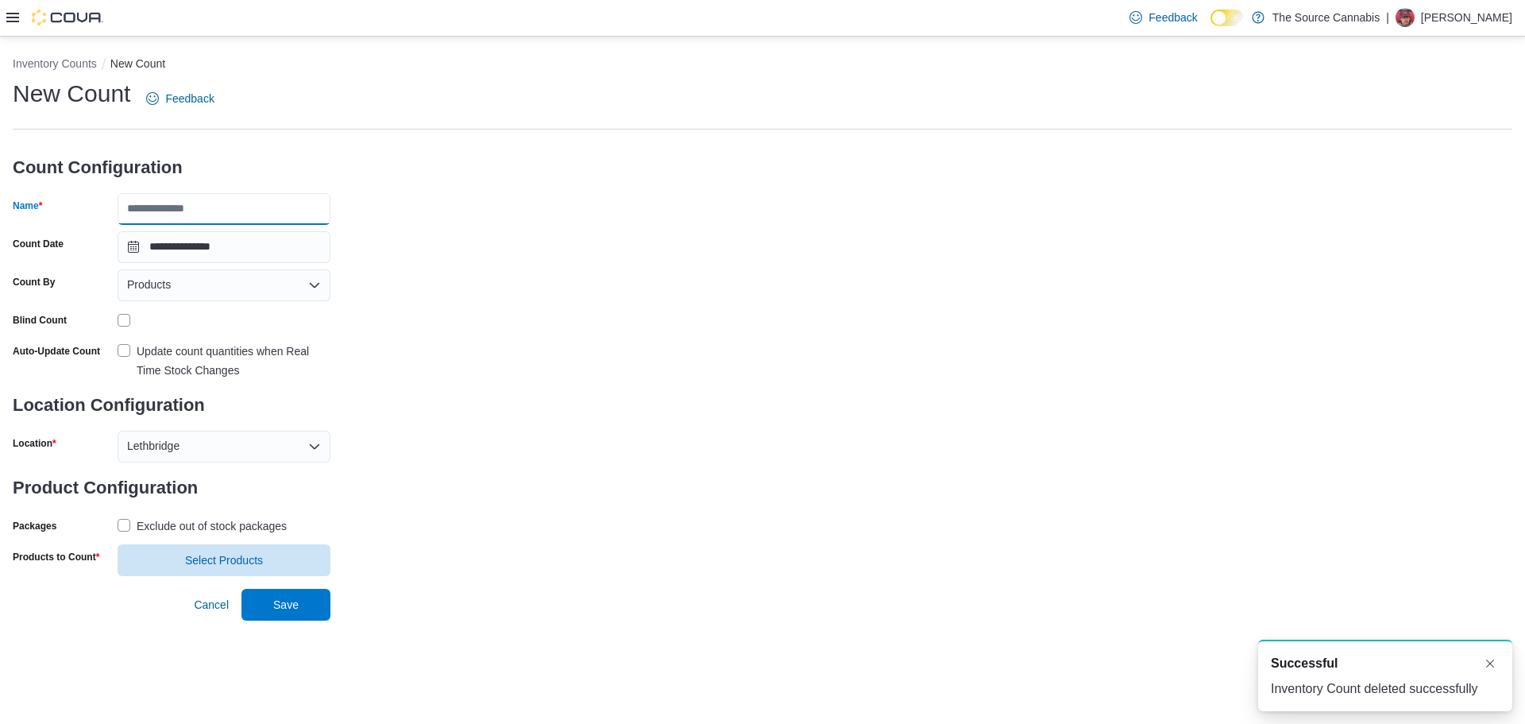
click at [191, 206] on input "Name" at bounding box center [224, 209] width 213 height 32
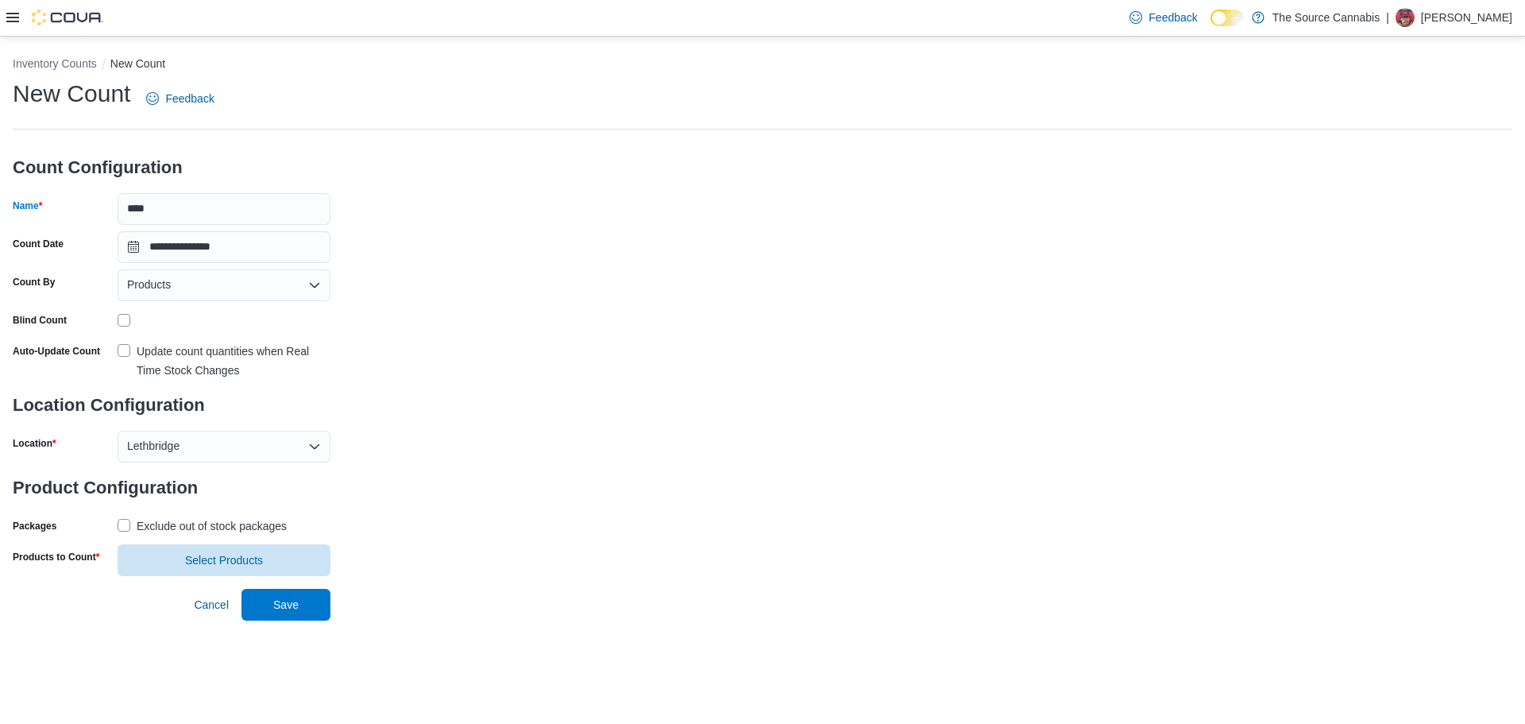
click at [122, 351] on label "Update count quantities when Real Time Stock Changes" at bounding box center [224, 361] width 213 height 38
click at [204, 527] on div "Exclude out of stock packages" at bounding box center [212, 525] width 150 height 19
drag, startPoint x: 208, startPoint y: 567, endPoint x: 192, endPoint y: 519, distance: 50.2
click at [209, 567] on span "Select Products" at bounding box center [224, 560] width 194 height 32
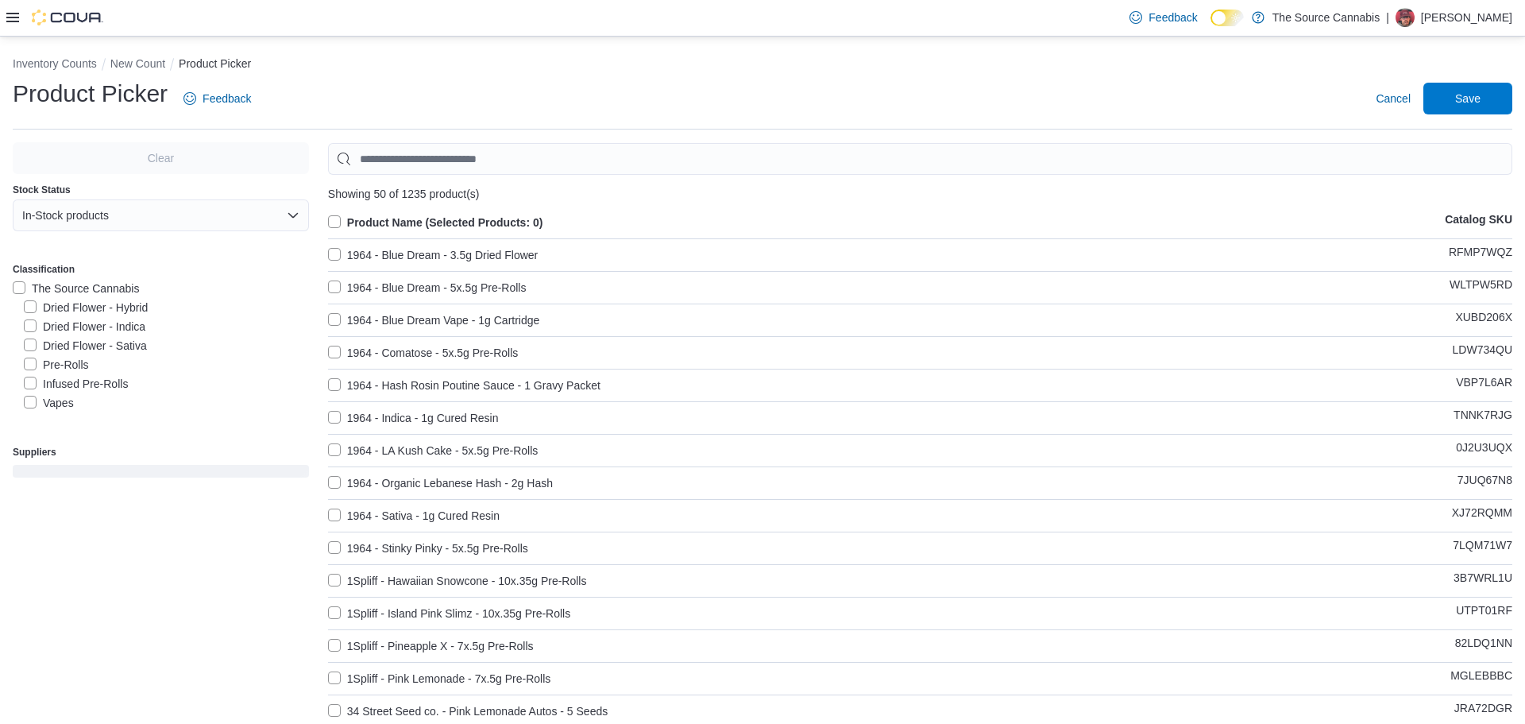
scroll to position [130, 0]
click at [29, 334] on label "Hash" at bounding box center [46, 329] width 45 height 19
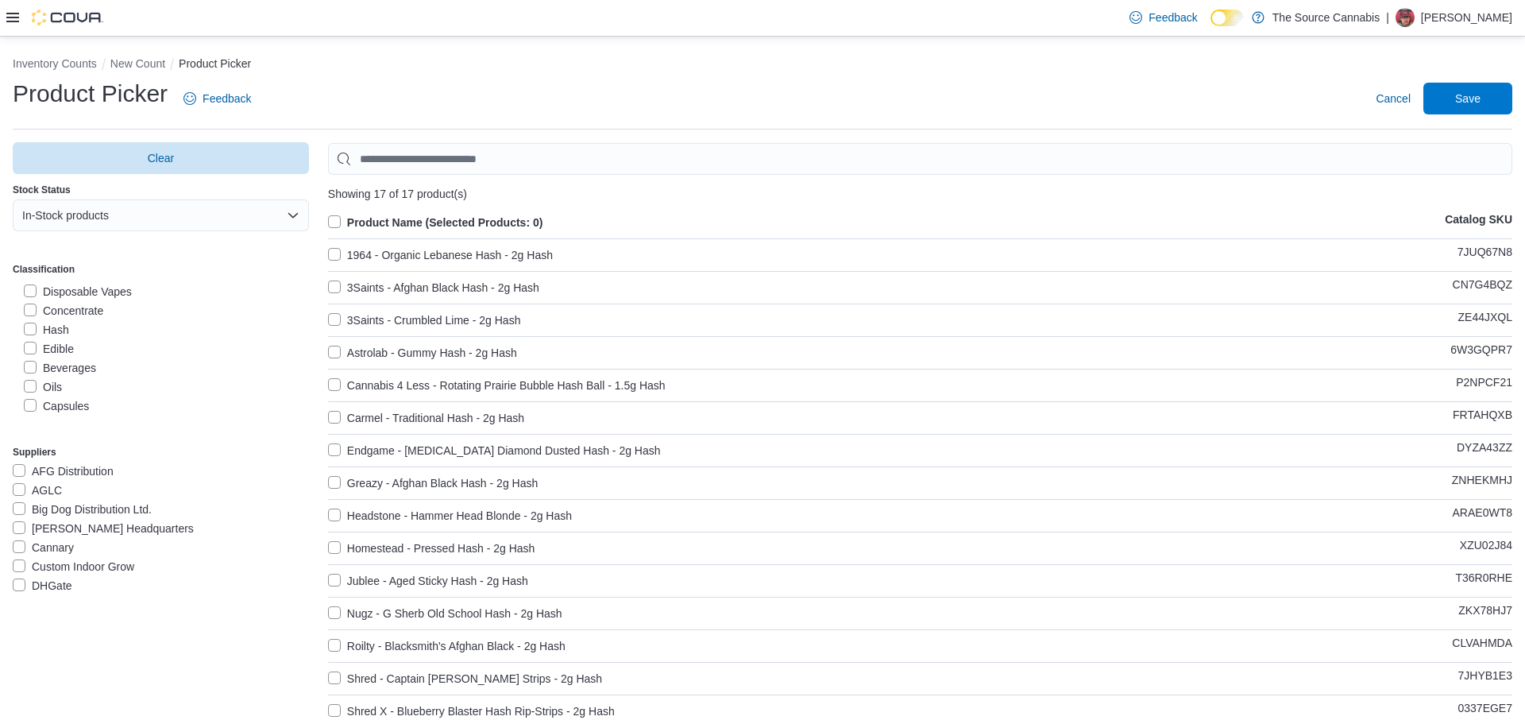
click at [334, 221] on label "Product Name (Selected Products: 0)" at bounding box center [435, 222] width 215 height 19
click at [1491, 103] on span "Save" at bounding box center [1468, 98] width 70 height 32
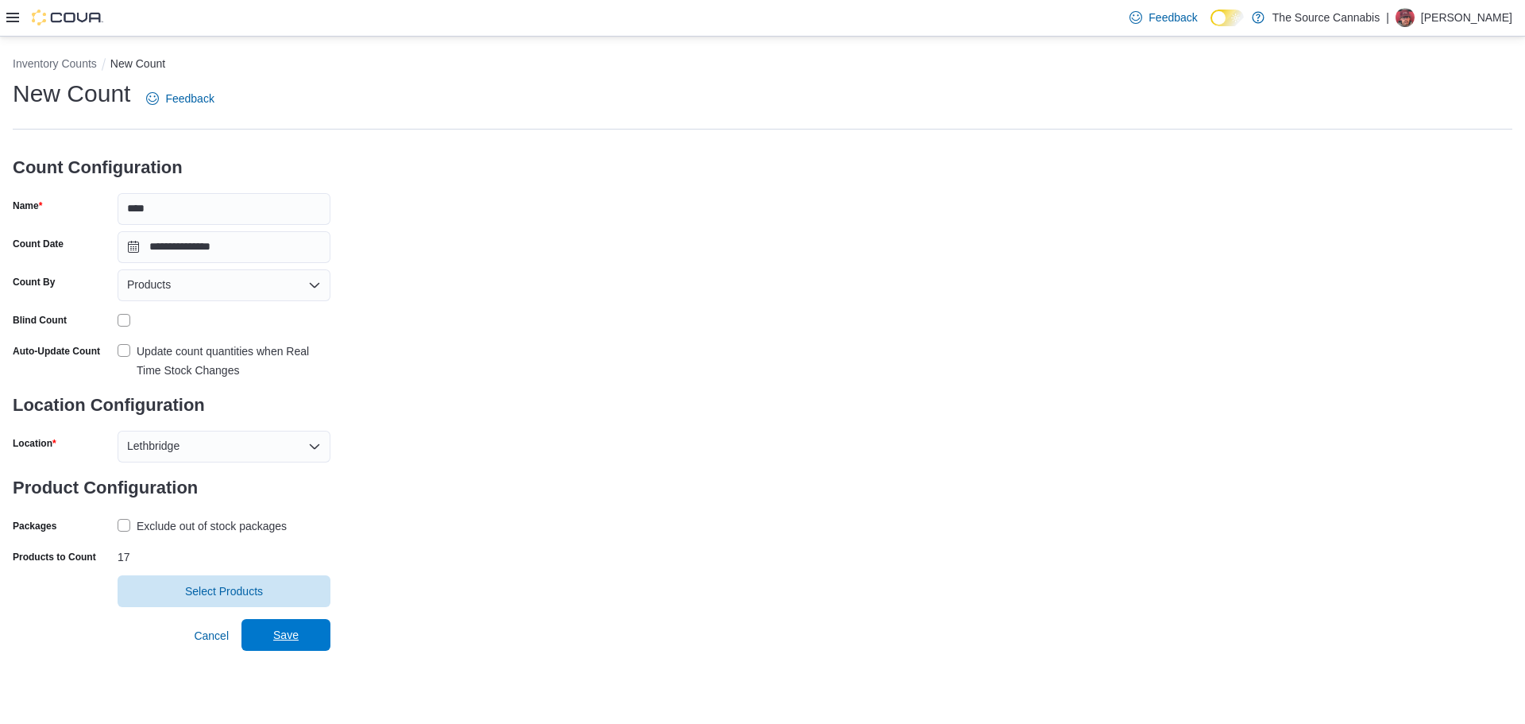
click at [311, 638] on span "Save" at bounding box center [286, 635] width 70 height 32
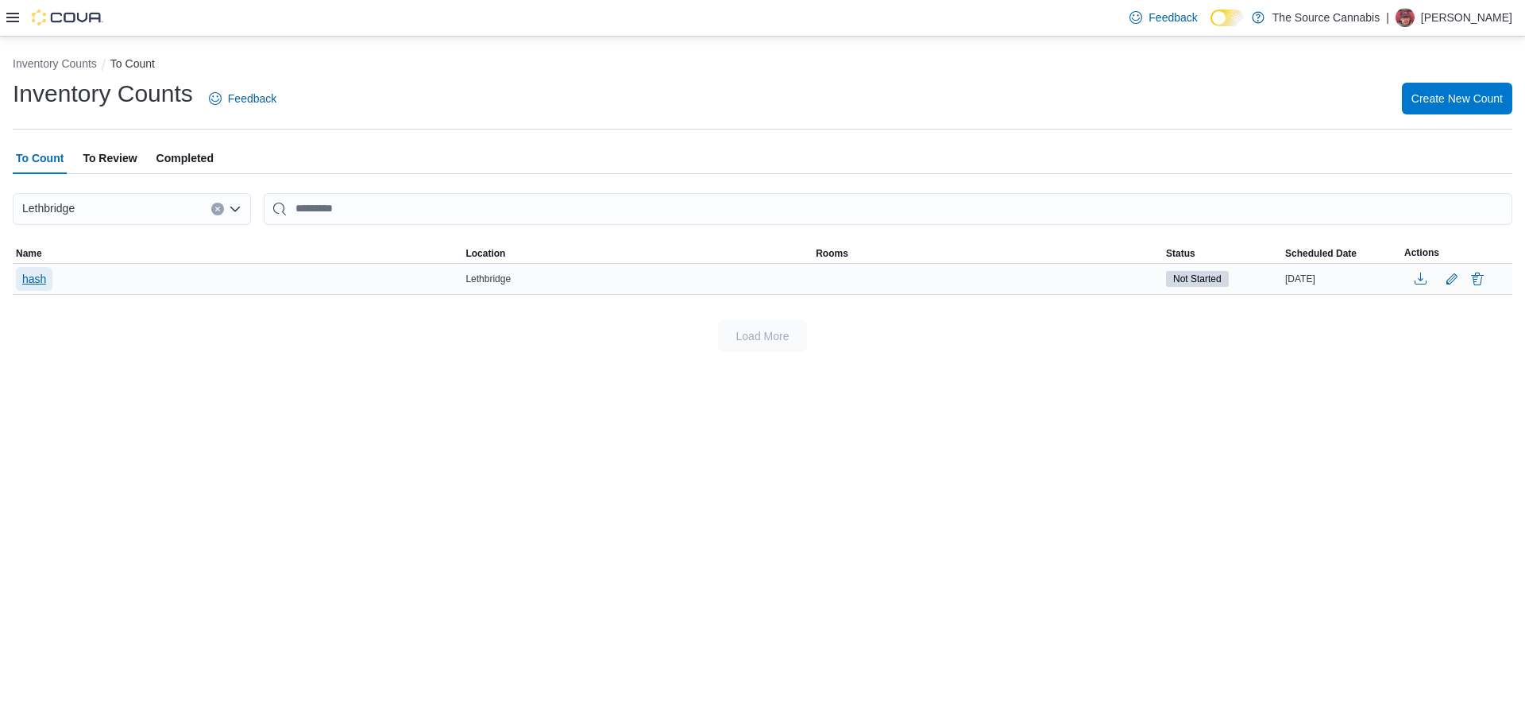
click at [38, 277] on span "hash" at bounding box center [34, 279] width 24 height 16
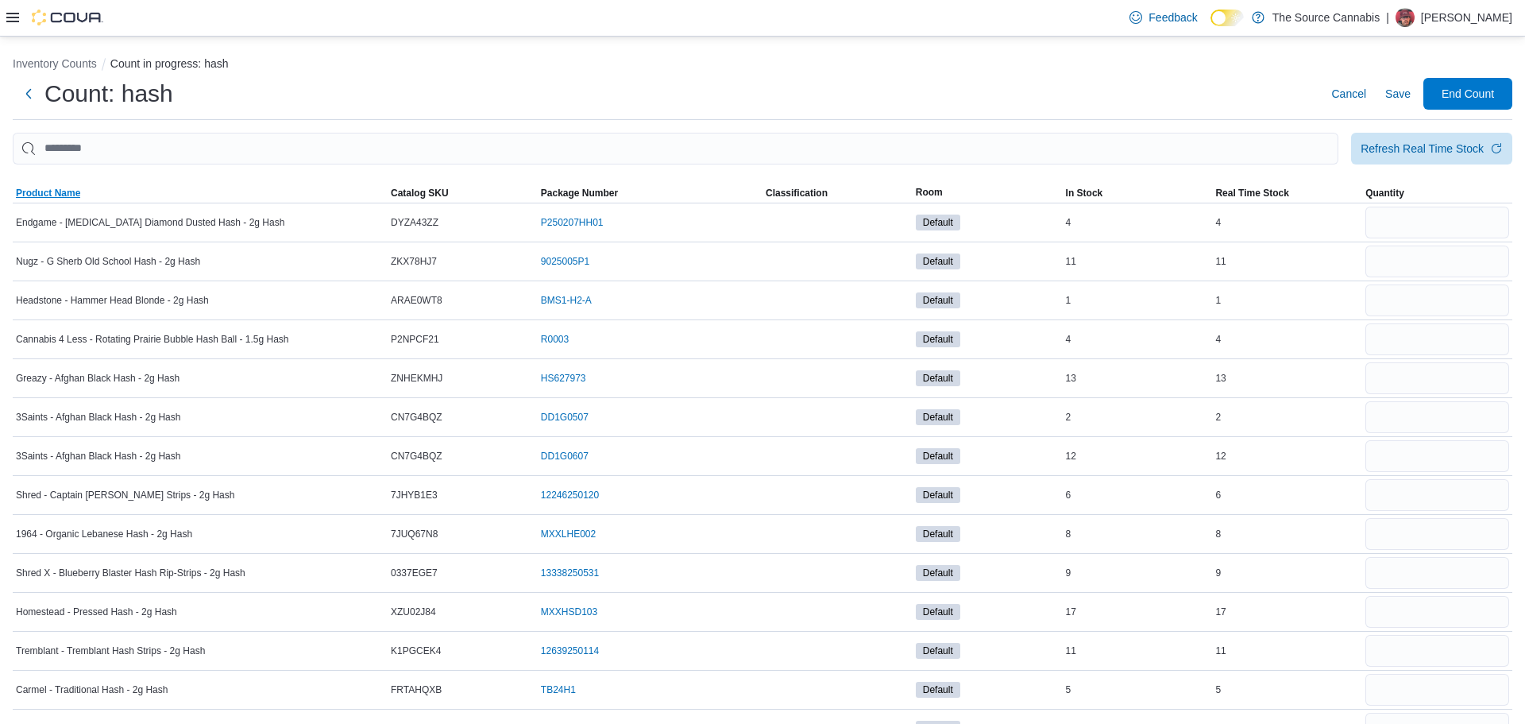
click at [71, 199] on span "Product Name" at bounding box center [48, 193] width 64 height 13
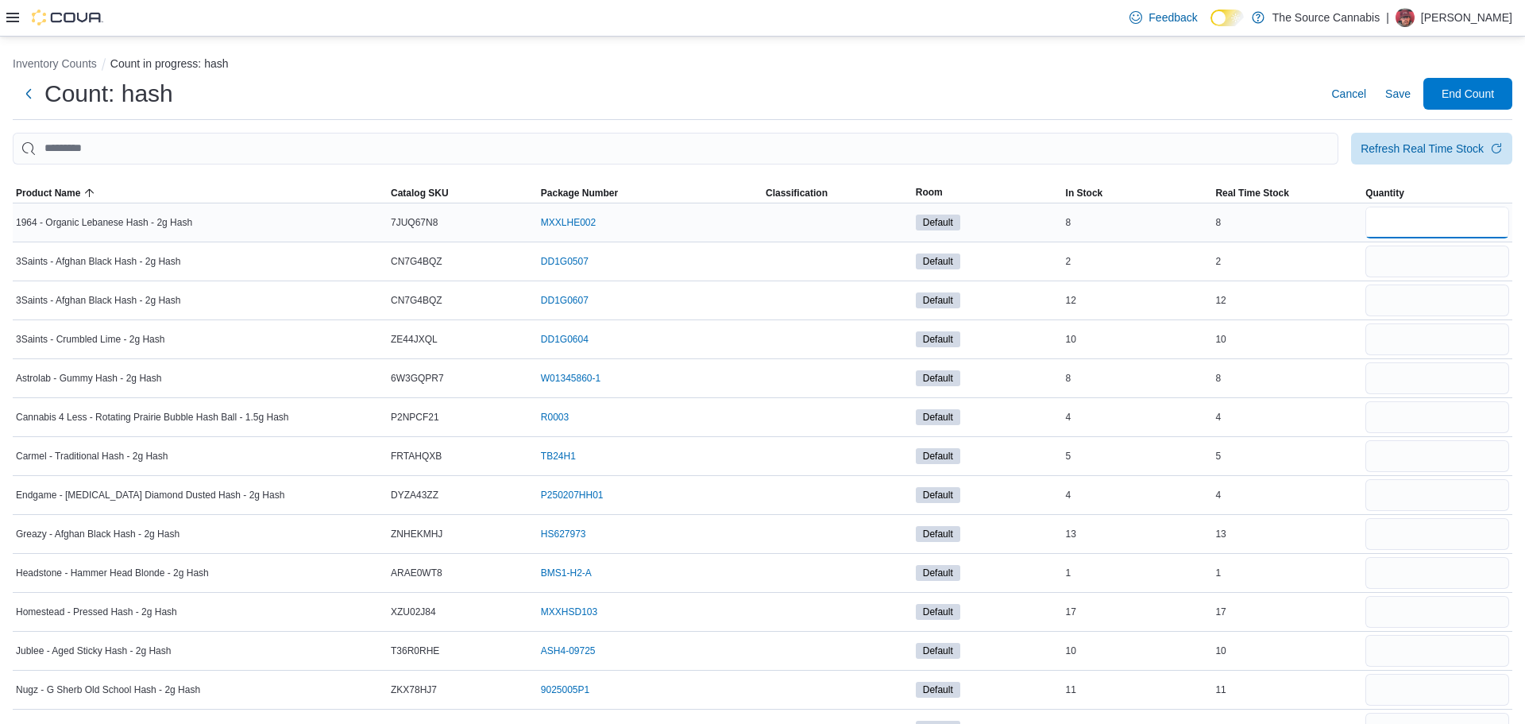
click at [1427, 229] on input "number" at bounding box center [1437, 223] width 144 height 32
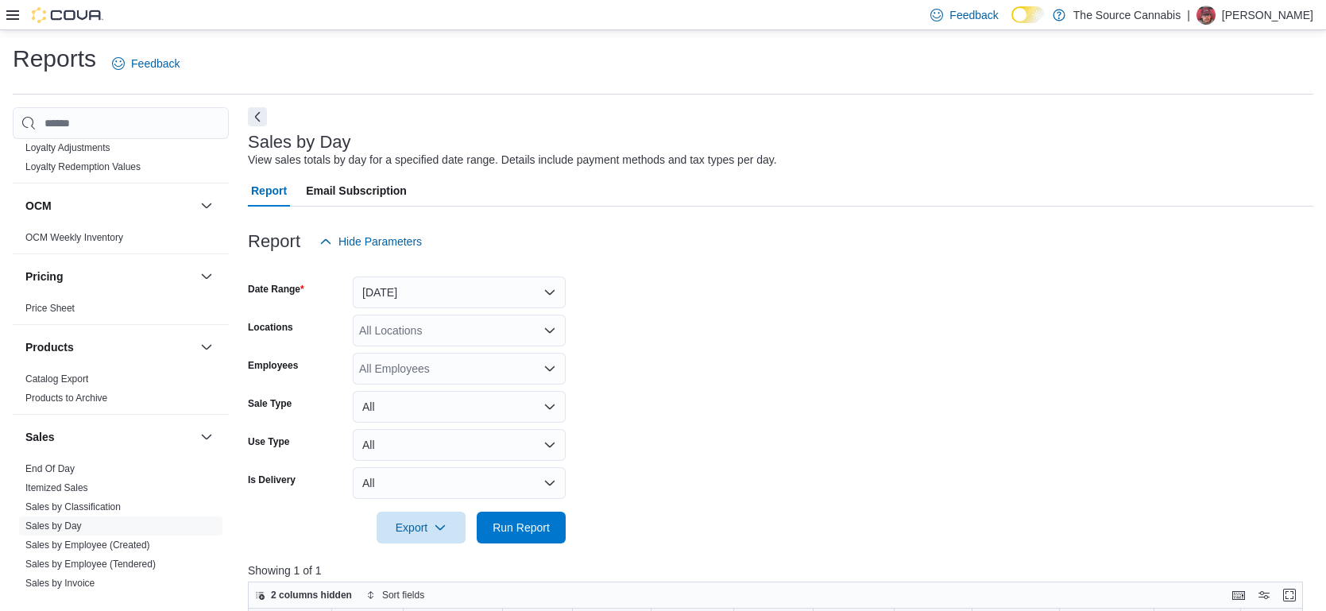
scroll to position [834, 0]
click at [15, 11] on icon at bounding box center [12, 15] width 13 height 10
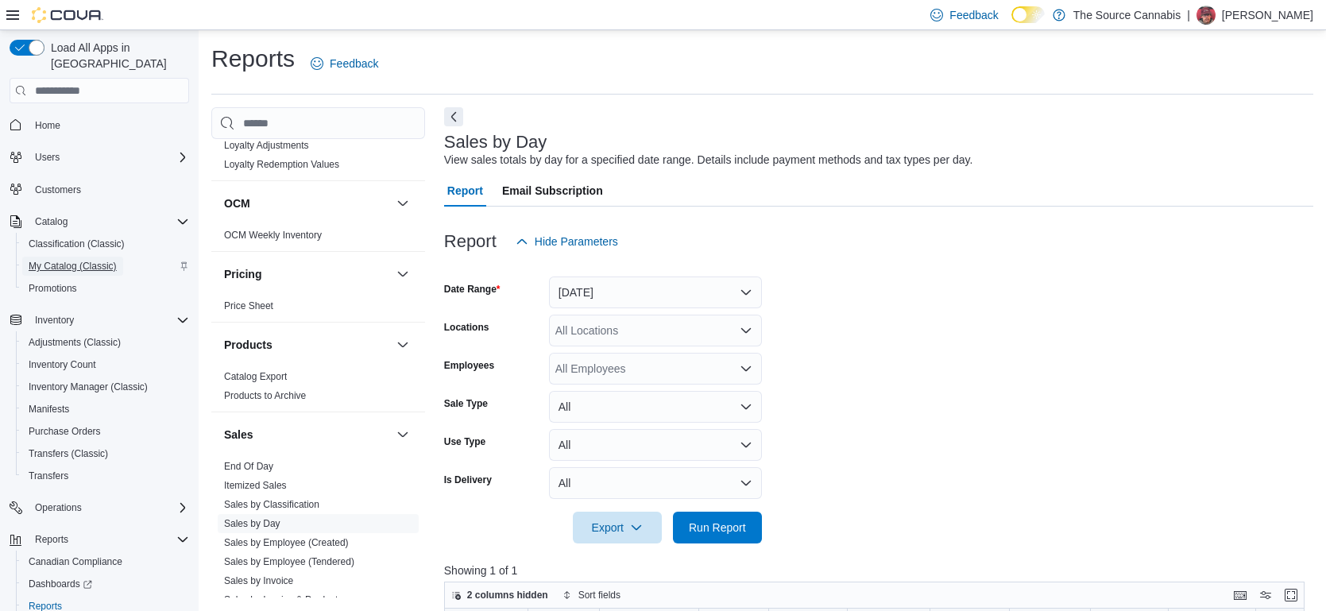
click at [60, 260] on span "My Catalog (Classic)" at bounding box center [73, 266] width 88 height 13
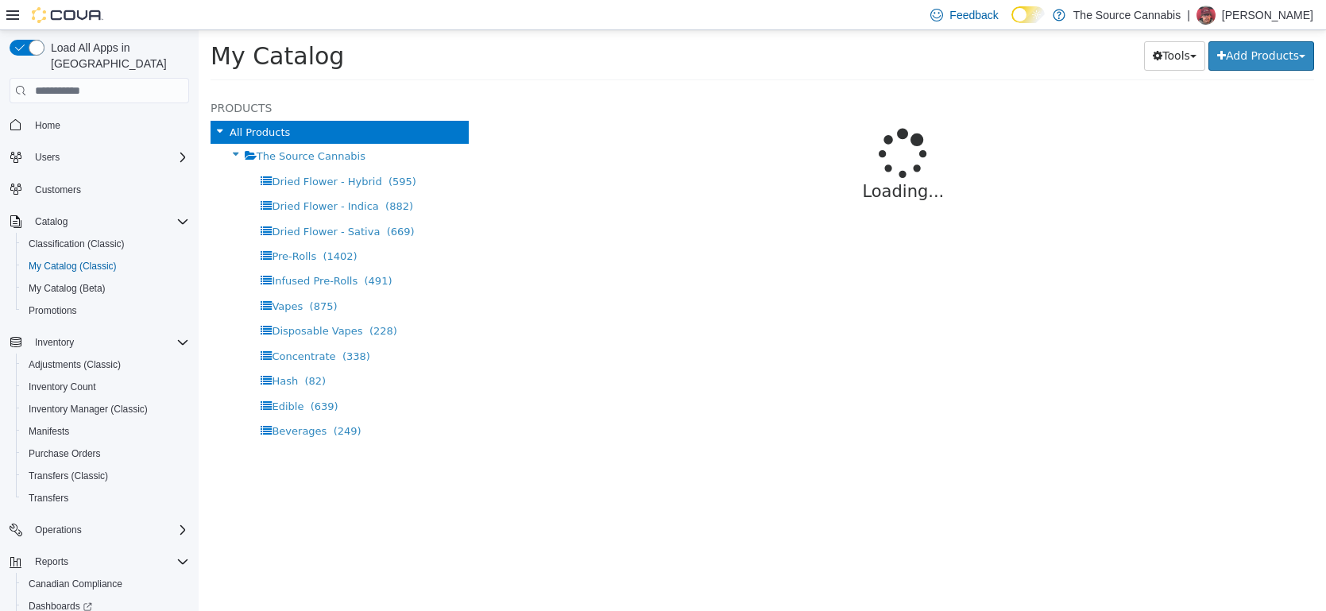
select select "**********"
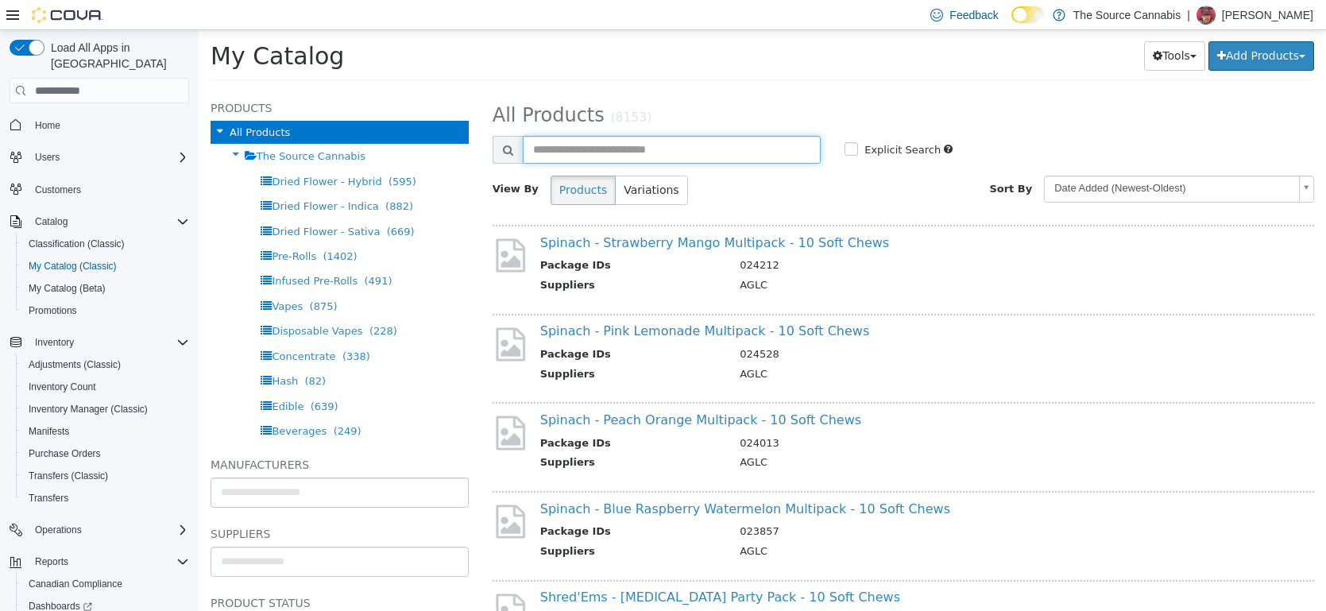
click at [687, 148] on input "text" at bounding box center [672, 150] width 298 height 28
type input "**********"
select select "**********"
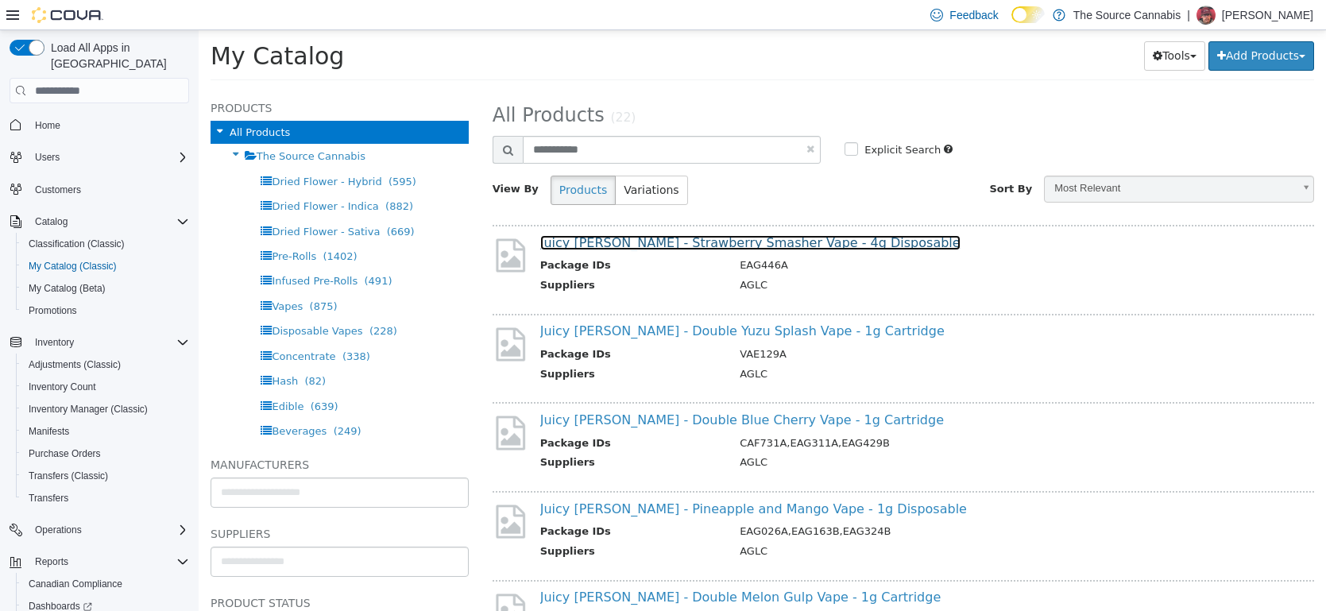
click at [831, 243] on link "Juicy [PERSON_NAME] - Strawberry Smasher Vape - 4g Disposable" at bounding box center [750, 242] width 420 height 15
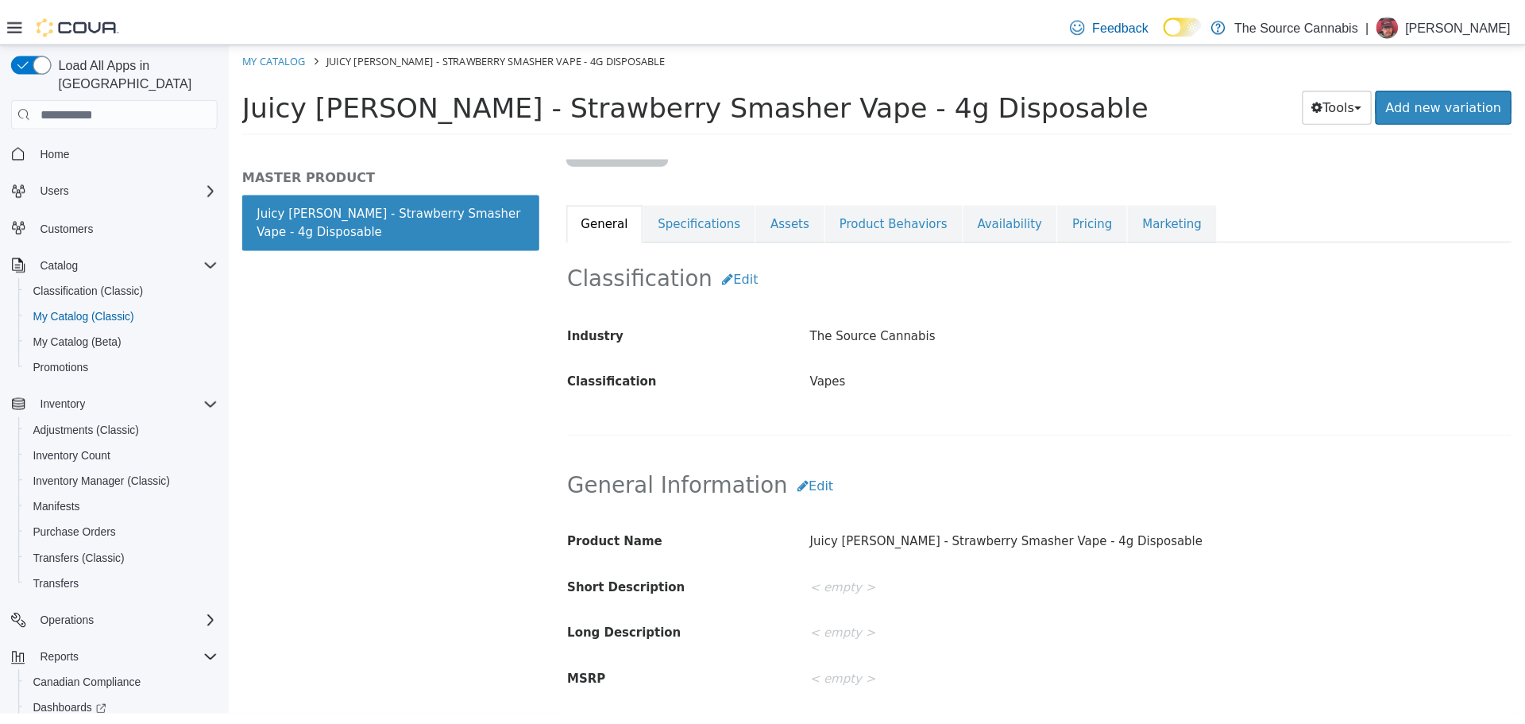
scroll to position [191, 0]
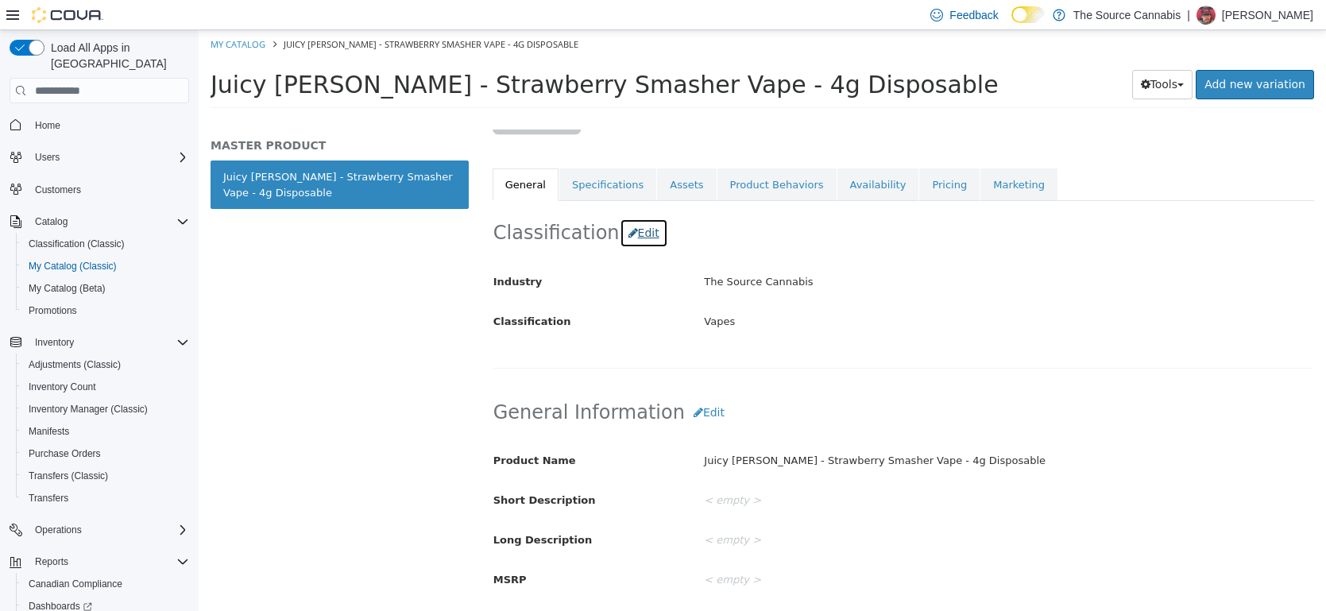
click at [635, 232] on button "Edit" at bounding box center [644, 232] width 48 height 29
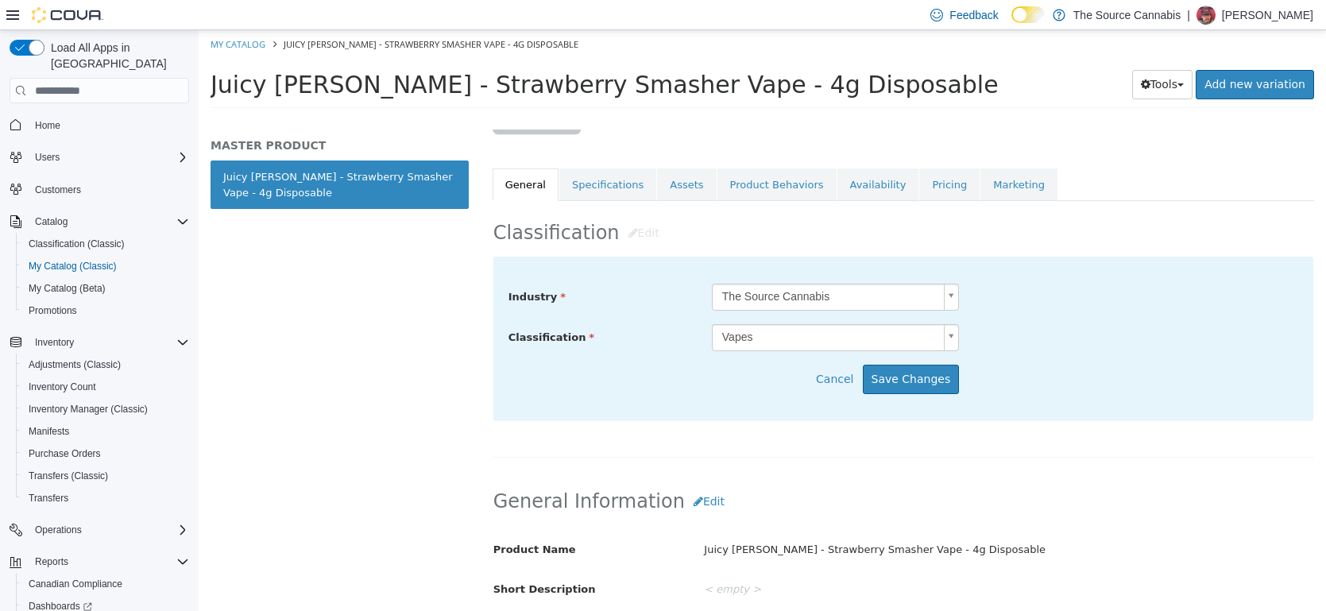
click at [751, 118] on body "Saving Bulk Changes... × My Catalog Juicy [PERSON_NAME] - Strawberry Smasher Va…" at bounding box center [762, 74] width 1127 height 88
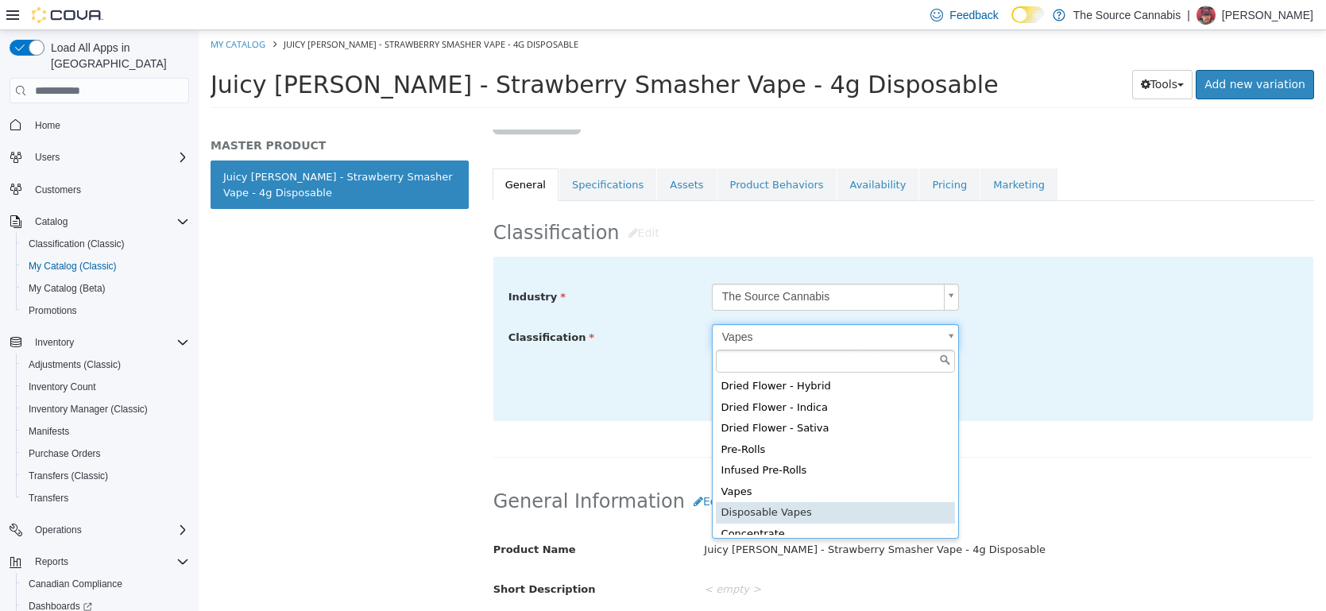
type input "*****"
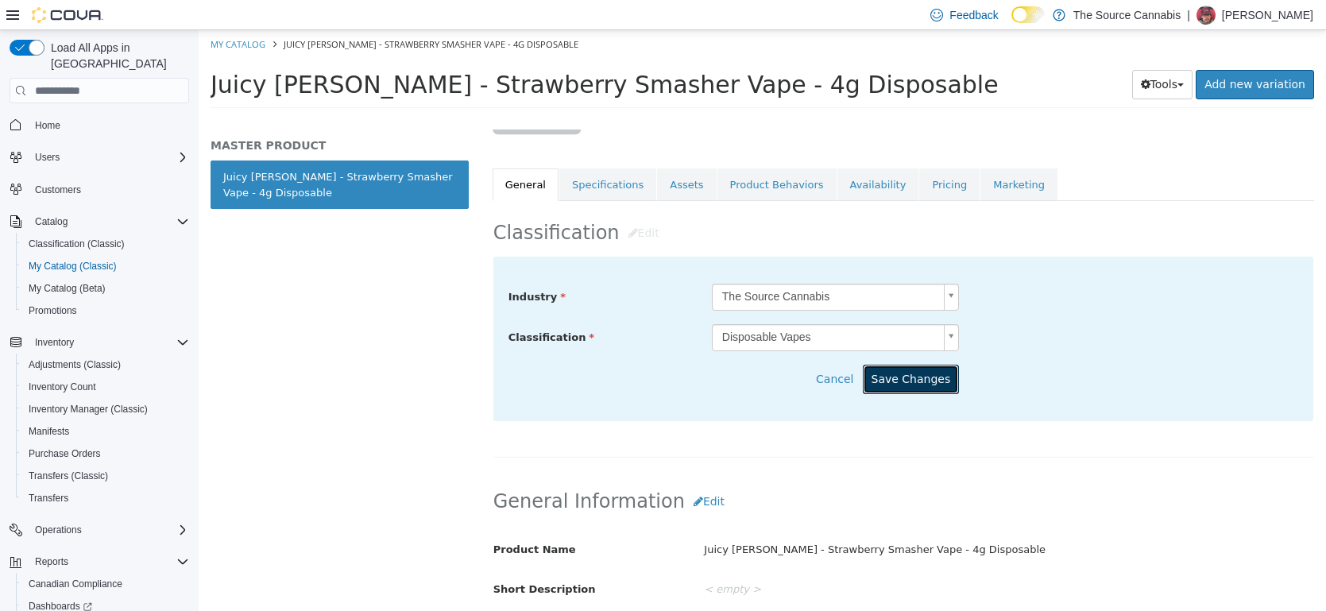
click at [907, 379] on button "Save Changes" at bounding box center [911, 379] width 97 height 29
